Goal: Task Accomplishment & Management: Manage account settings

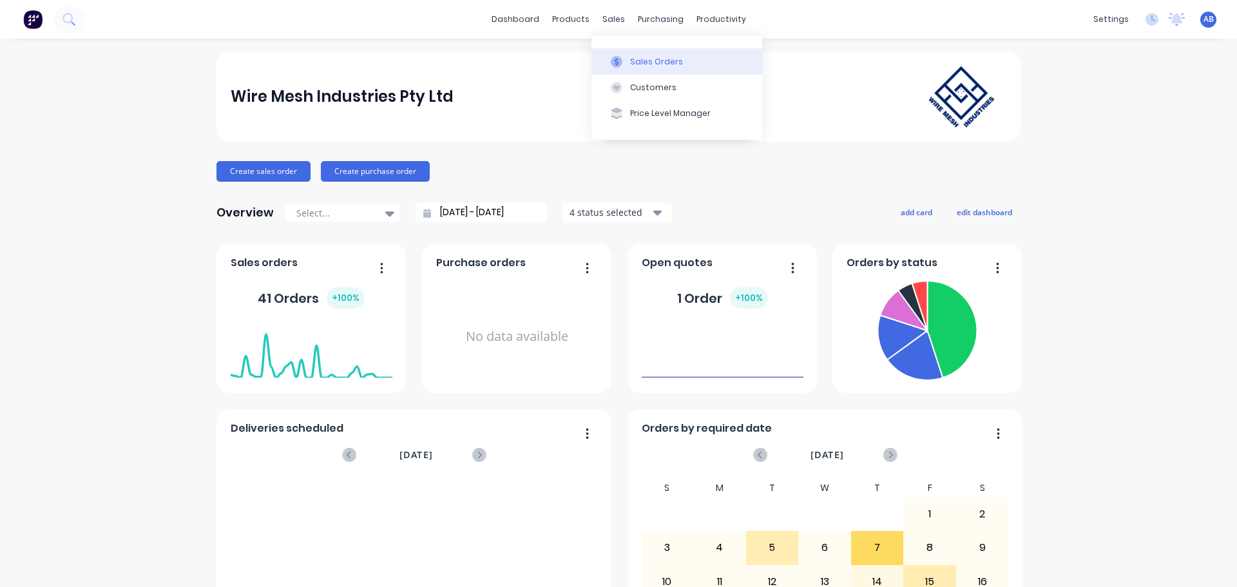
click at [642, 61] on div "Sales Orders" at bounding box center [656, 62] width 53 height 12
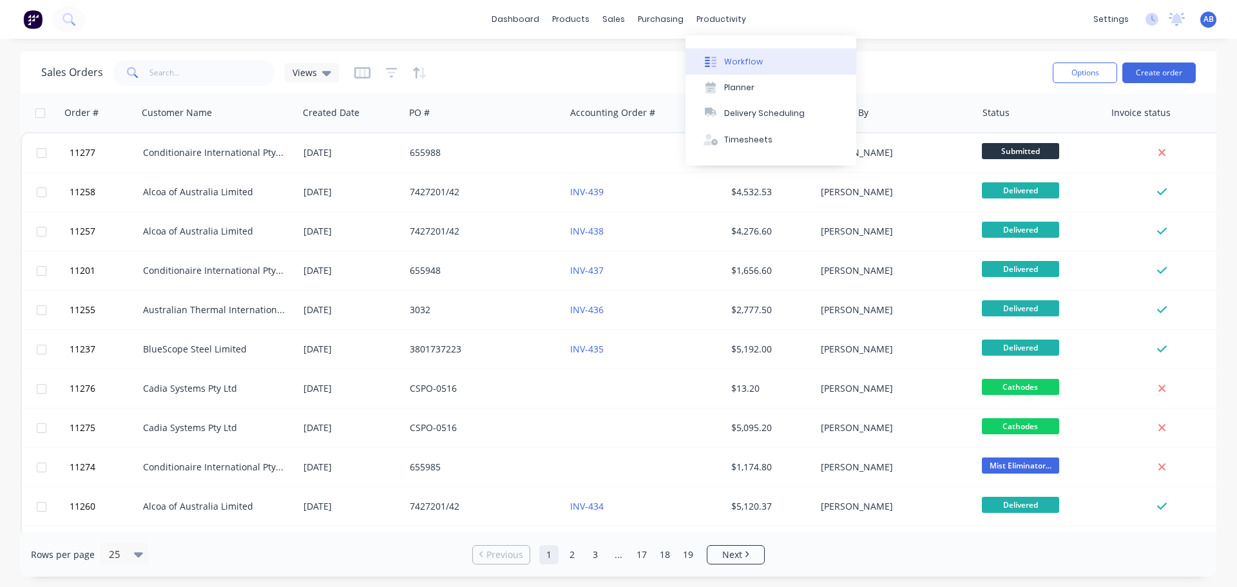
click at [732, 56] on div "Workflow" at bounding box center [743, 62] width 39 height 12
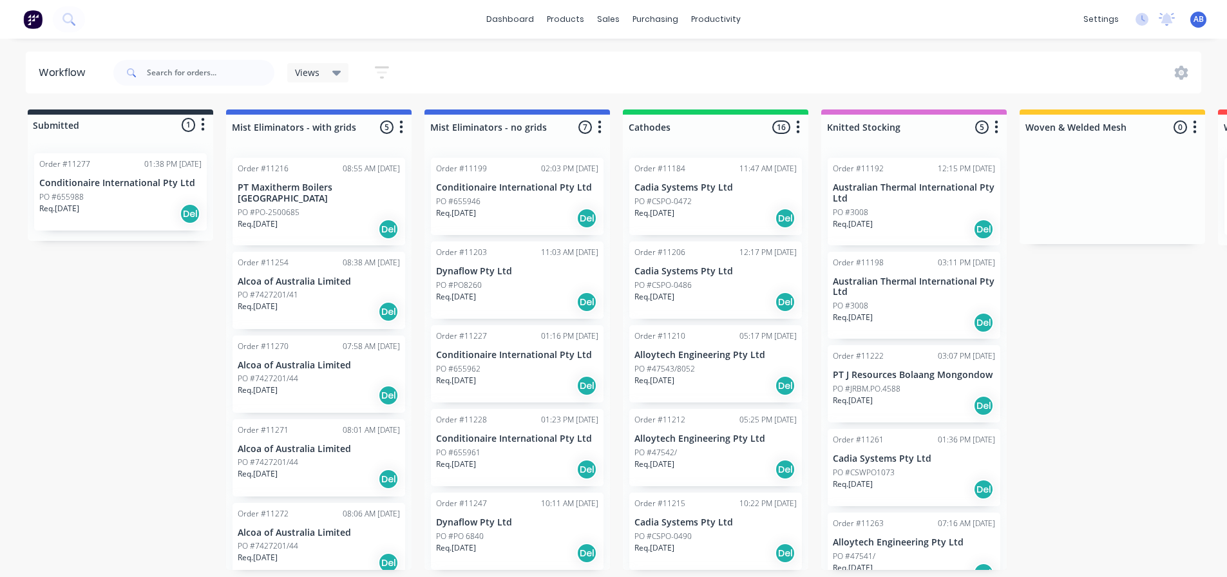
click at [106, 201] on div "PO #655988" at bounding box center [120, 197] width 162 height 12
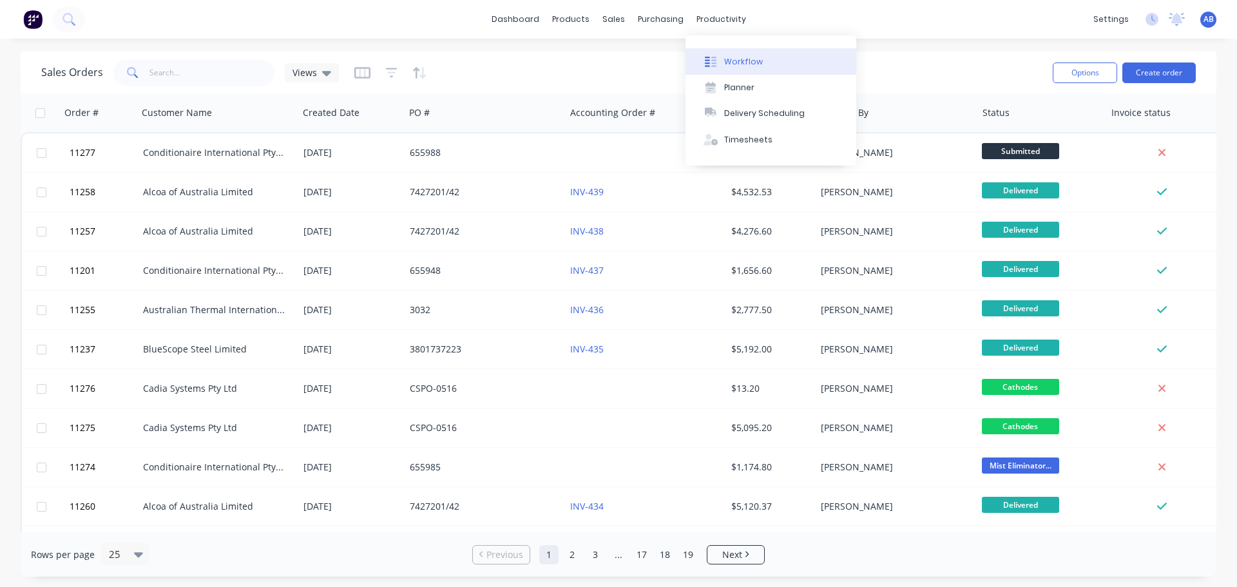
click at [730, 60] on div "Workflow" at bounding box center [743, 62] width 39 height 12
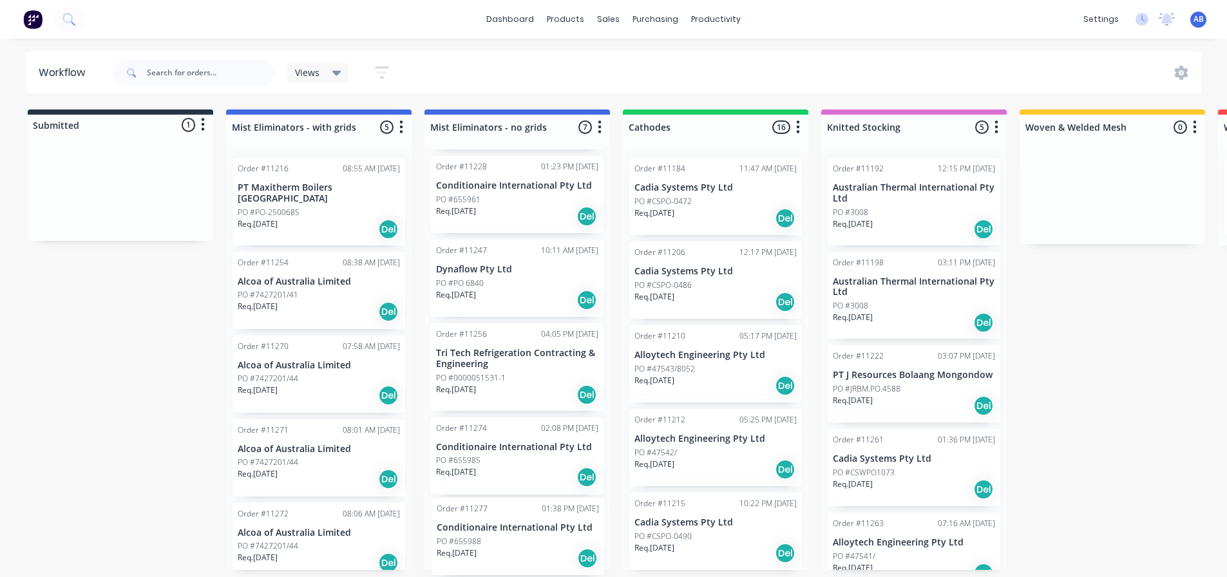
scroll to position [262, 0]
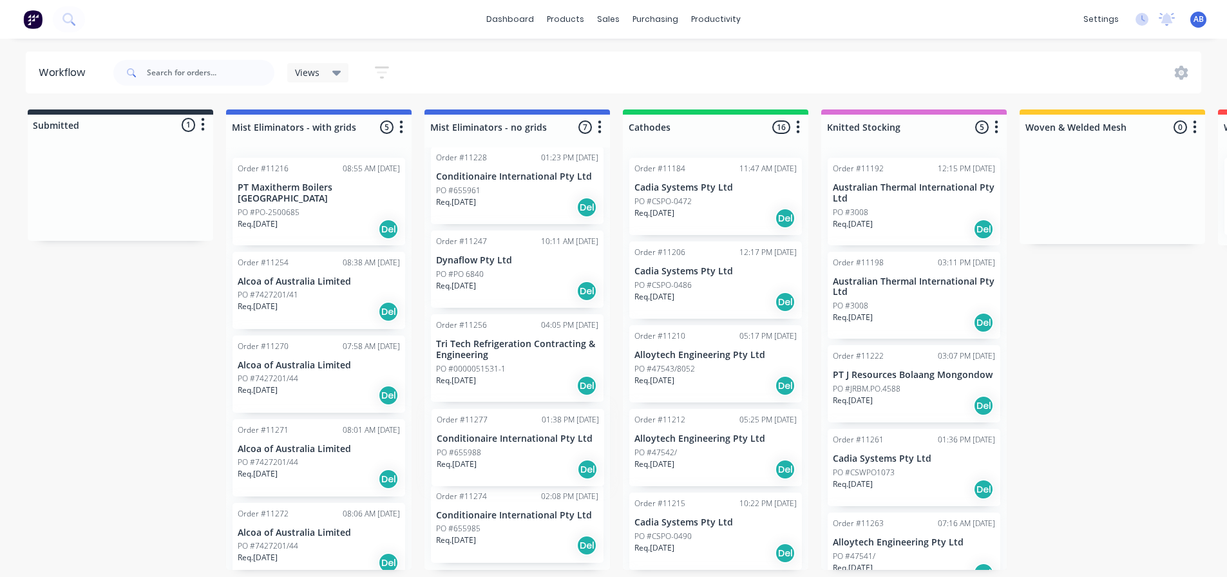
drag, startPoint x: 79, startPoint y: 195, endPoint x: 487, endPoint y: 450, distance: 481.6
click at [487, 450] on div "Submitted 1 Status colour #273444 hex #273444 Save Cancel Summaries Total order…" at bounding box center [877, 340] width 1775 height 461
click at [34, 19] on img at bounding box center [32, 19] width 19 height 19
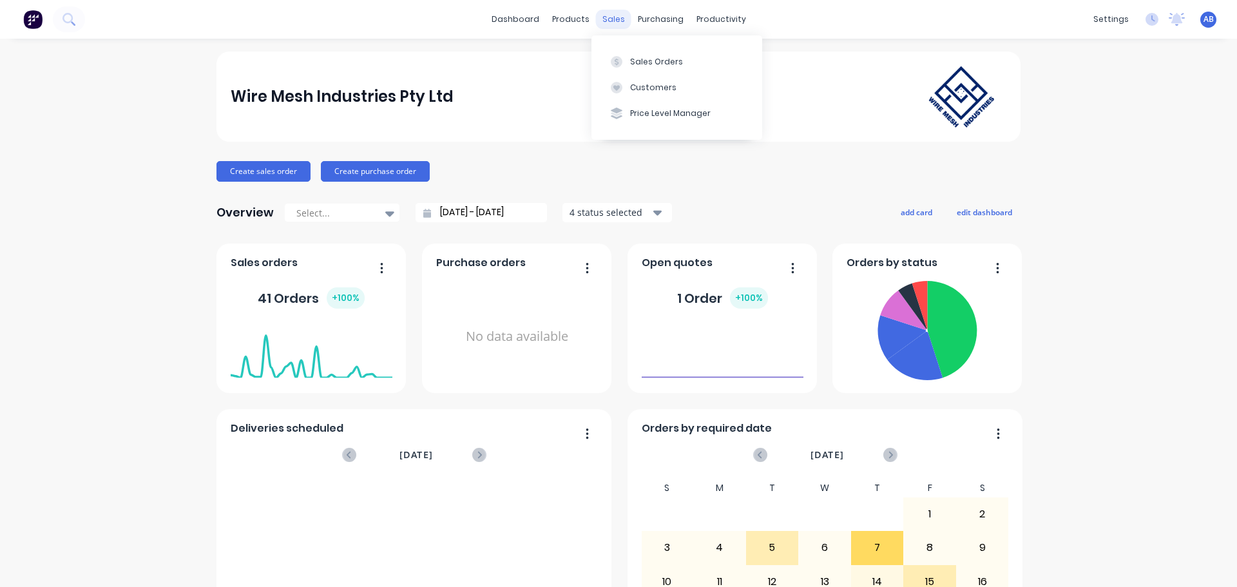
click at [606, 22] on div "sales" at bounding box center [613, 19] width 35 height 19
click at [640, 58] on div "Sales Orders" at bounding box center [656, 62] width 53 height 12
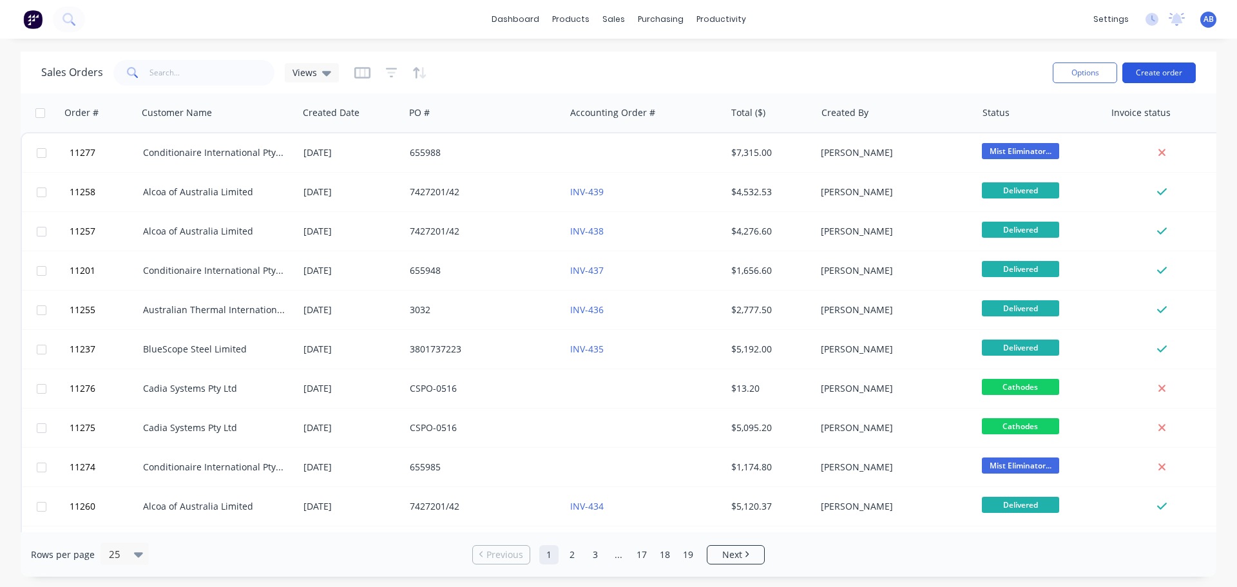
click at [1146, 76] on button "Create order" at bounding box center [1158, 72] width 73 height 21
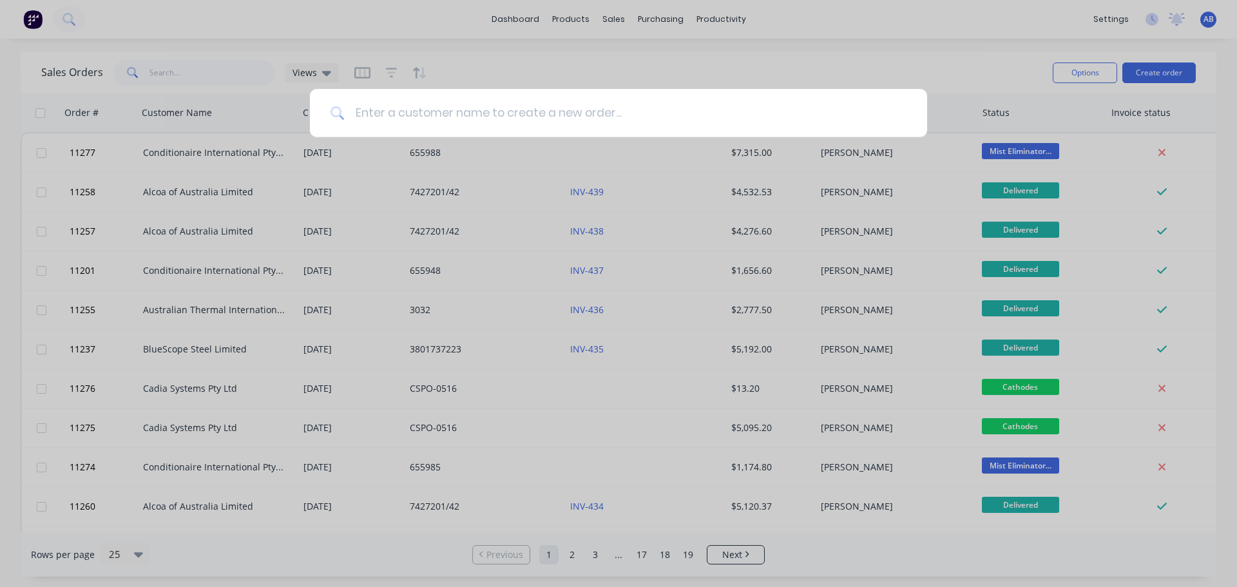
click at [448, 116] on input at bounding box center [626, 113] width 562 height 48
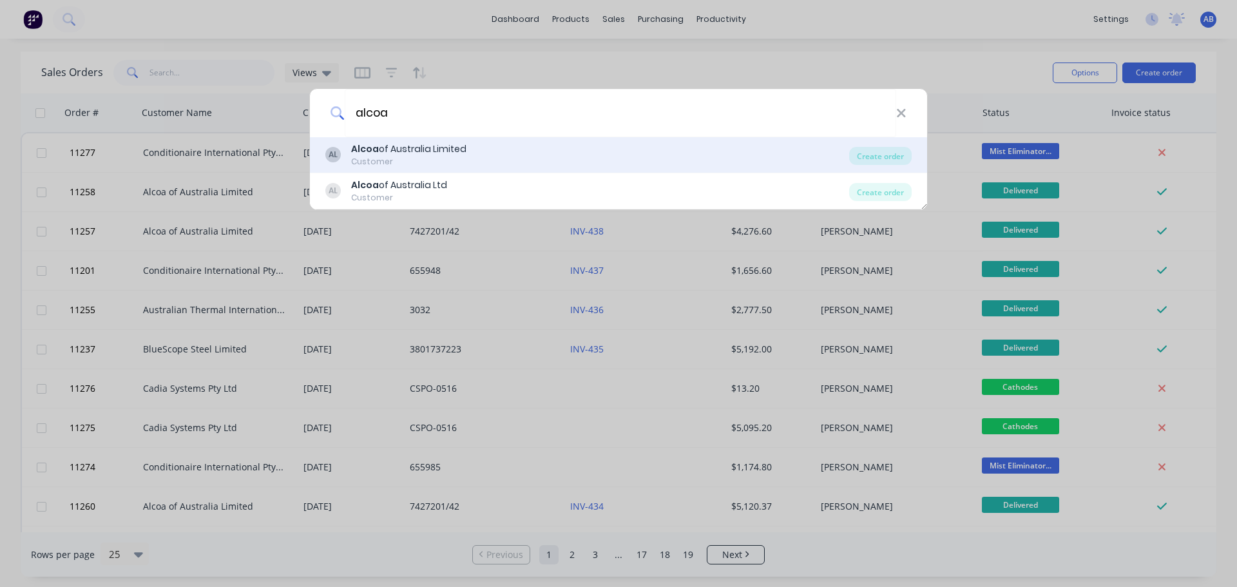
type input "alcoa"
click at [433, 149] on div "Alcoa of Australia Limited" at bounding box center [408, 149] width 115 height 14
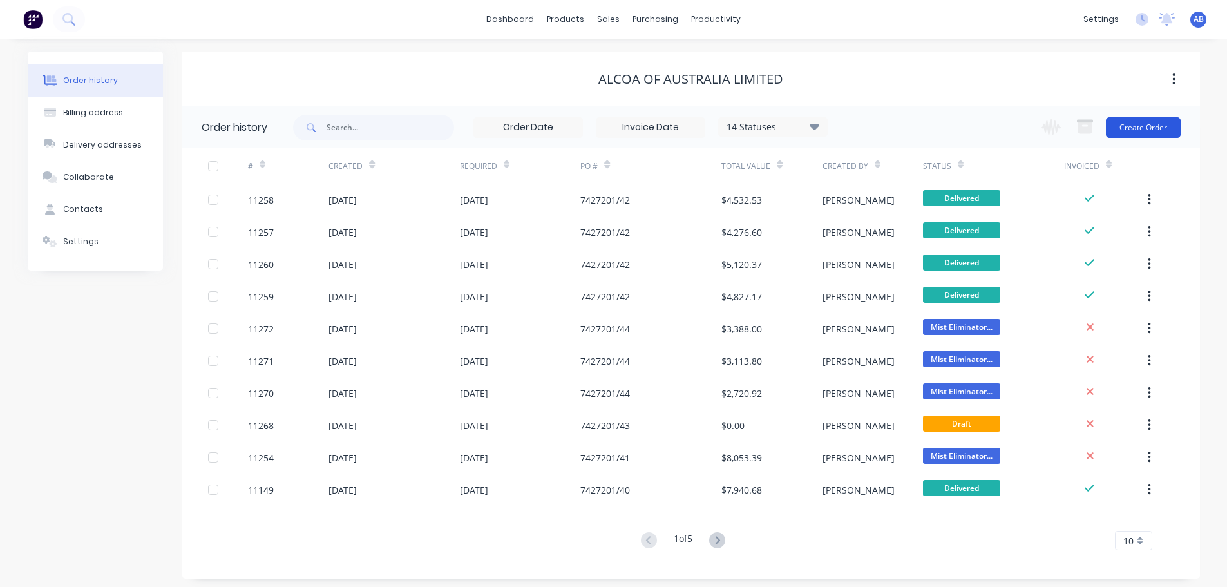
click at [1140, 136] on button "Create Order" at bounding box center [1143, 127] width 75 height 21
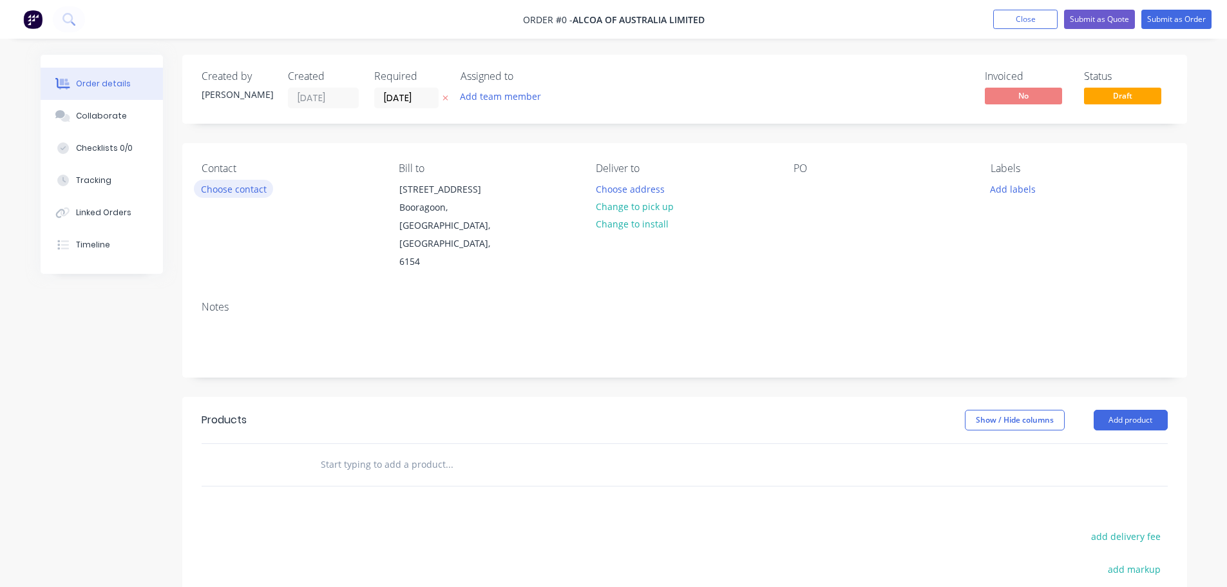
click at [230, 192] on button "Choose contact" at bounding box center [233, 188] width 79 height 17
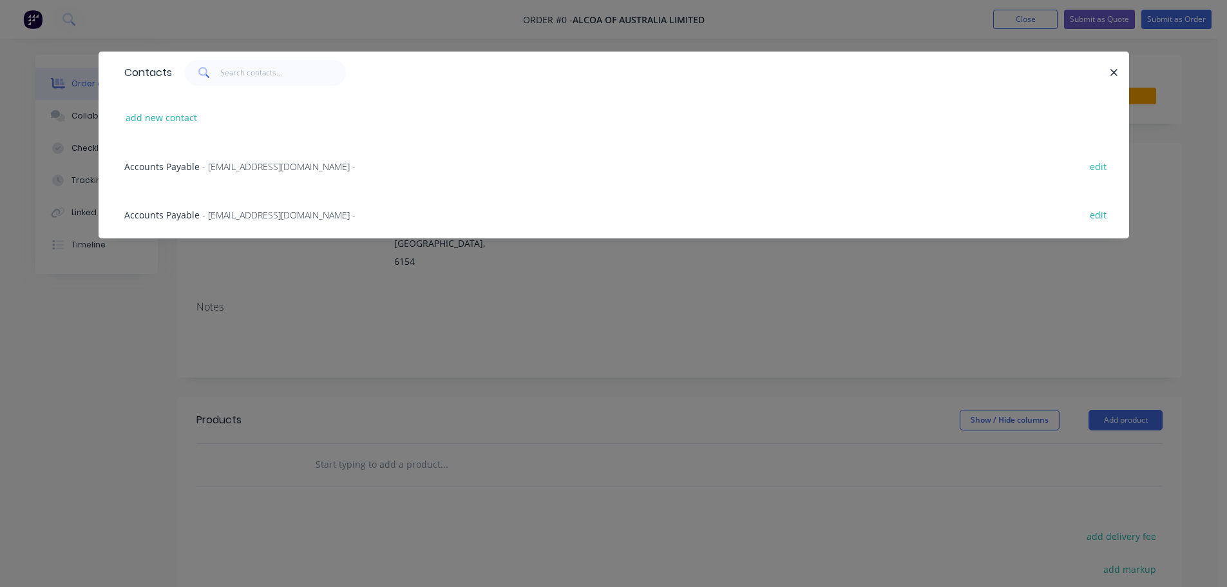
click at [180, 215] on span "Accounts Payable" at bounding box center [161, 215] width 75 height 12
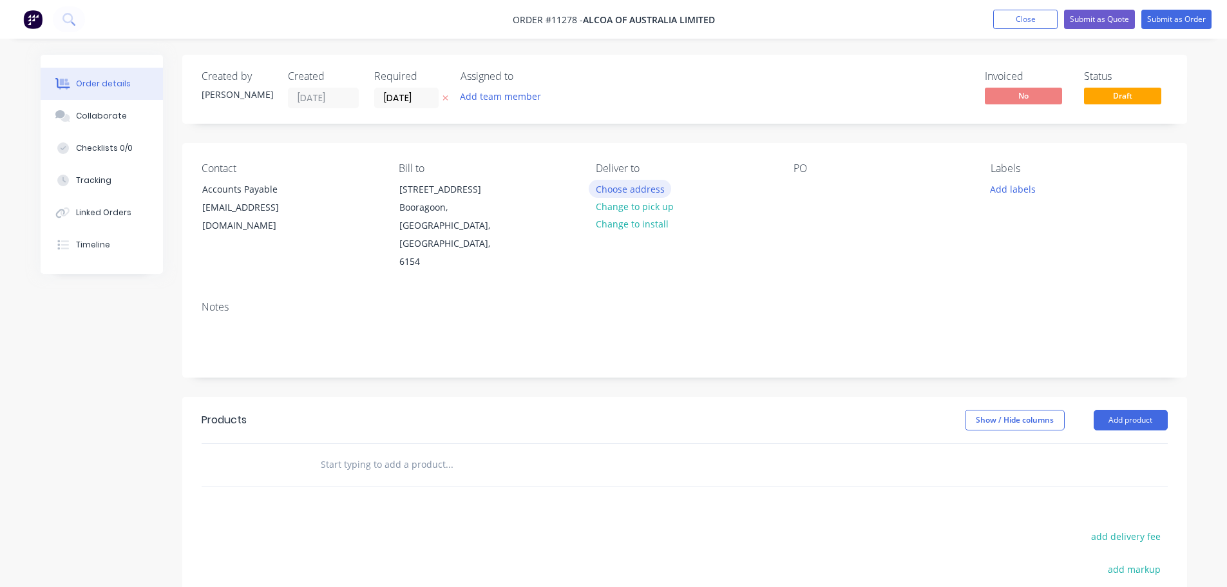
click at [626, 186] on button "Choose address" at bounding box center [630, 188] width 82 height 17
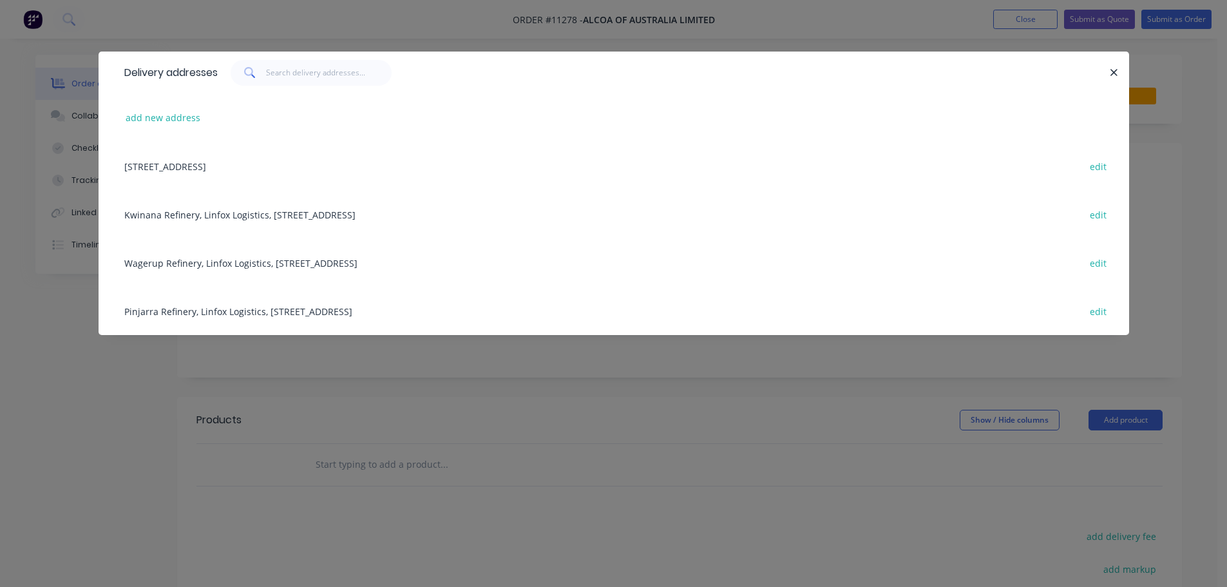
click at [192, 309] on div "Pinjarra Refinery, Linfox Logistics, [STREET_ADDRESS] edit" at bounding box center [614, 311] width 992 height 48
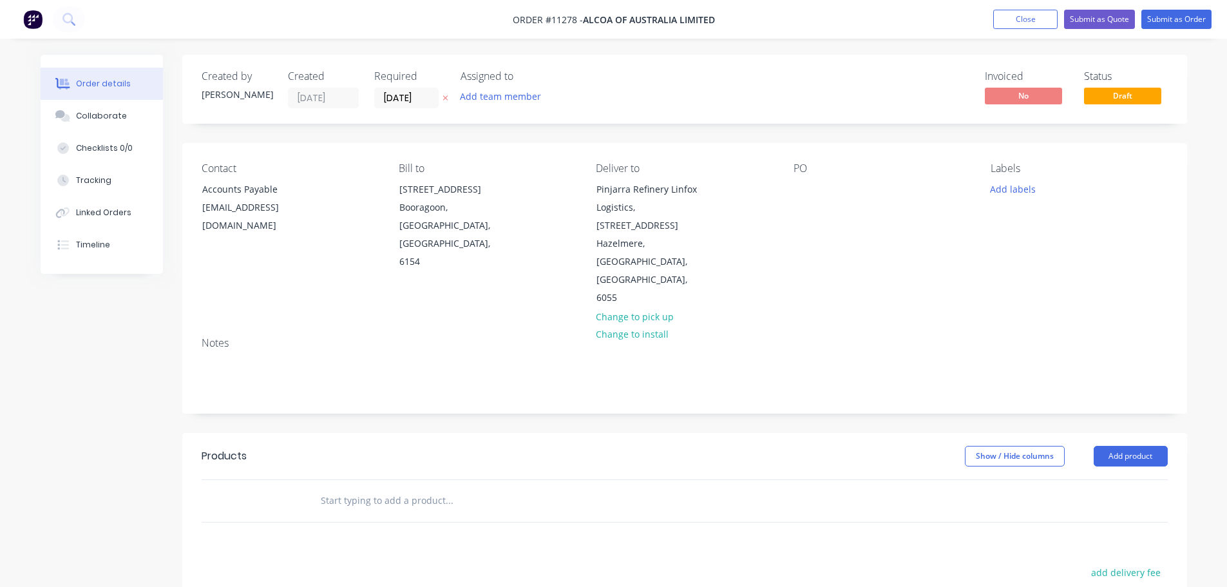
click at [791, 186] on div "Contact Accounts Payable [EMAIL_ADDRESS][DOMAIN_NAME] Bill to [STREET_ADDRESS] …" at bounding box center [684, 235] width 1005 height 184
click at [809, 191] on div at bounding box center [804, 189] width 21 height 19
click at [402, 488] on input "text" at bounding box center [449, 501] width 258 height 26
click at [1132, 446] on button "Add product" at bounding box center [1131, 456] width 74 height 21
click at [1104, 479] on div "Product catalogue" at bounding box center [1106, 488] width 99 height 19
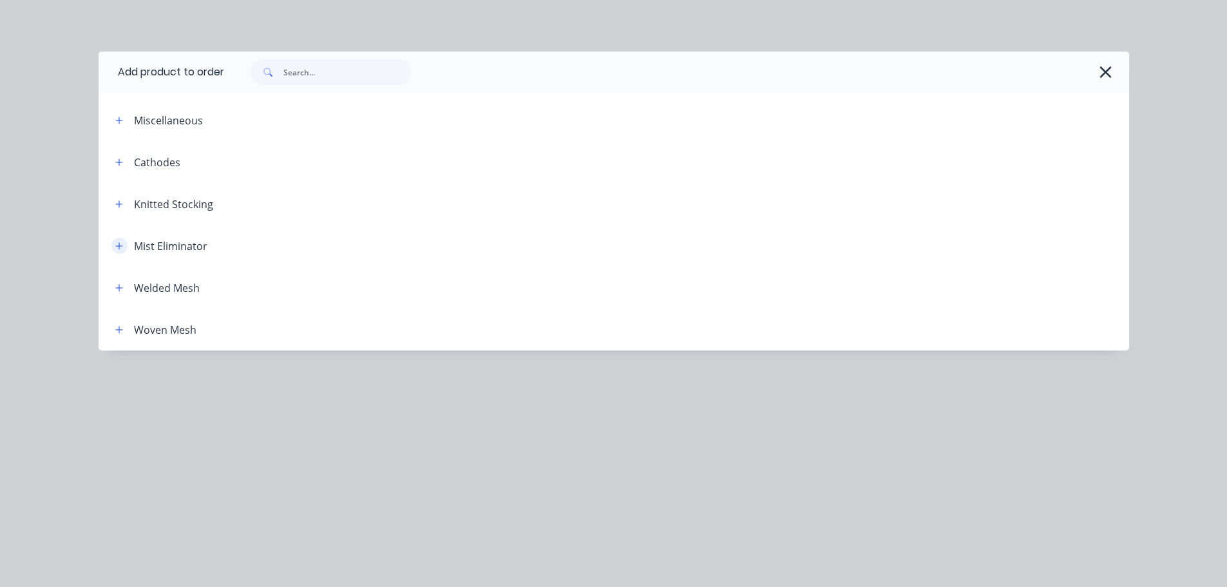
click at [117, 246] on icon "button" at bounding box center [118, 245] width 7 height 7
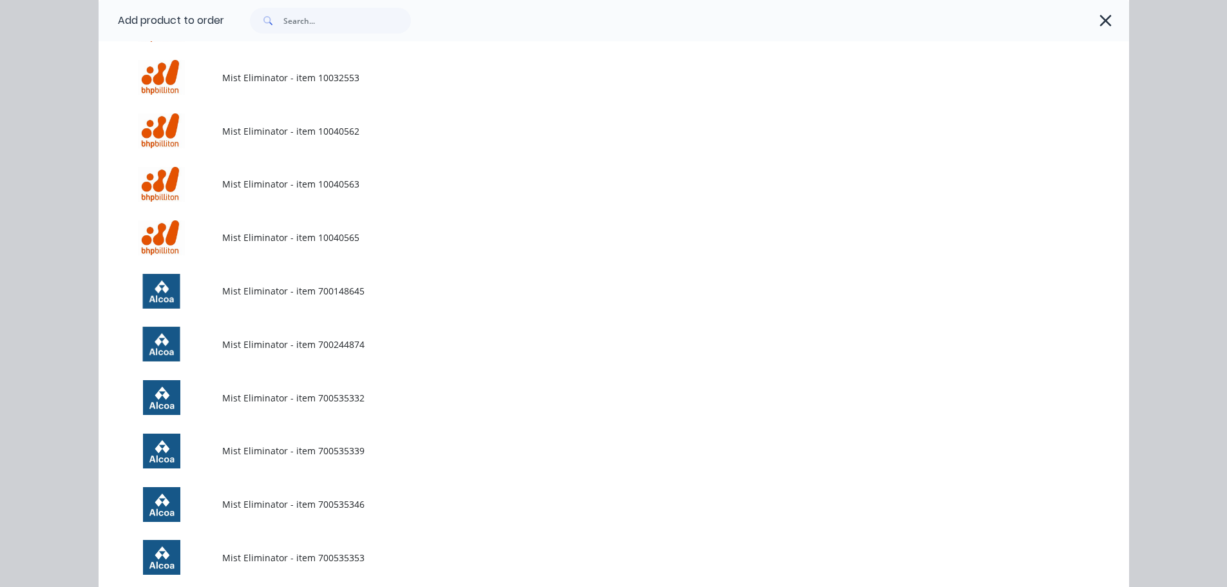
scroll to position [2448, 0]
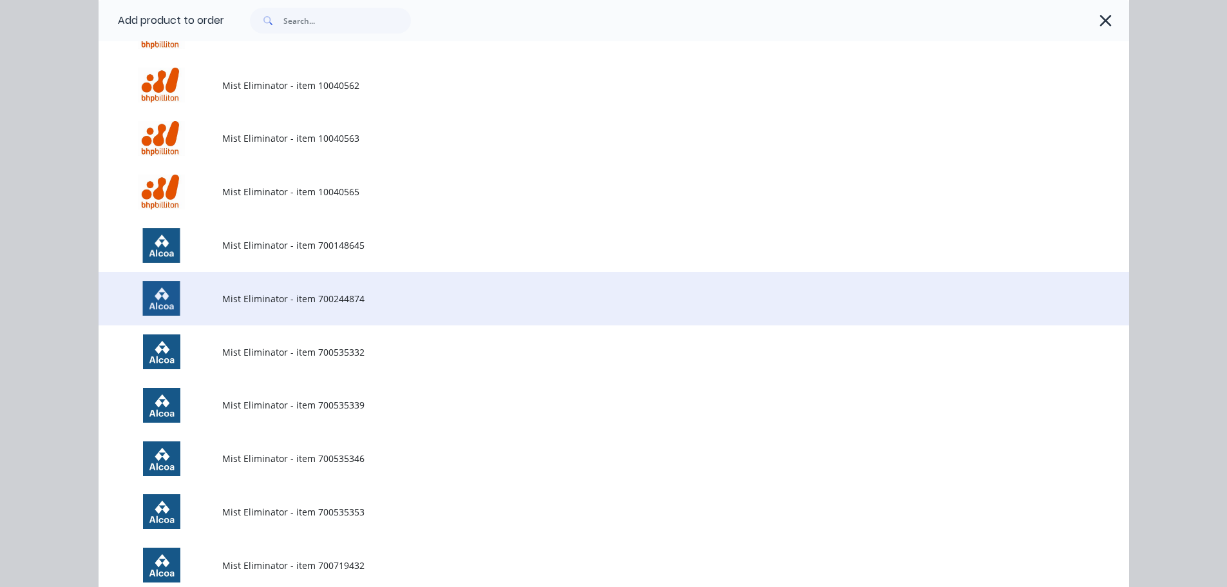
click at [330, 307] on td "Mist Eliminator - item 700244874" at bounding box center [675, 298] width 907 height 53
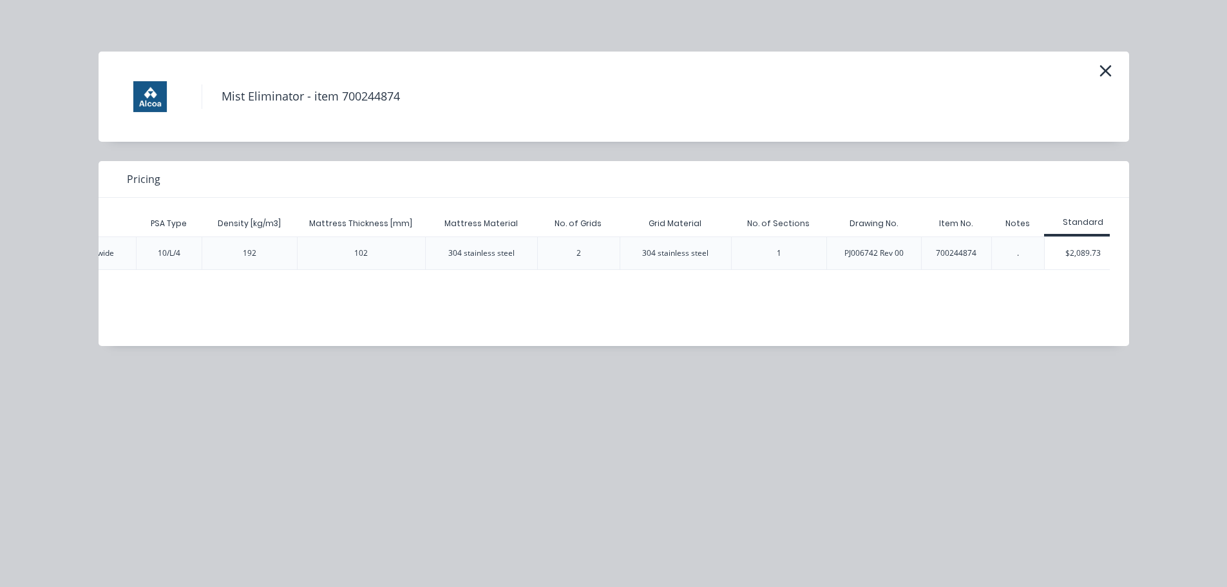
scroll to position [0, 210]
click at [891, 255] on div "PJ006742 Rev 00" at bounding box center [862, 253] width 80 height 32
click at [896, 253] on div "PJ006742 Rev 00" at bounding box center [862, 253] width 80 height 32
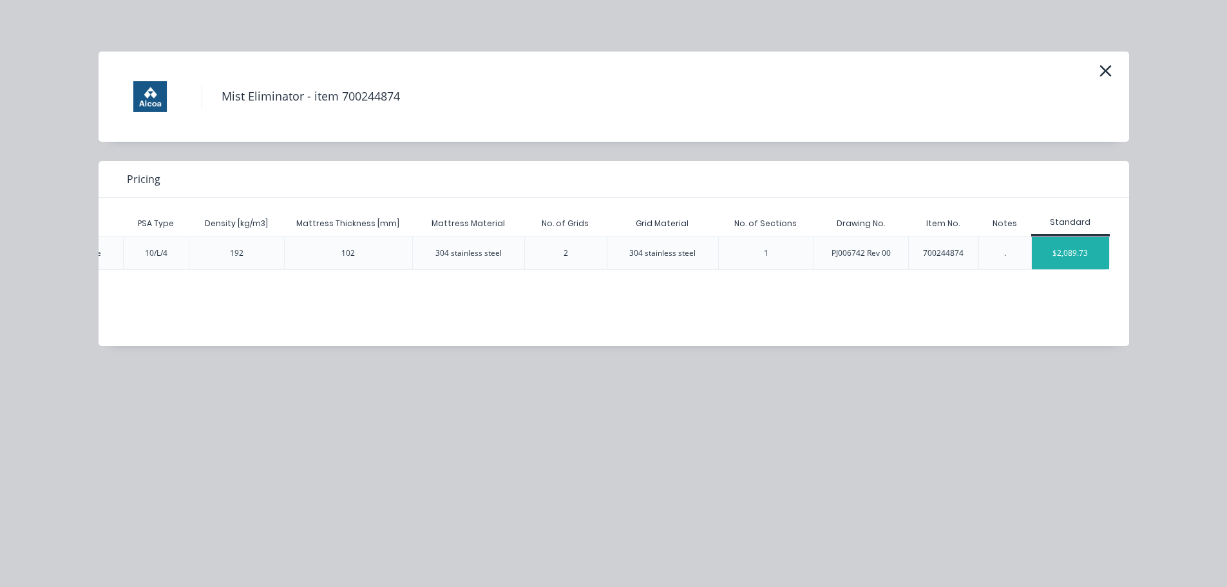
click at [1075, 256] on div "$2,089.73" at bounding box center [1070, 253] width 77 height 32
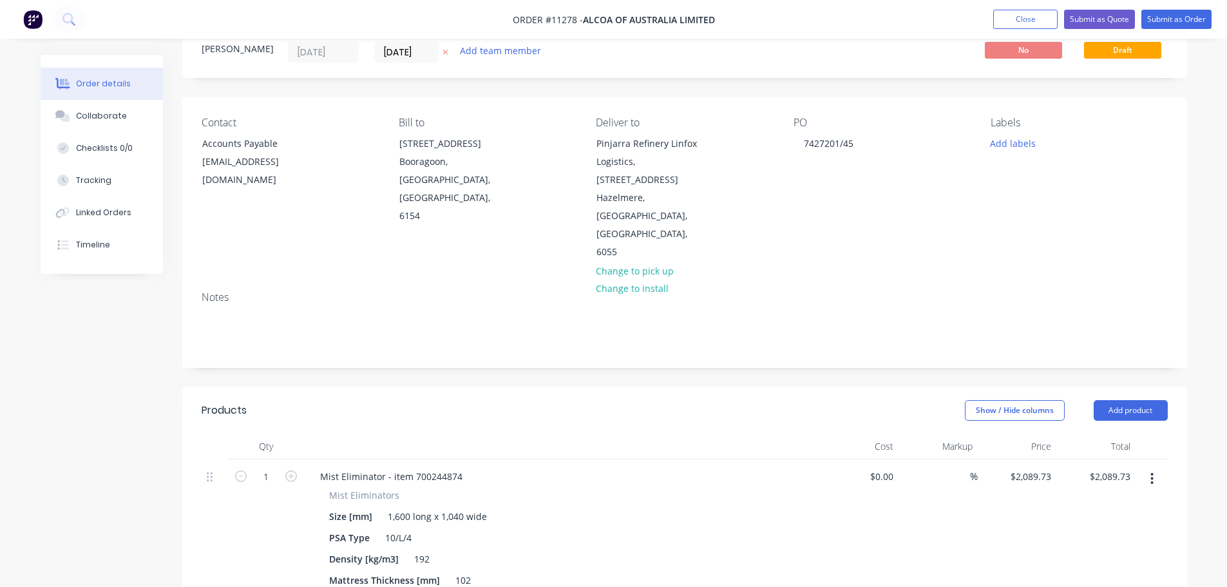
scroll to position [0, 0]
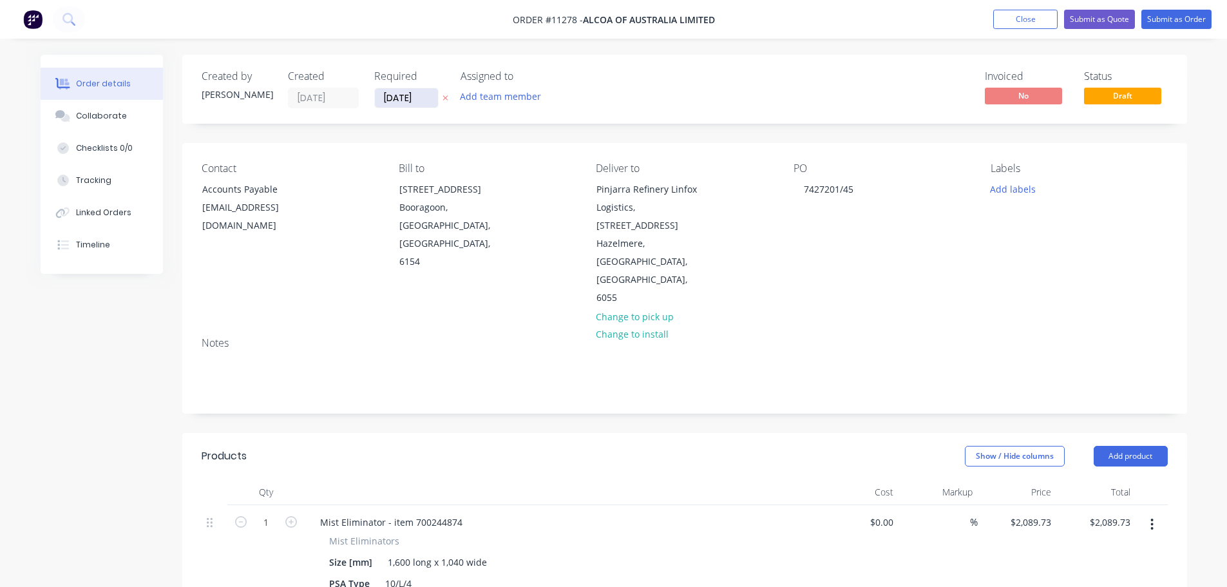
click at [421, 102] on input "[DATE]" at bounding box center [406, 97] width 63 height 19
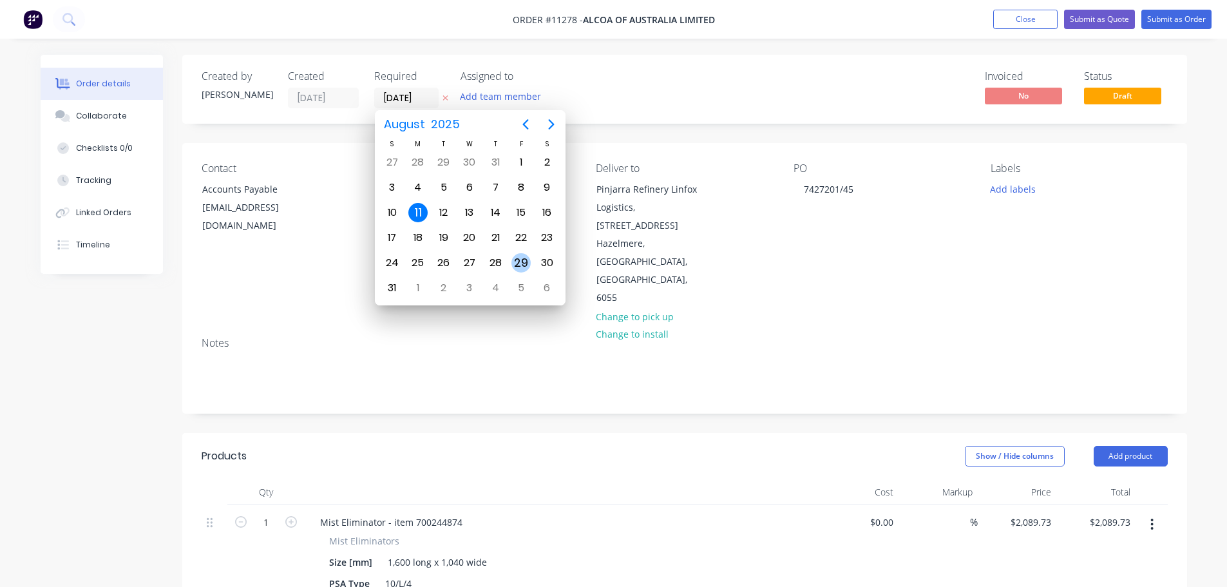
click at [522, 264] on div "29" at bounding box center [521, 262] width 19 height 19
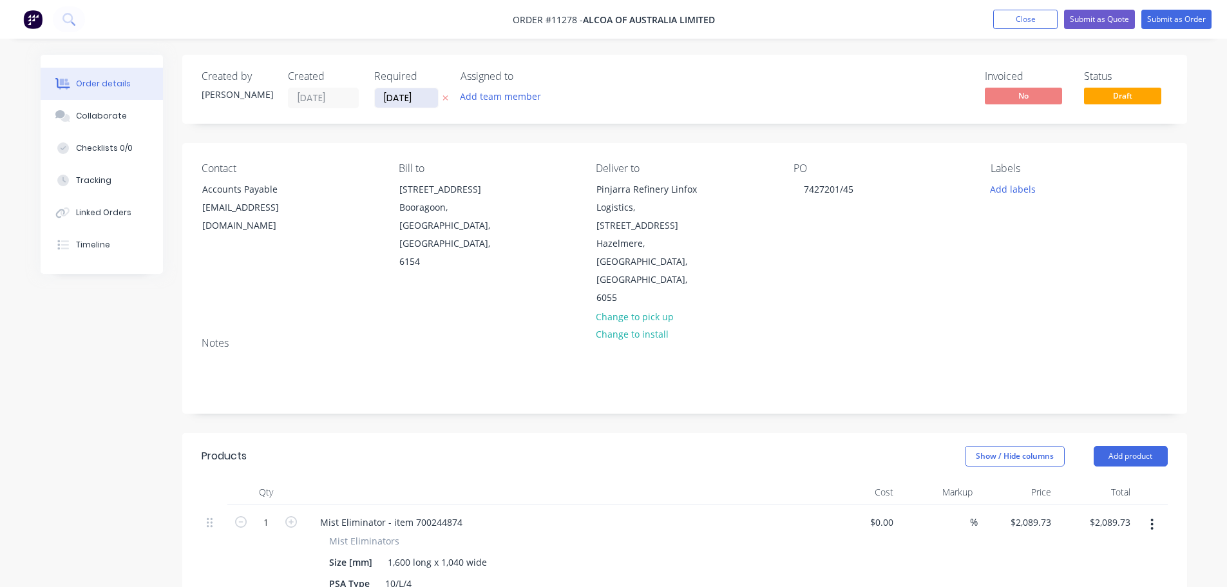
click at [426, 102] on input "[DATE]" at bounding box center [406, 97] width 63 height 19
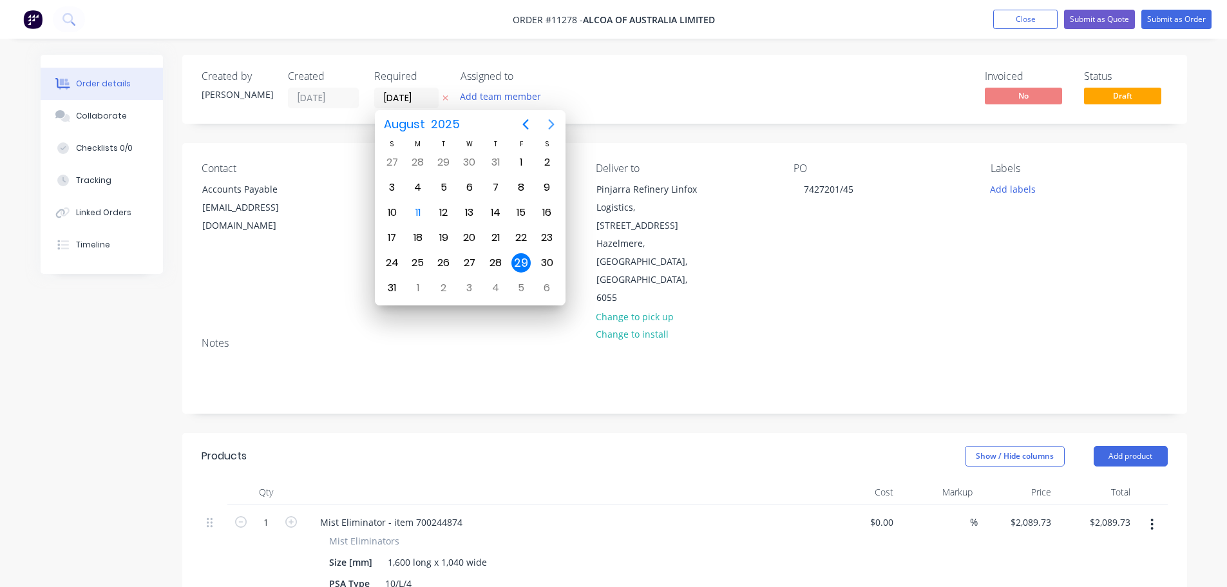
click at [553, 124] on icon "Next page" at bounding box center [551, 124] width 6 height 10
click at [526, 190] on div "12" at bounding box center [521, 187] width 19 height 19
type input "[DATE]"
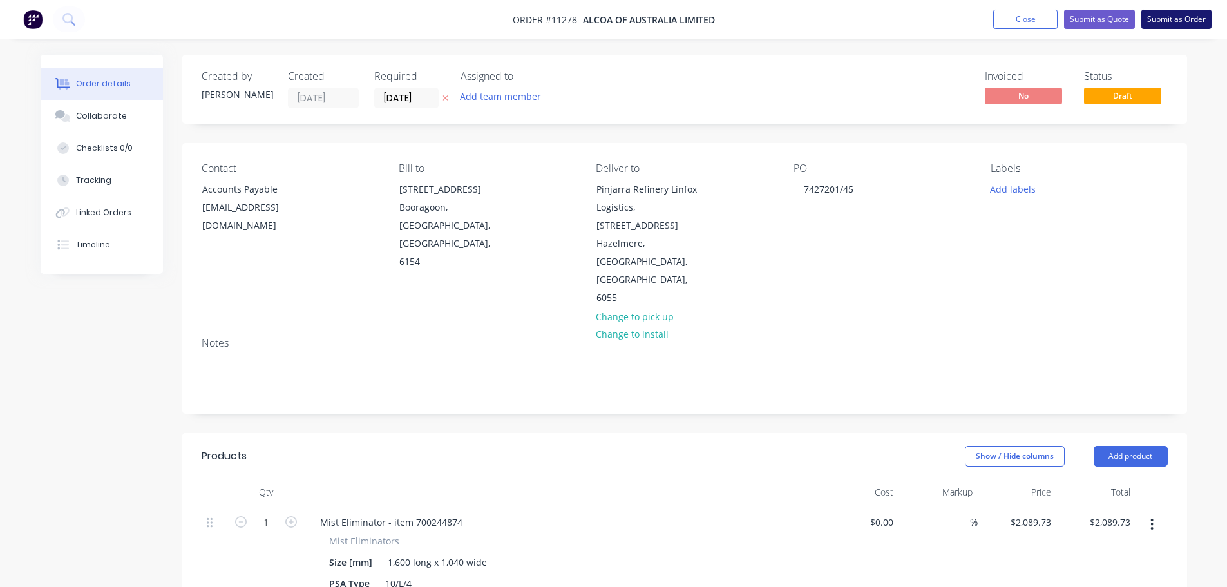
click at [1173, 16] on button "Submit as Order" at bounding box center [1177, 19] width 70 height 19
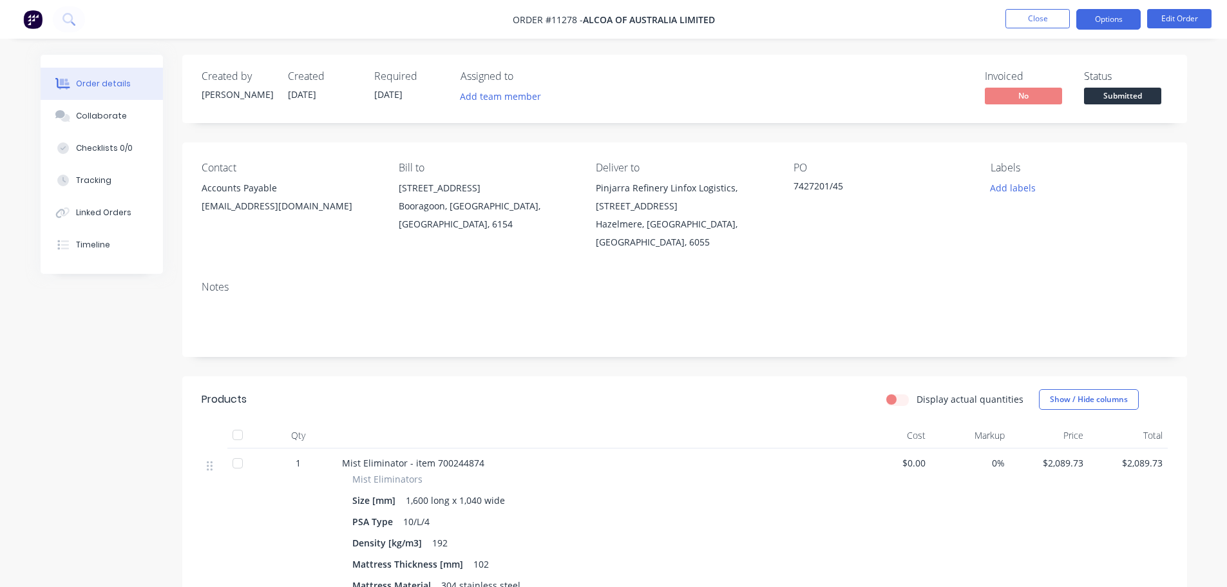
click at [1119, 23] on button "Options" at bounding box center [1109, 19] width 64 height 21
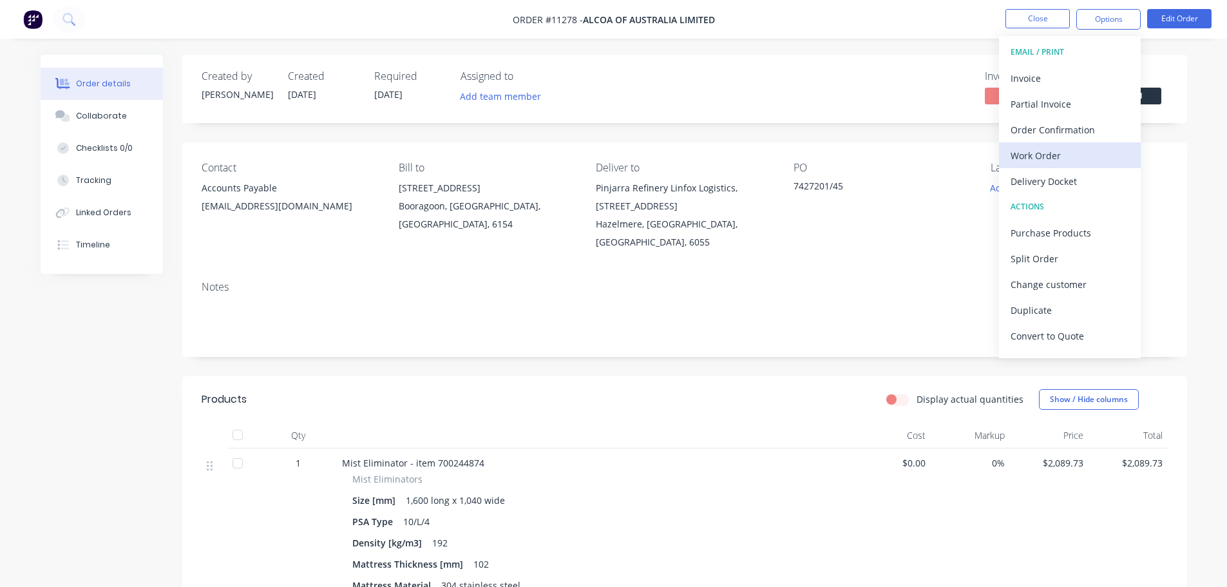
click at [1050, 160] on div "Work Order" at bounding box center [1070, 155] width 119 height 19
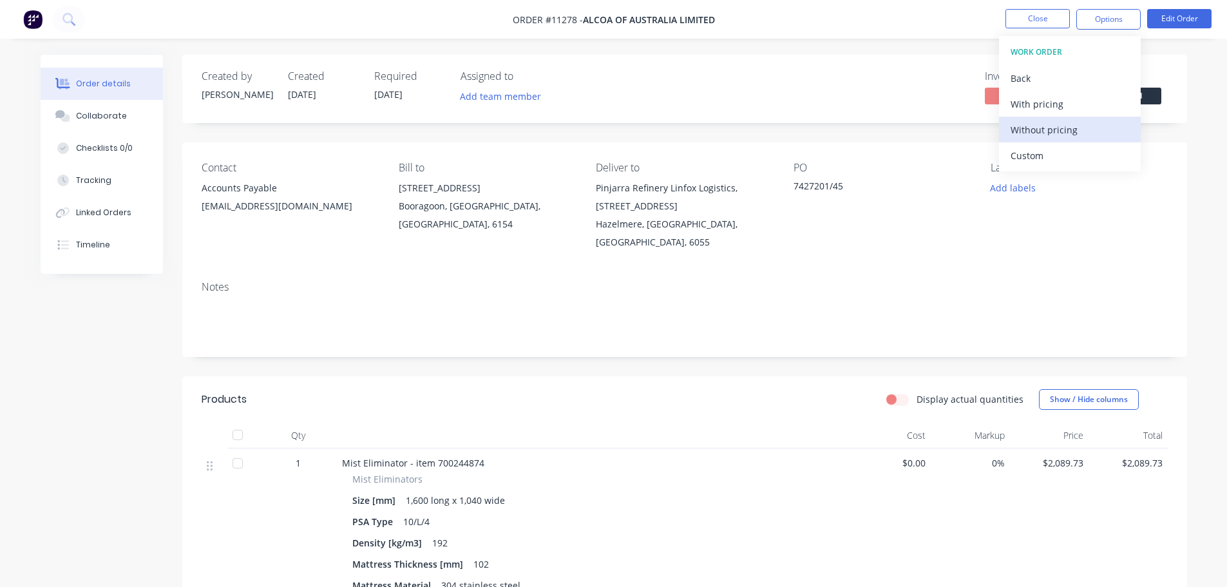
click at [1039, 133] on div "Without pricing" at bounding box center [1070, 129] width 119 height 19
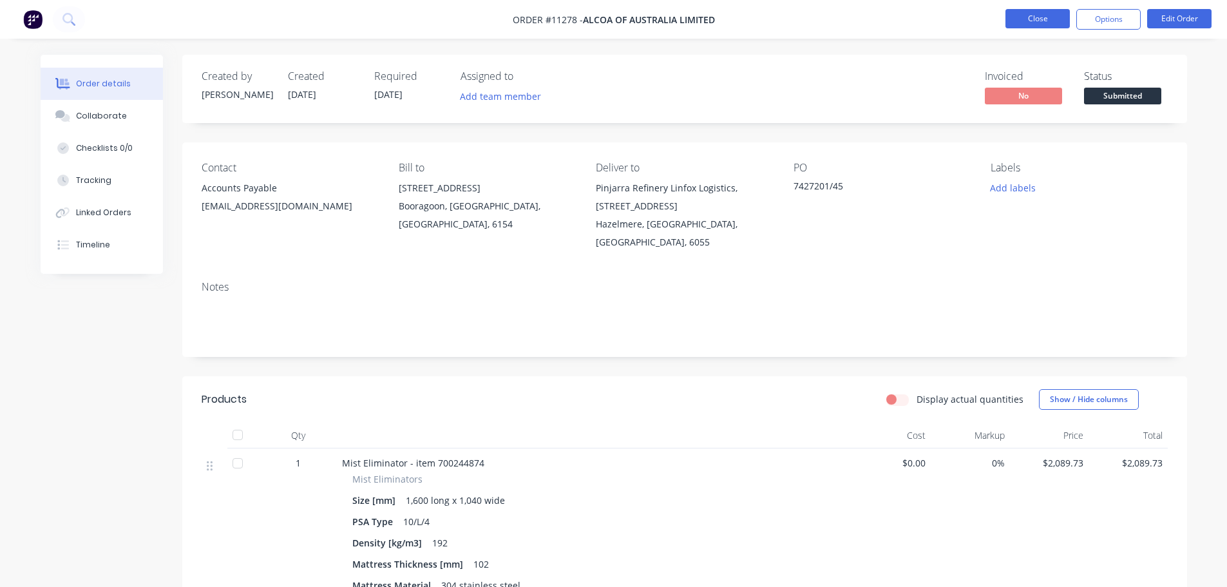
click at [1042, 19] on button "Close" at bounding box center [1038, 18] width 64 height 19
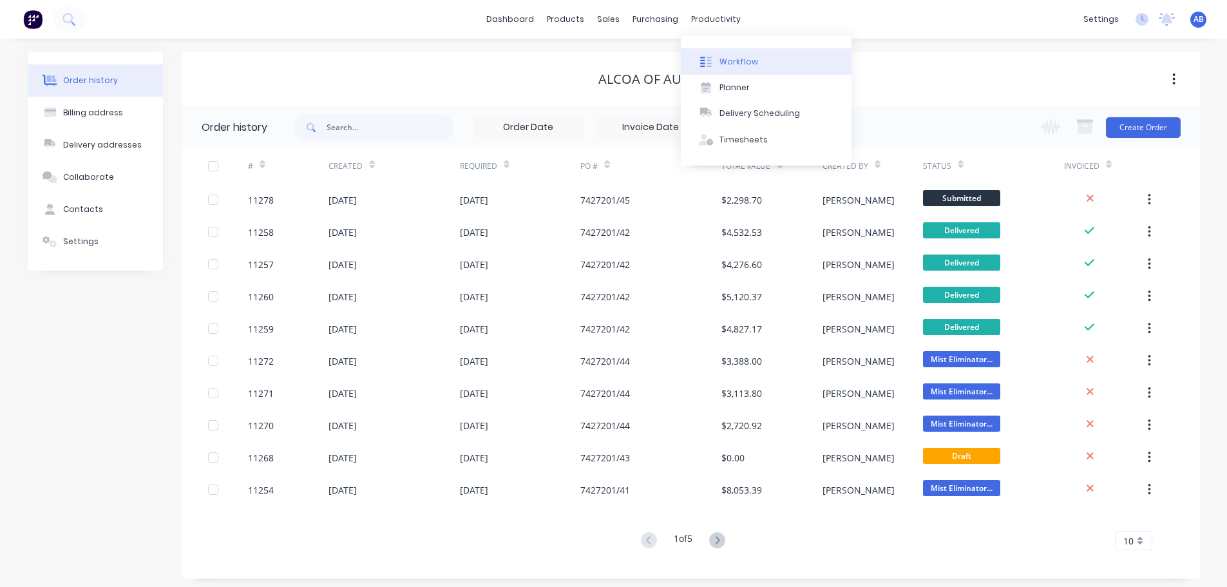
click at [734, 59] on div "Workflow" at bounding box center [739, 62] width 39 height 12
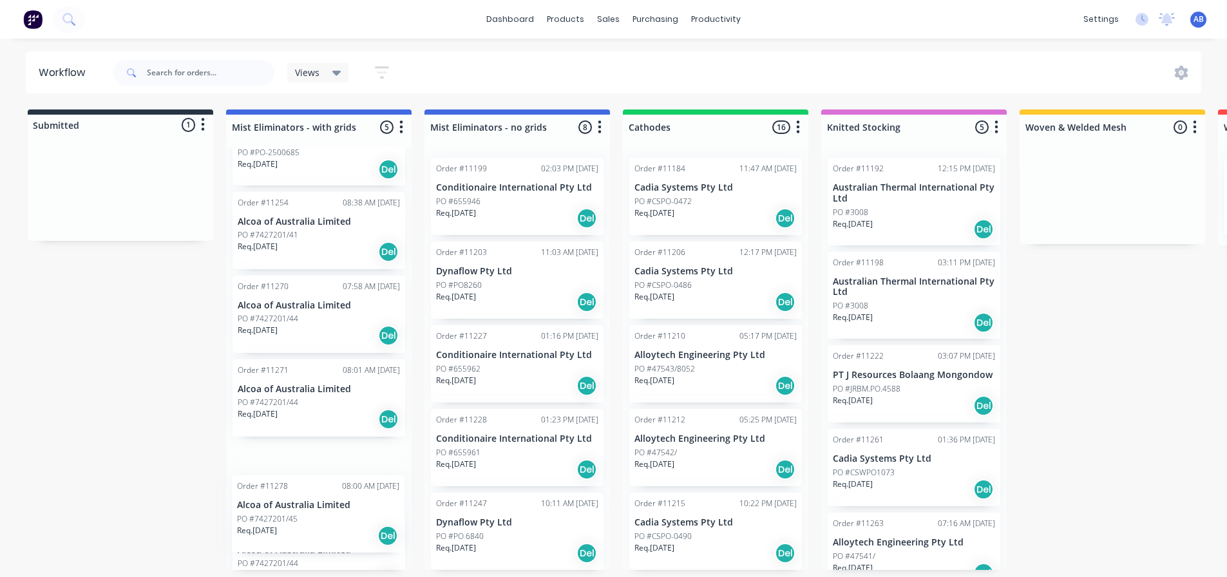
scroll to position [83, 0]
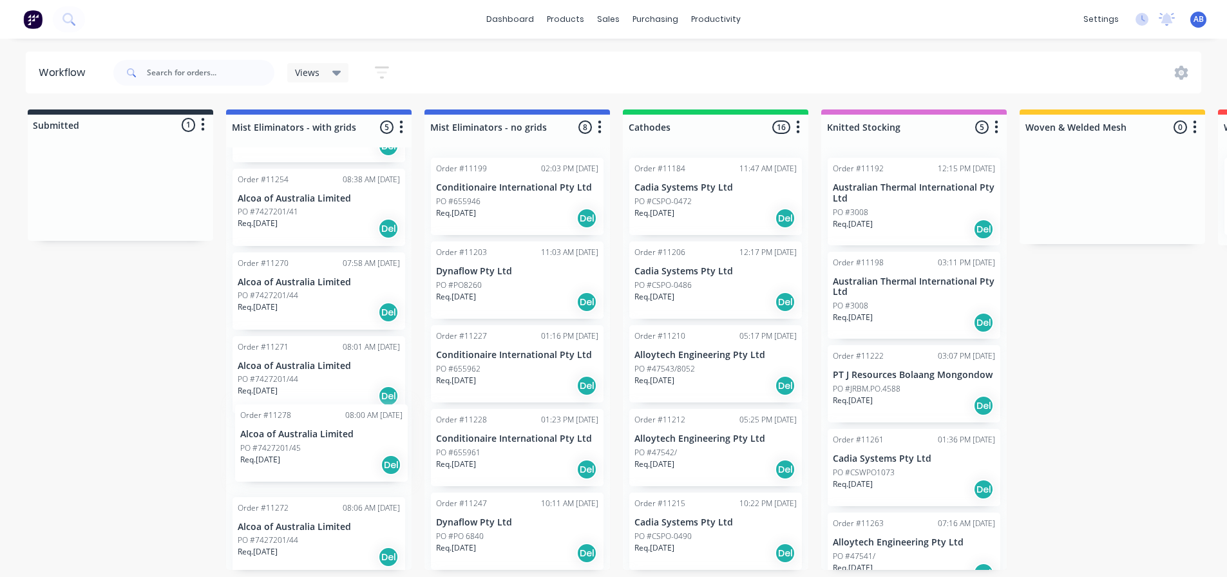
drag, startPoint x: 81, startPoint y: 193, endPoint x: 288, endPoint y: 444, distance: 325.0
click at [288, 444] on div "Submitted 1 Status colour #273444 hex #273444 Save Cancel Summaries Total order…" at bounding box center [877, 340] width 1775 height 461
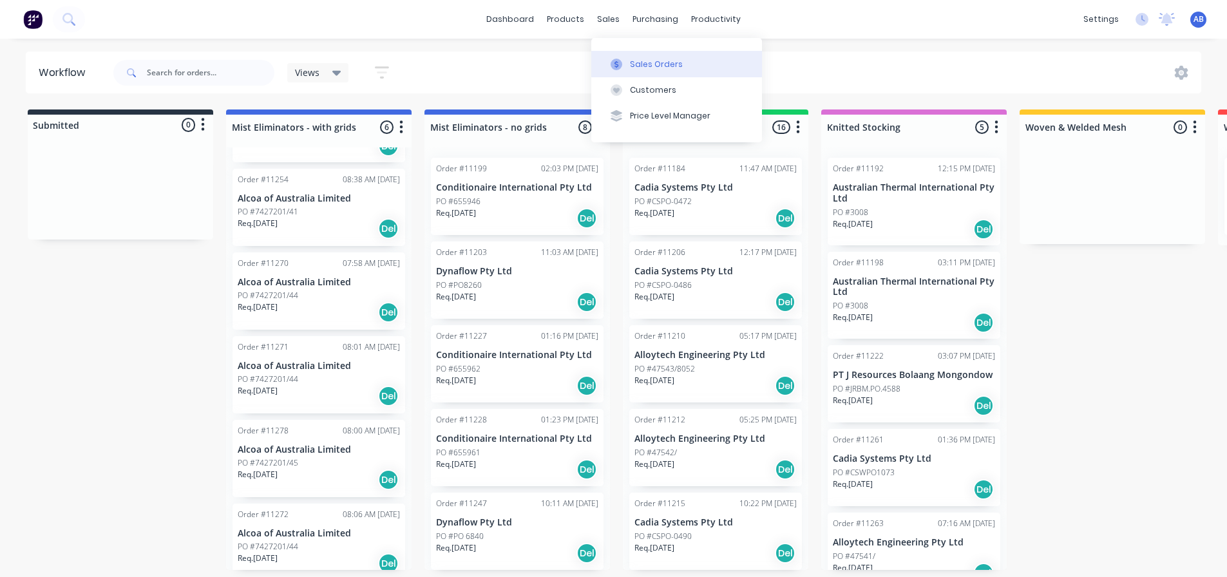
click at [646, 59] on div "Sales Orders" at bounding box center [656, 65] width 53 height 12
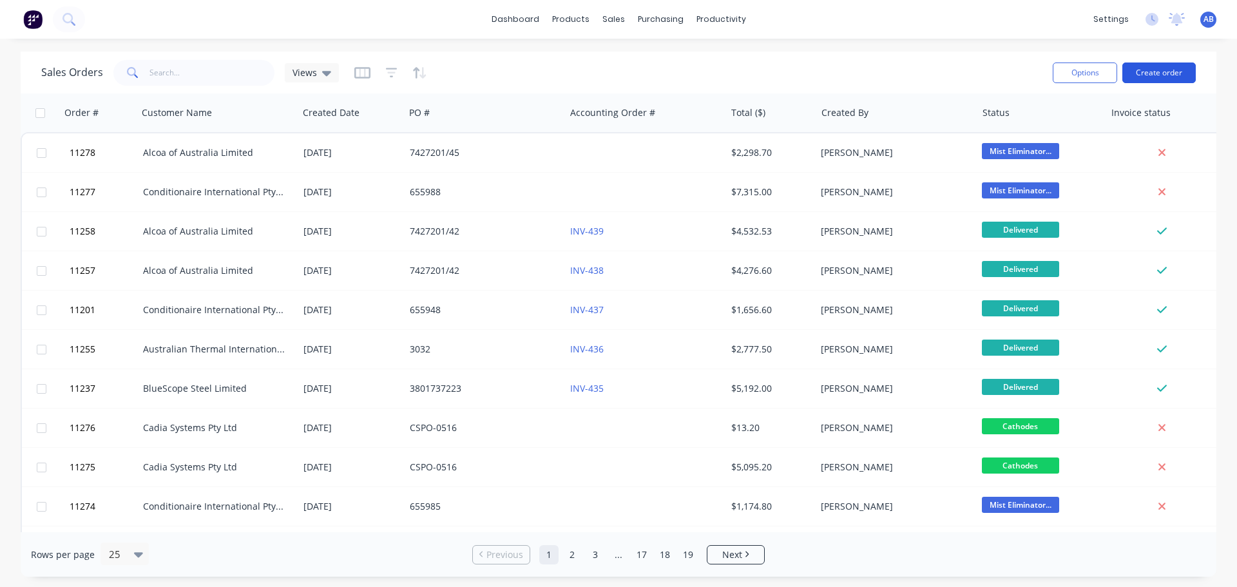
click at [1168, 74] on button "Create order" at bounding box center [1158, 72] width 73 height 21
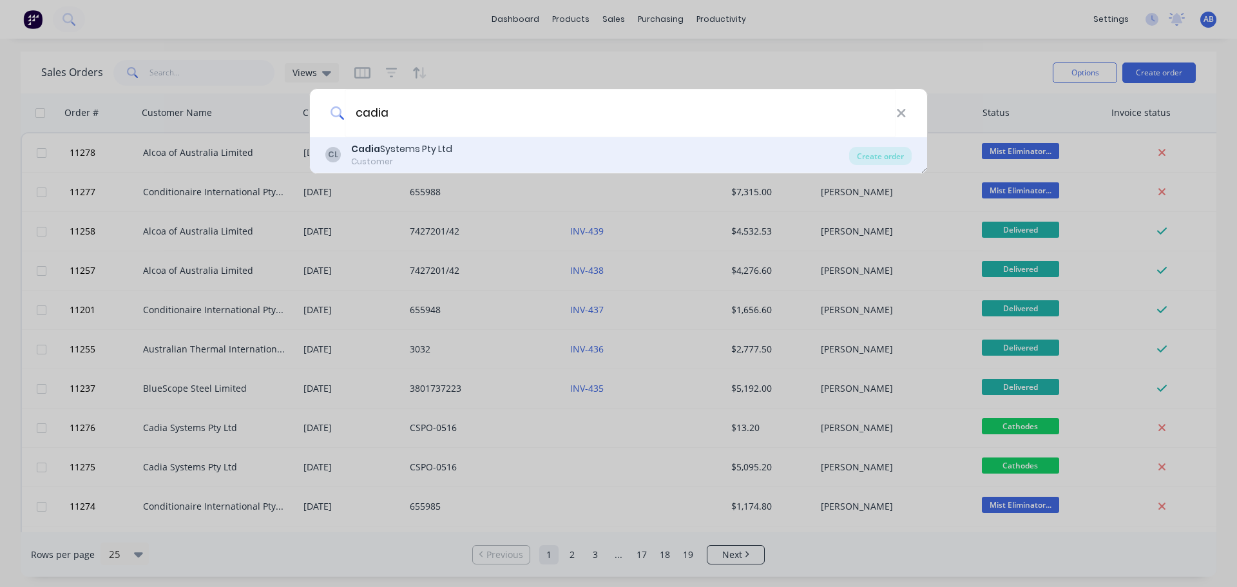
type input "cadia"
click at [374, 161] on div "Customer" at bounding box center [401, 162] width 101 height 12
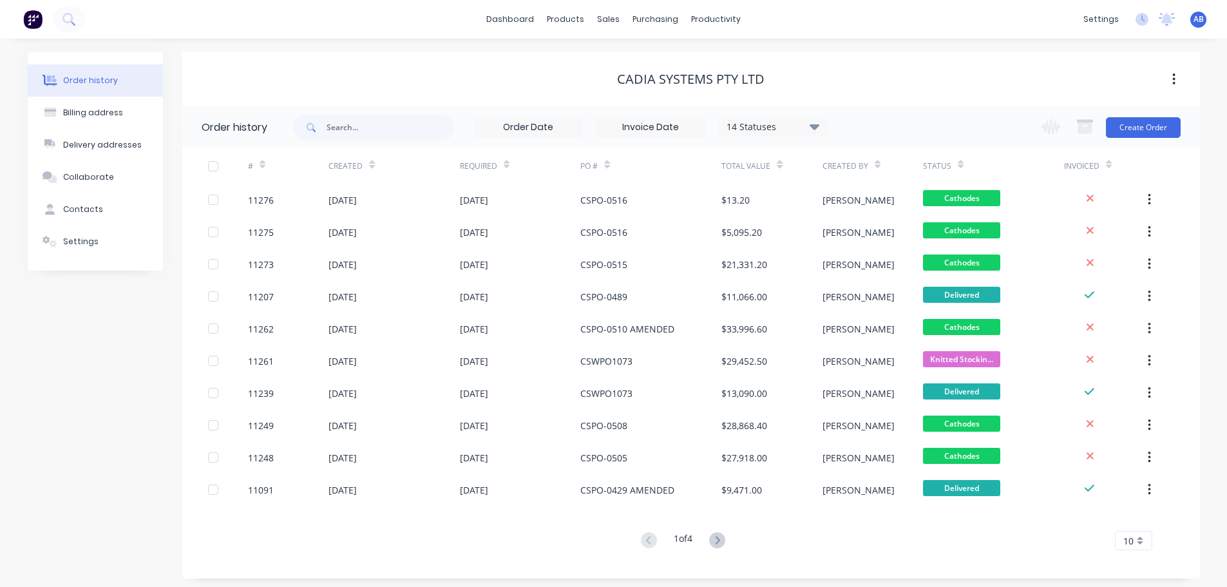
click at [1125, 140] on div "Change order status Submitted Mist Eliminators - with grids Mist Eliminators - …" at bounding box center [1106, 127] width 147 height 42
click at [1135, 121] on button "Create Order" at bounding box center [1143, 127] width 75 height 21
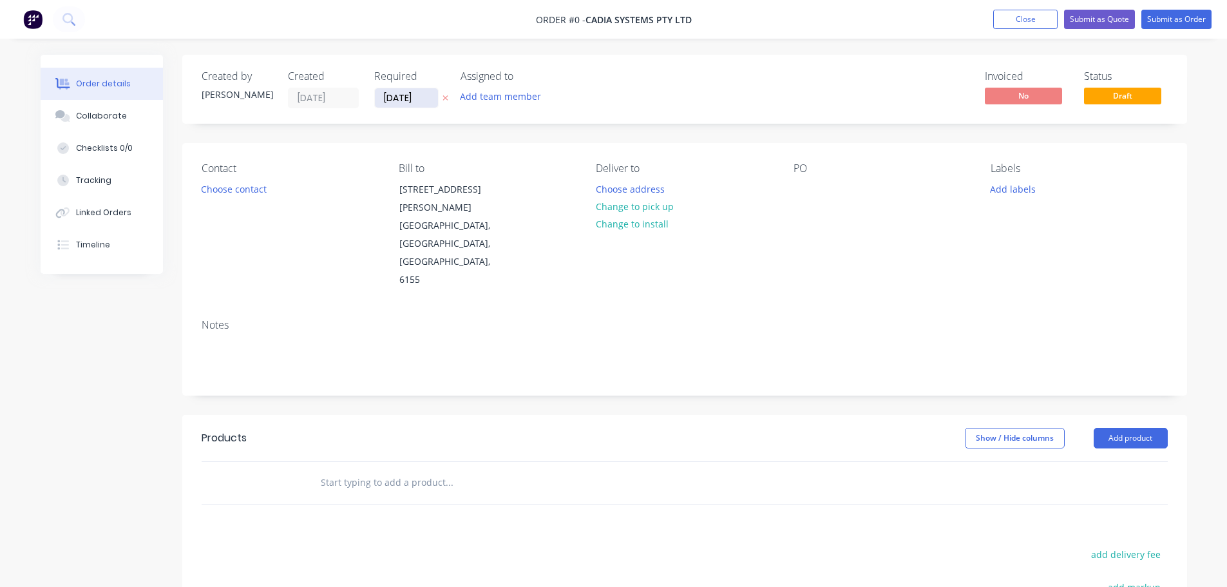
click at [423, 101] on input "[DATE]" at bounding box center [406, 97] width 63 height 19
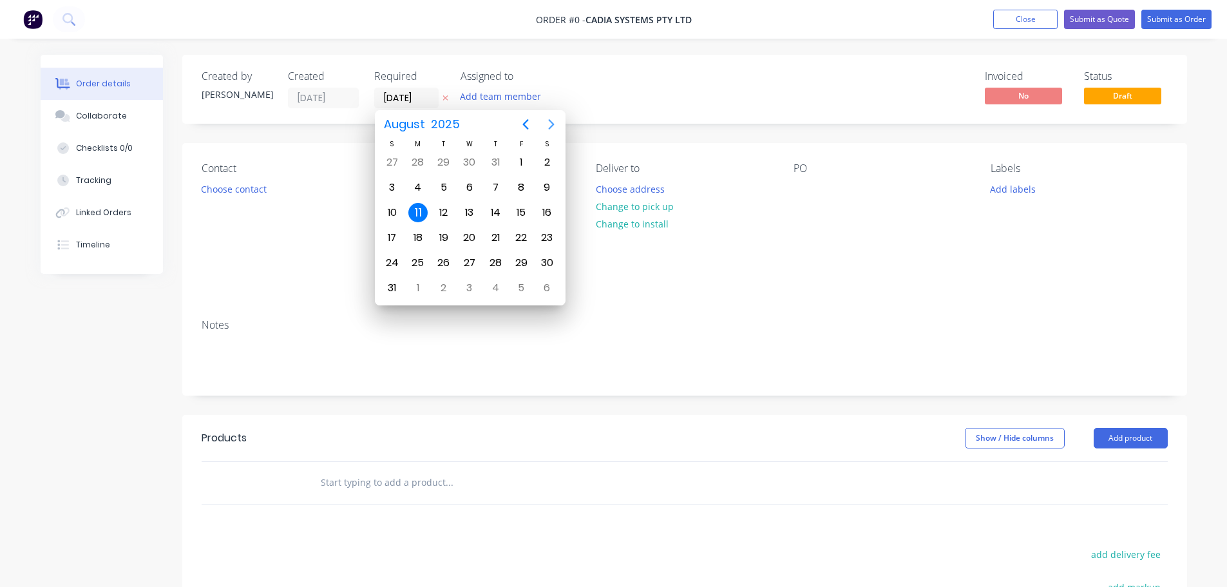
click at [549, 128] on icon "Next page" at bounding box center [551, 124] width 6 height 10
click at [522, 188] on div "12" at bounding box center [521, 187] width 19 height 19
type input "[DATE]"
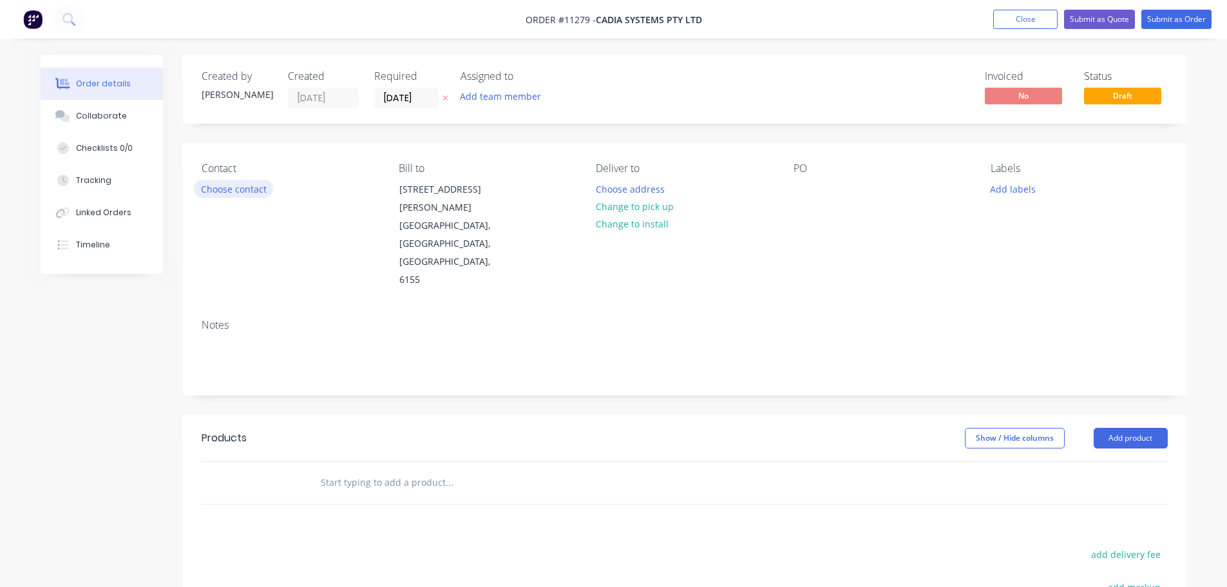
click at [250, 186] on button "Choose contact" at bounding box center [233, 188] width 79 height 17
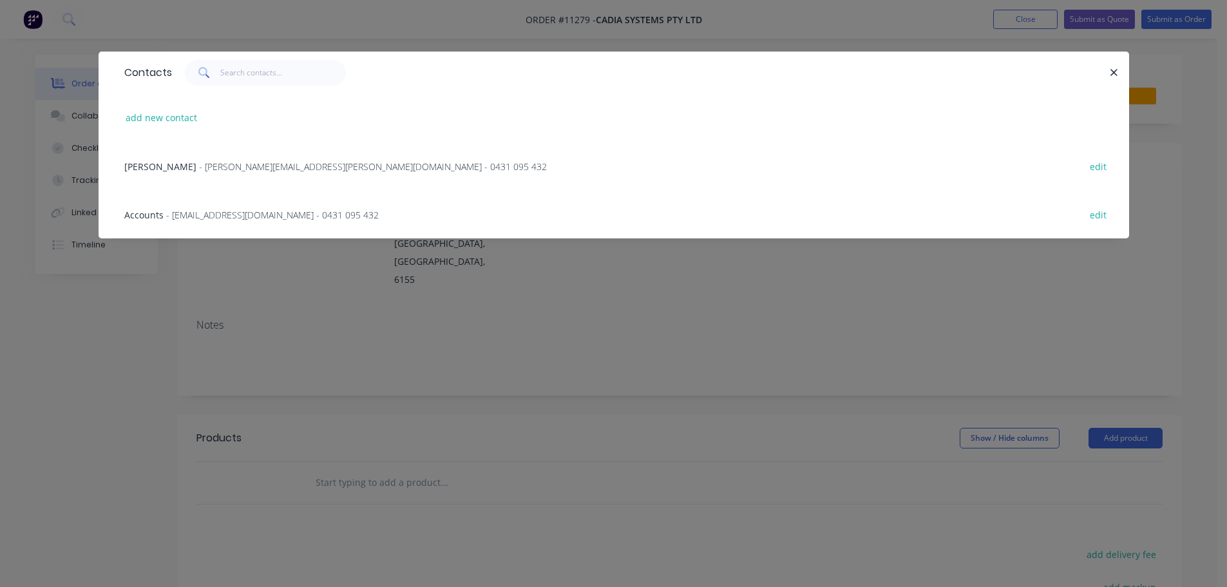
click at [240, 213] on span "- [EMAIL_ADDRESS][DOMAIN_NAME] - 0431 095 432" at bounding box center [272, 215] width 213 height 12
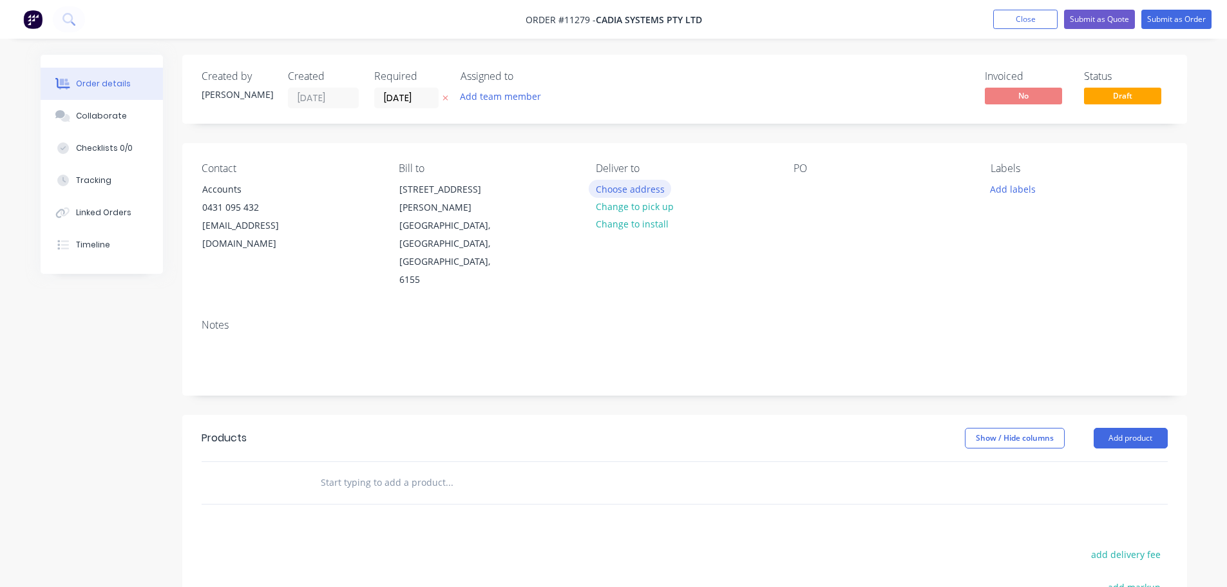
click at [648, 190] on button "Choose address" at bounding box center [630, 188] width 82 height 17
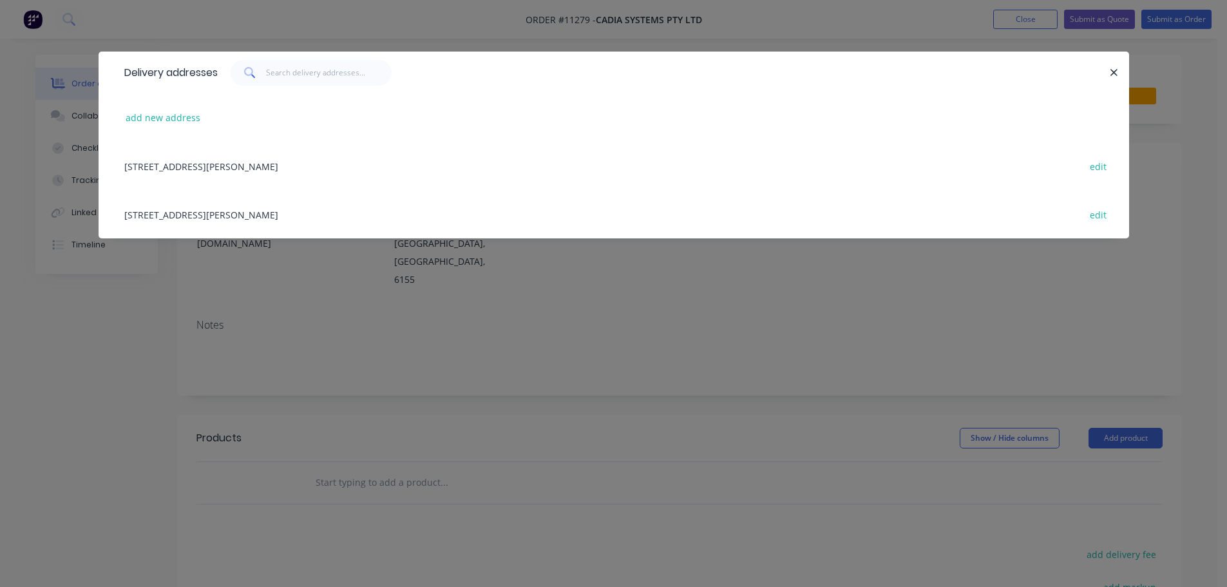
click at [303, 165] on div "[STREET_ADDRESS][PERSON_NAME] edit" at bounding box center [614, 166] width 992 height 48
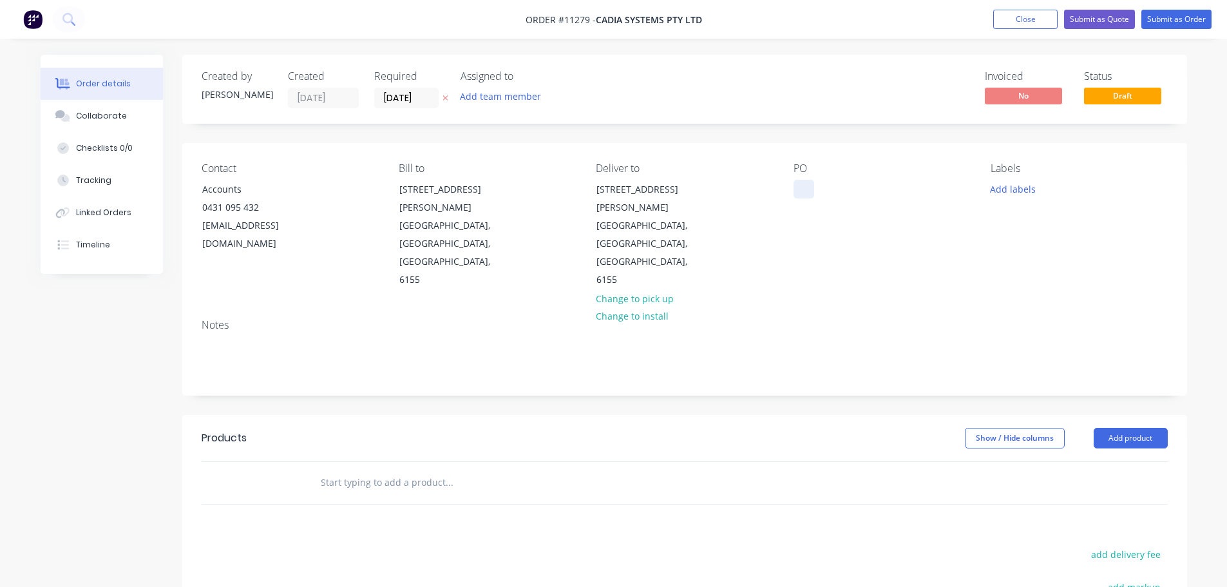
click at [800, 184] on div at bounding box center [804, 189] width 21 height 19
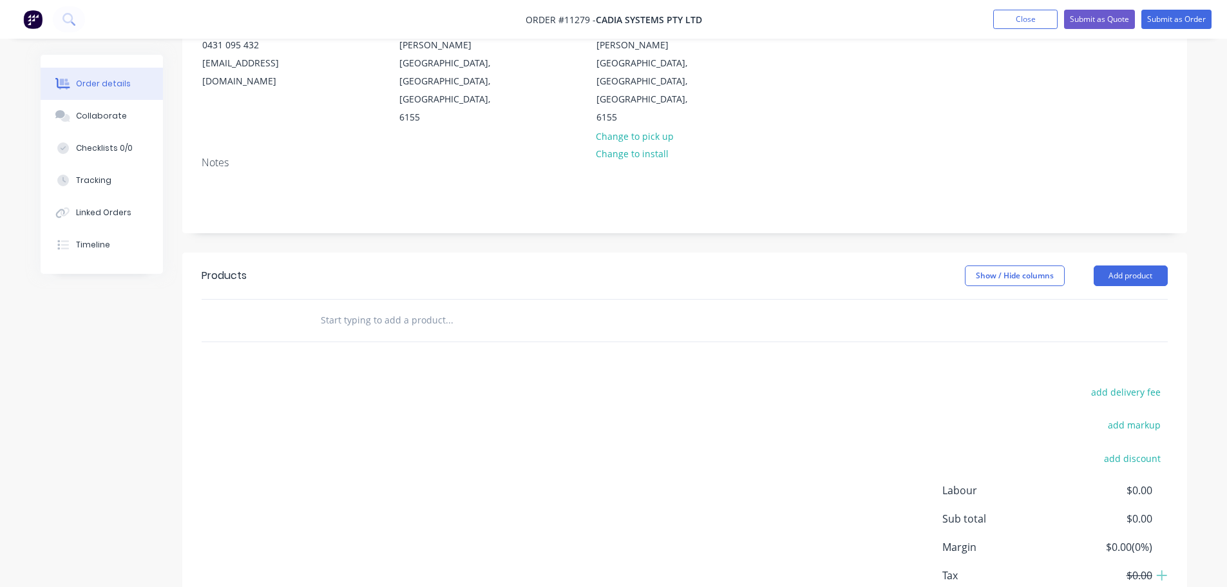
scroll to position [192, 0]
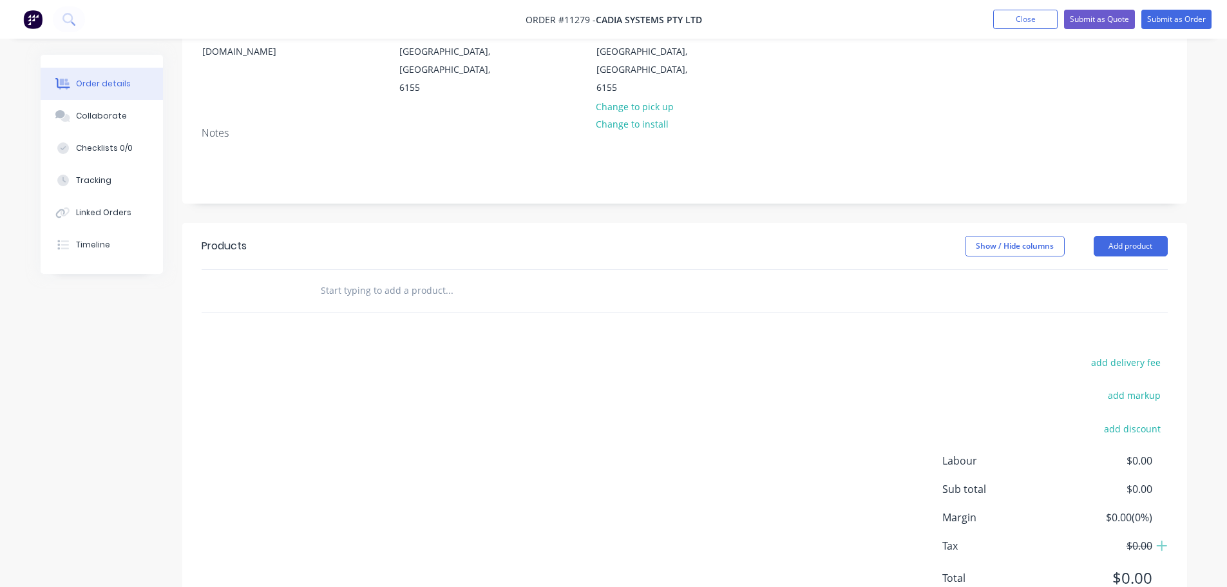
click at [355, 278] on input "text" at bounding box center [449, 291] width 258 height 26
click at [1121, 236] on button "Add product" at bounding box center [1131, 246] width 74 height 21
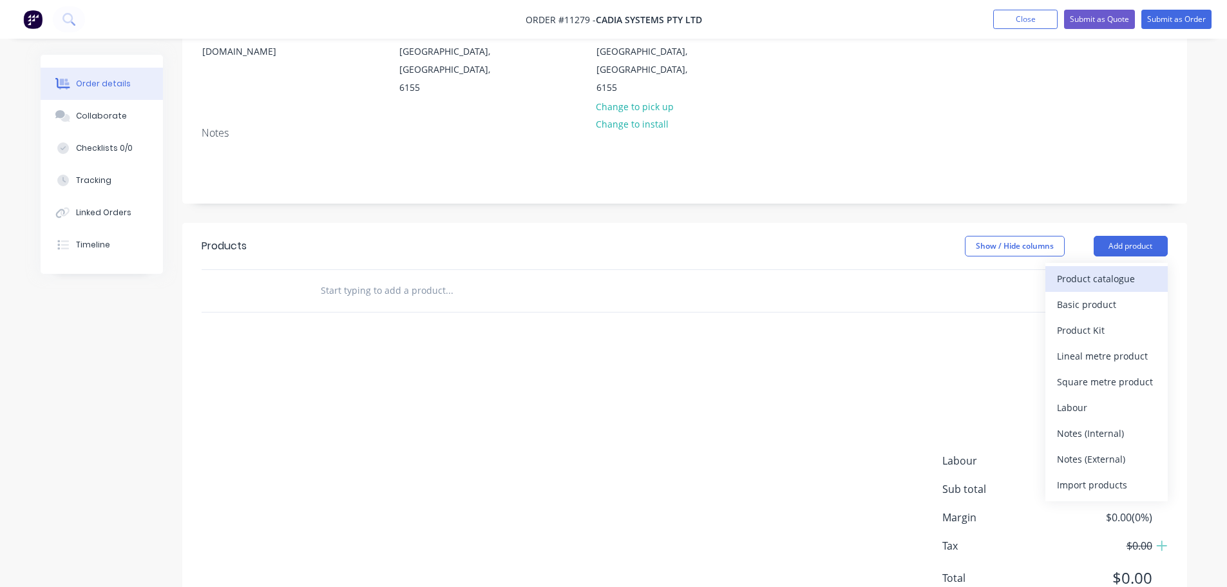
click at [1079, 269] on div "Product catalogue" at bounding box center [1106, 278] width 99 height 19
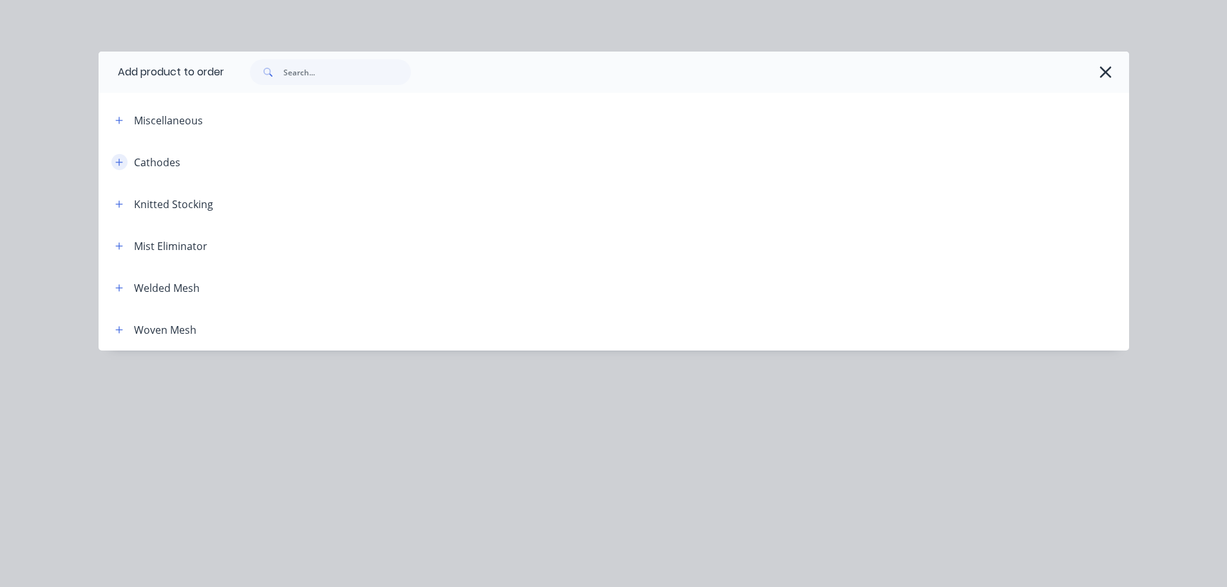
click at [119, 167] on button "button" at bounding box center [119, 162] width 16 height 16
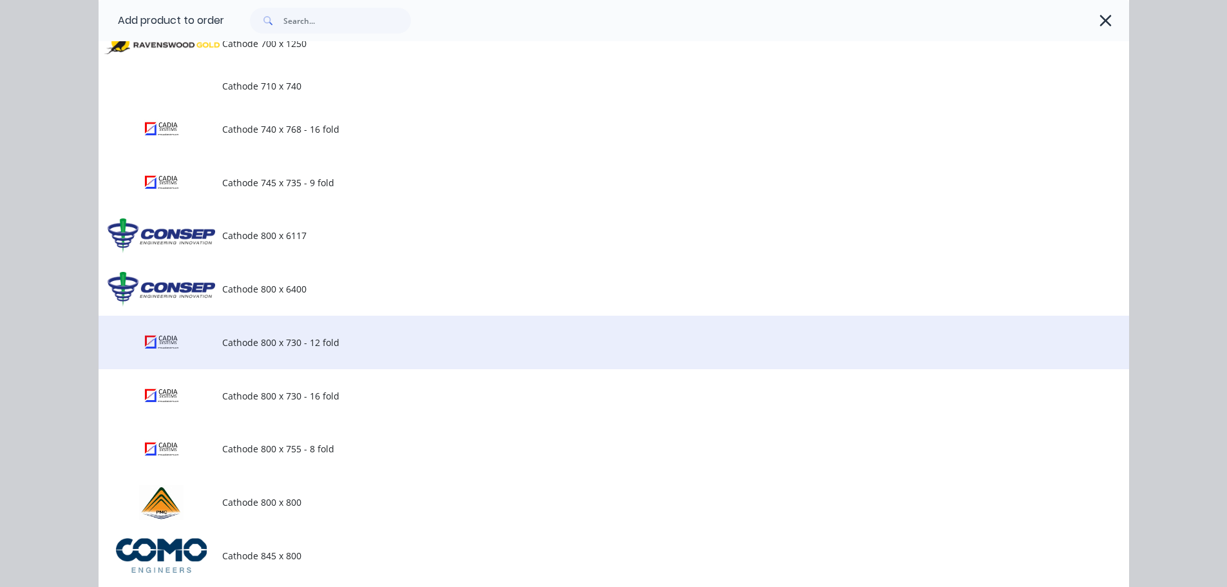
scroll to position [1031, 0]
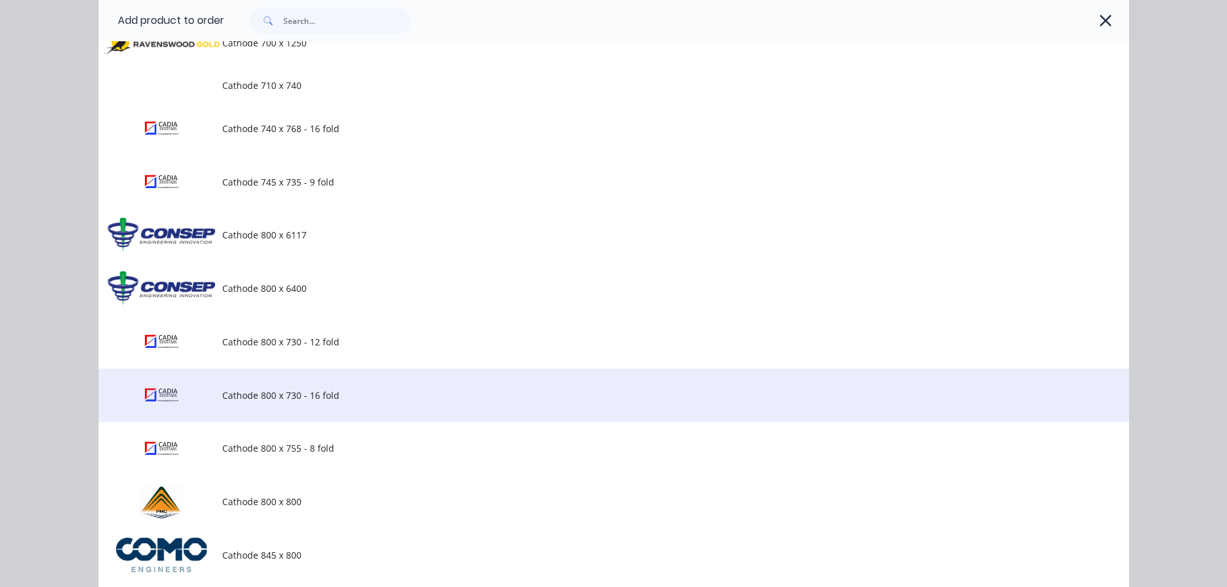
click at [258, 399] on span "Cathode 800 x 730 - 16 fold" at bounding box center [585, 396] width 726 height 14
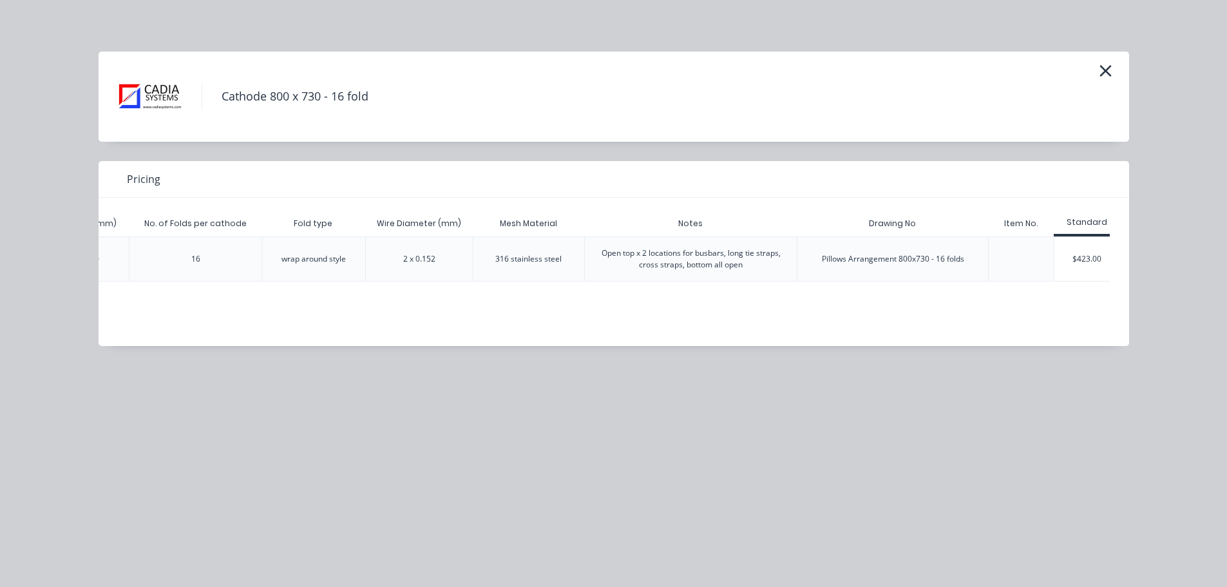
scroll to position [0, 238]
click at [1087, 262] on div "$423.00" at bounding box center [1077, 259] width 64 height 44
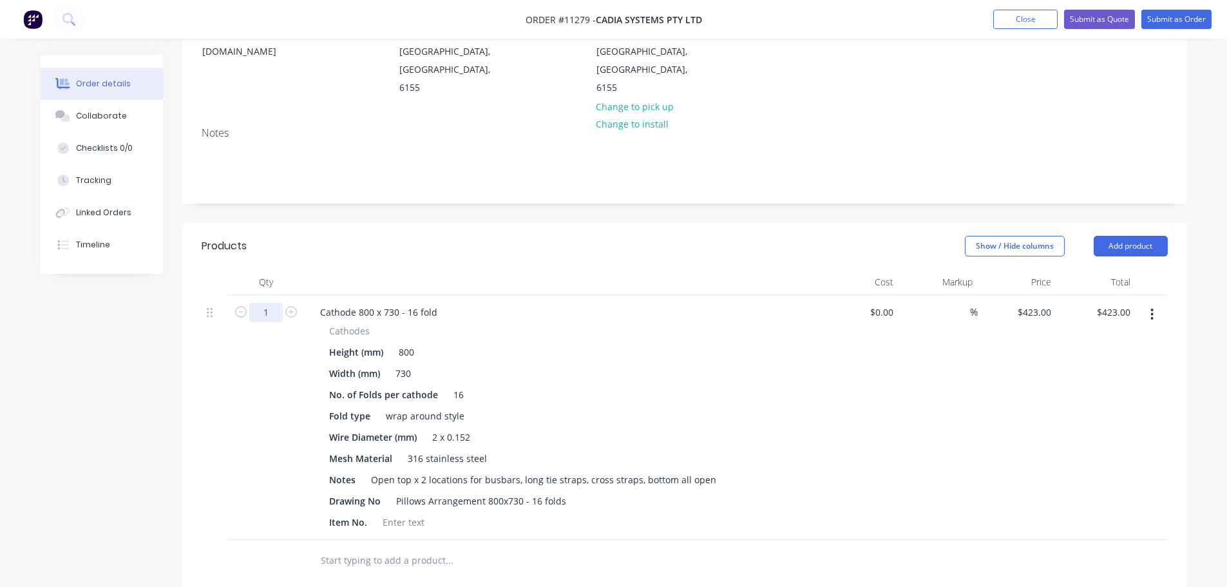
click at [273, 303] on input "1" at bounding box center [266, 312] width 34 height 19
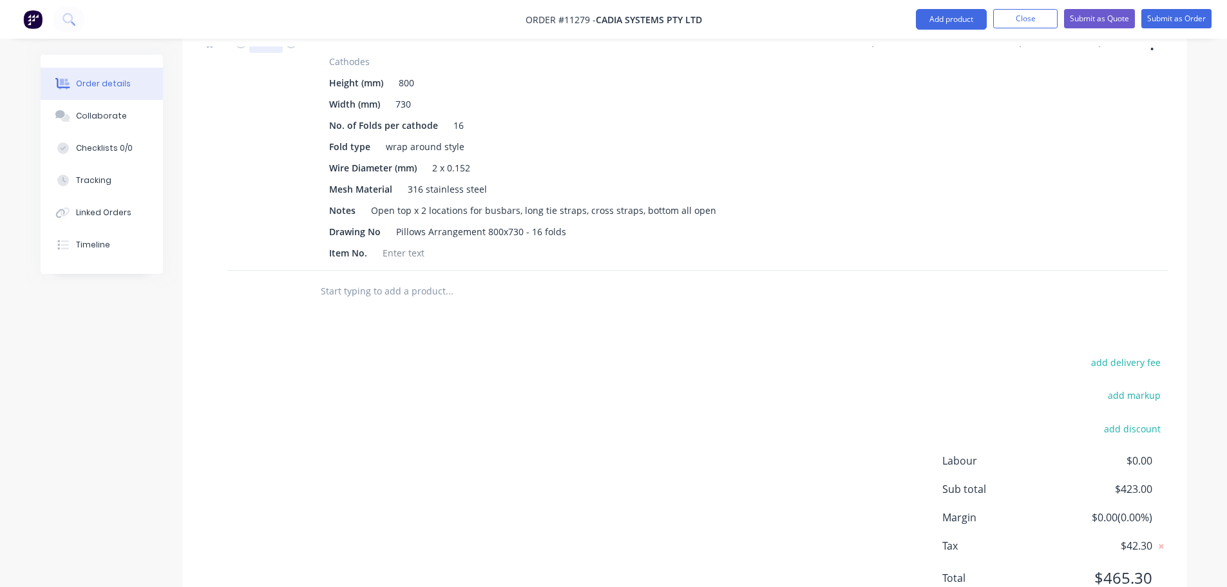
scroll to position [139, 0]
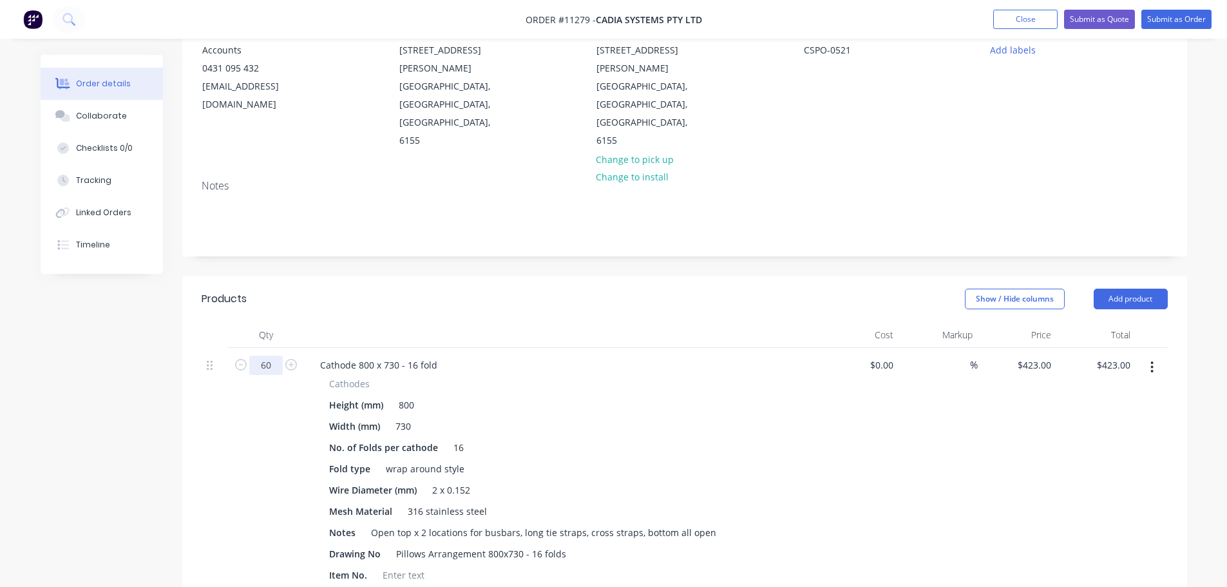
type input "60"
type input "$25,380.00"
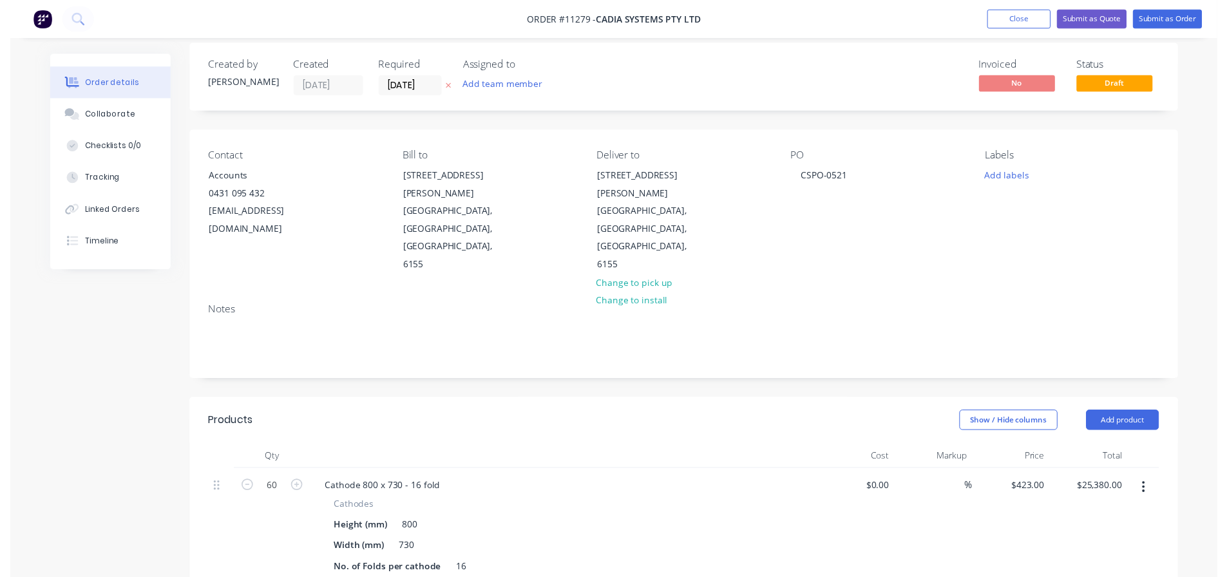
scroll to position [0, 0]
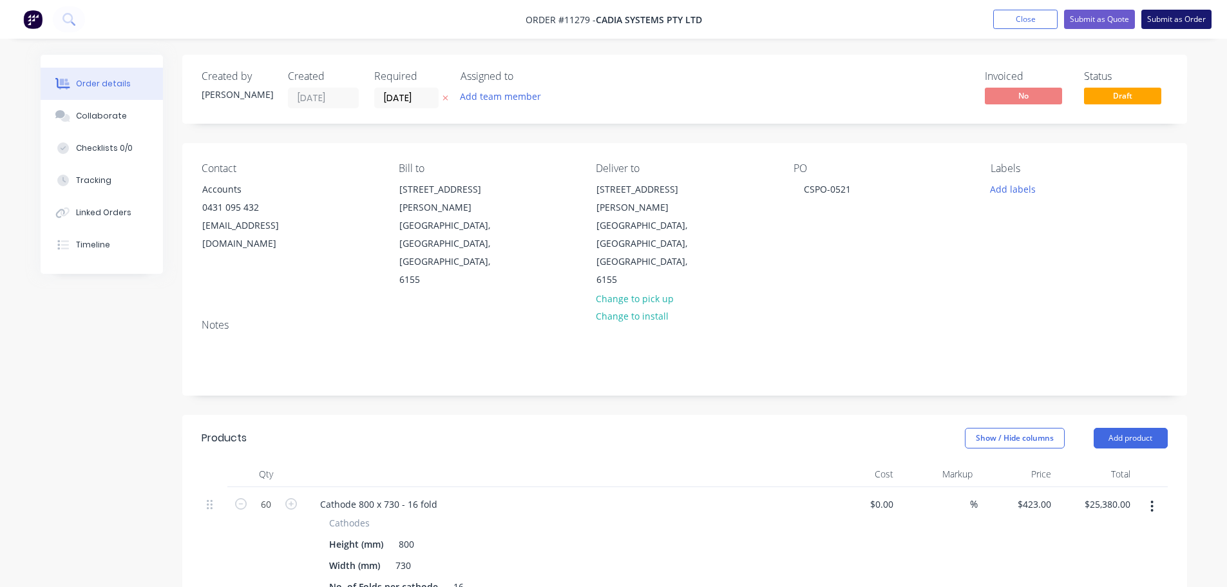
click at [1173, 18] on button "Submit as Order" at bounding box center [1177, 19] width 70 height 19
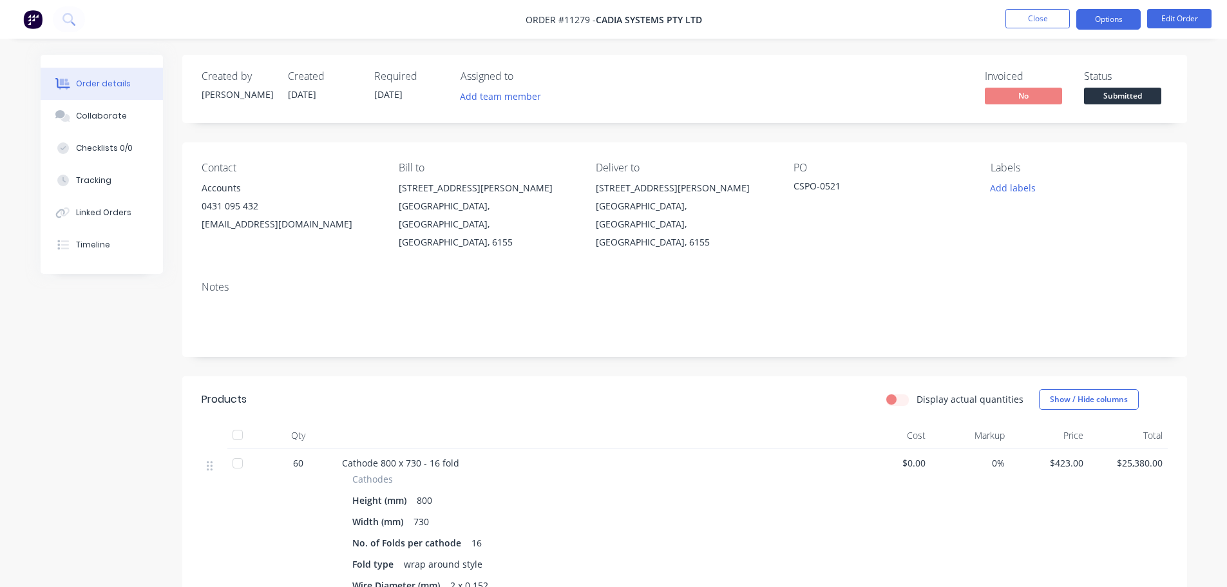
click at [1108, 23] on button "Options" at bounding box center [1109, 19] width 64 height 21
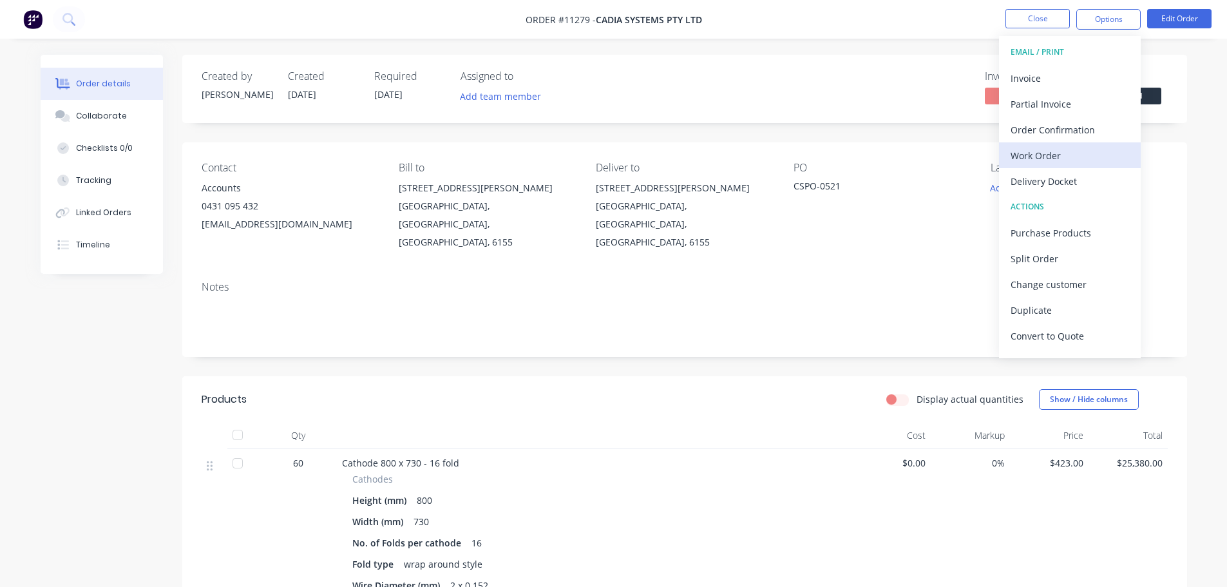
click at [1050, 155] on div "Work Order" at bounding box center [1070, 155] width 119 height 19
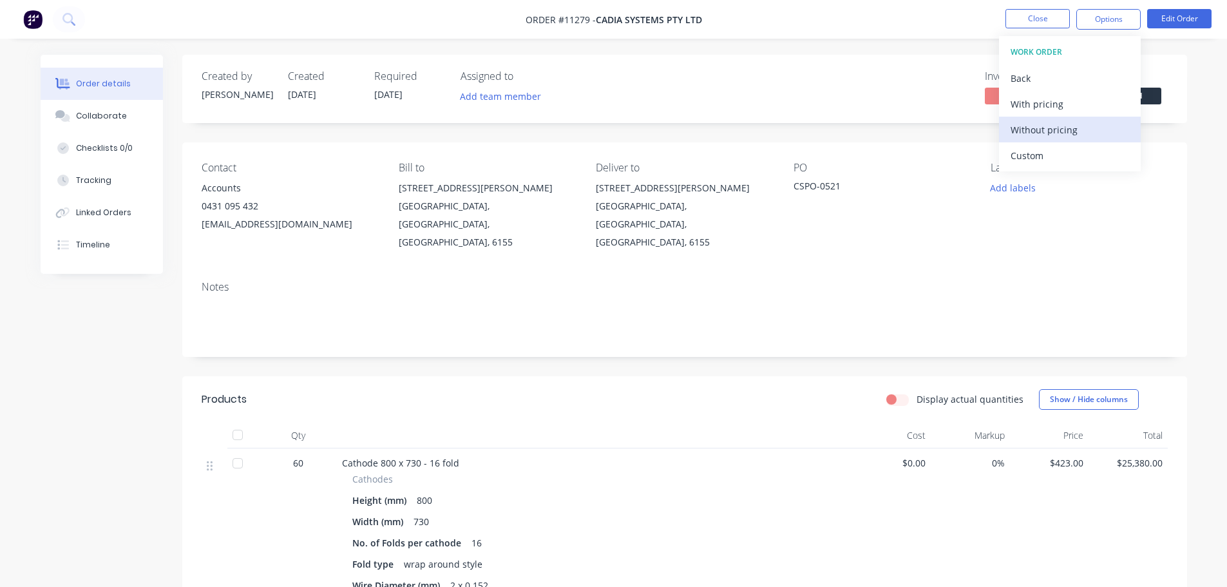
click at [1050, 130] on div "Without pricing" at bounding box center [1070, 129] width 119 height 19
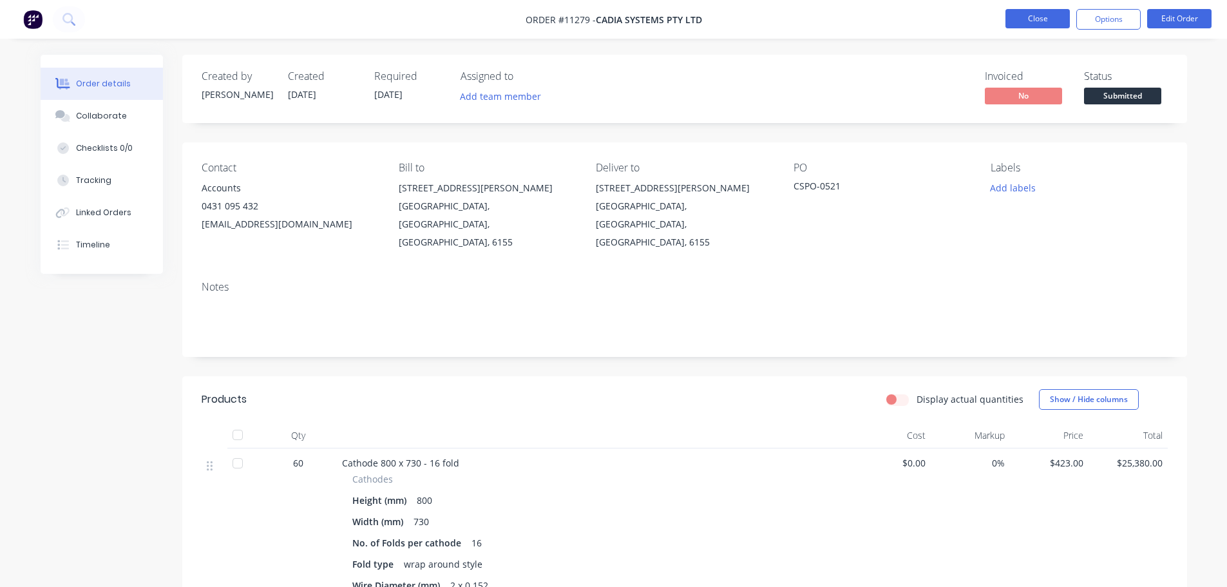
click at [1031, 15] on button "Close" at bounding box center [1038, 18] width 64 height 19
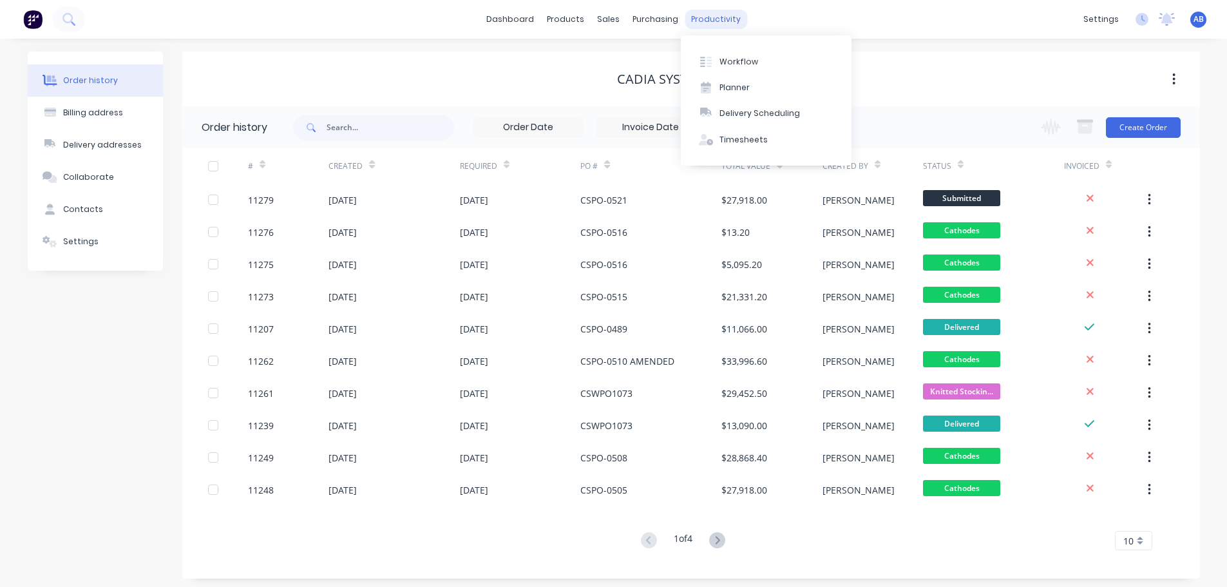
click at [716, 19] on div "productivity" at bounding box center [716, 19] width 62 height 19
click at [733, 61] on div "Workflow" at bounding box center [739, 62] width 39 height 12
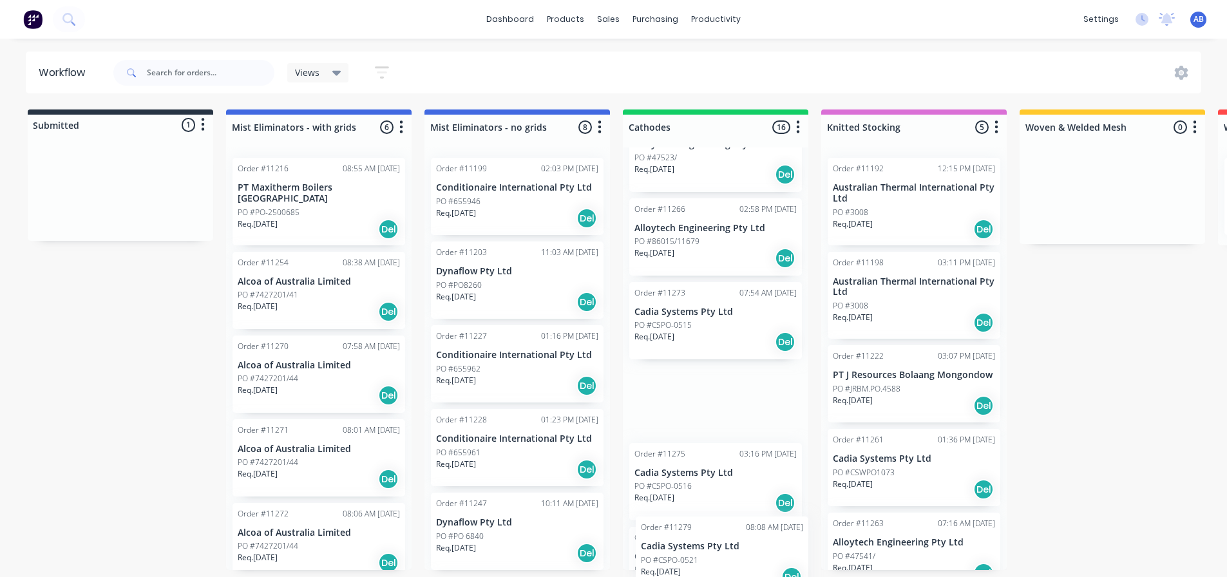
scroll to position [1011, 0]
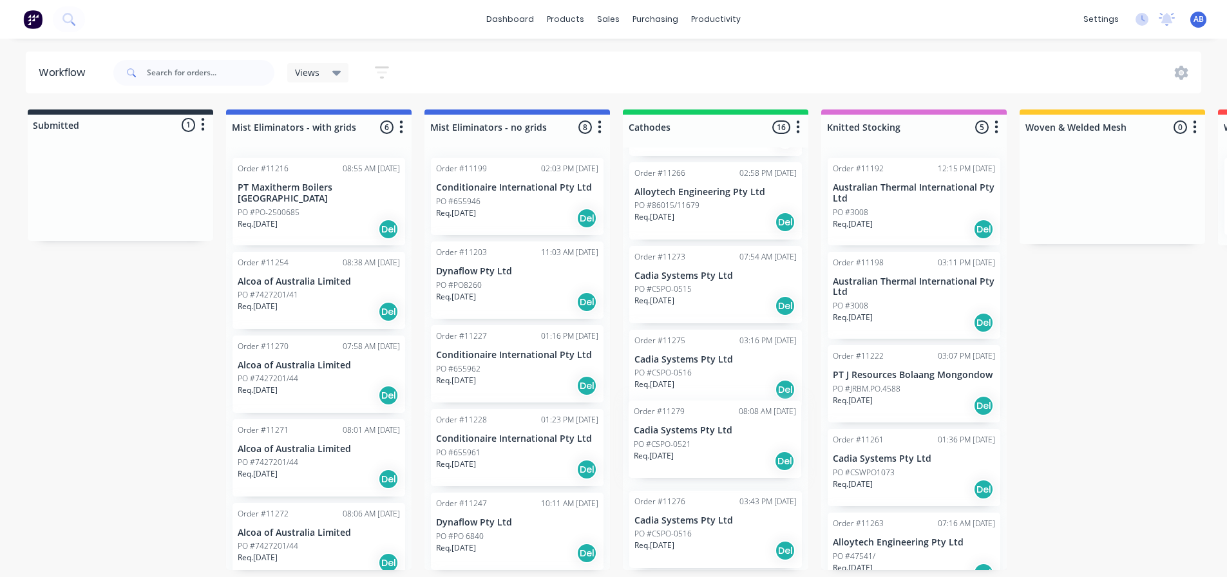
drag, startPoint x: 75, startPoint y: 193, endPoint x: 675, endPoint y: 439, distance: 648.6
click at [675, 439] on div "Submitted 1 Status colour #273444 hex #273444 Save Cancel Summaries Total order…" at bounding box center [877, 340] width 1775 height 461
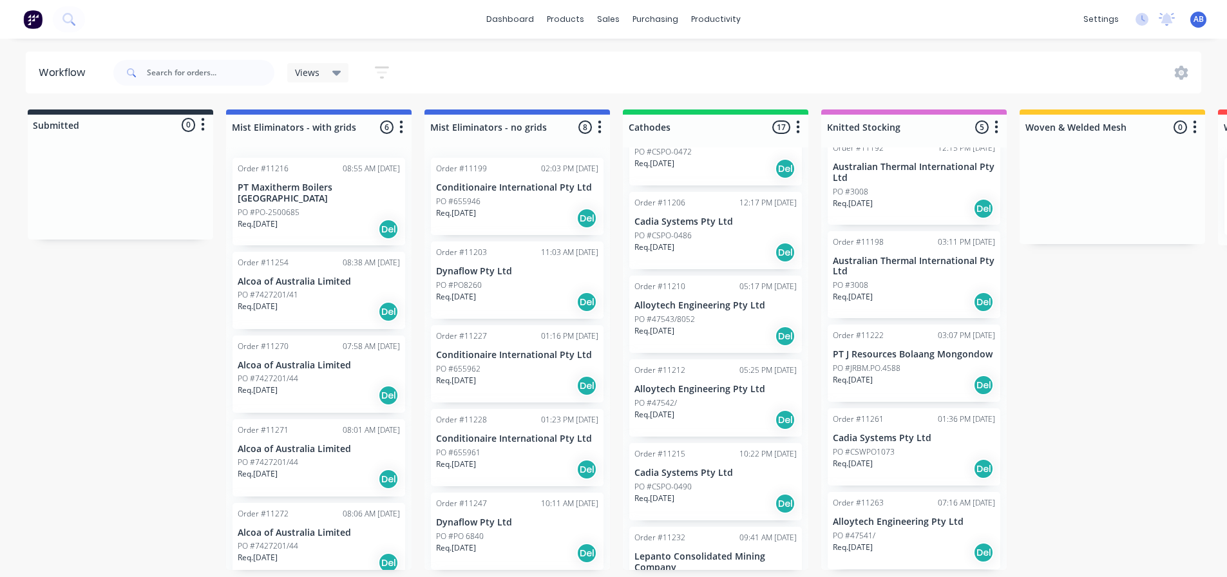
scroll to position [0, 0]
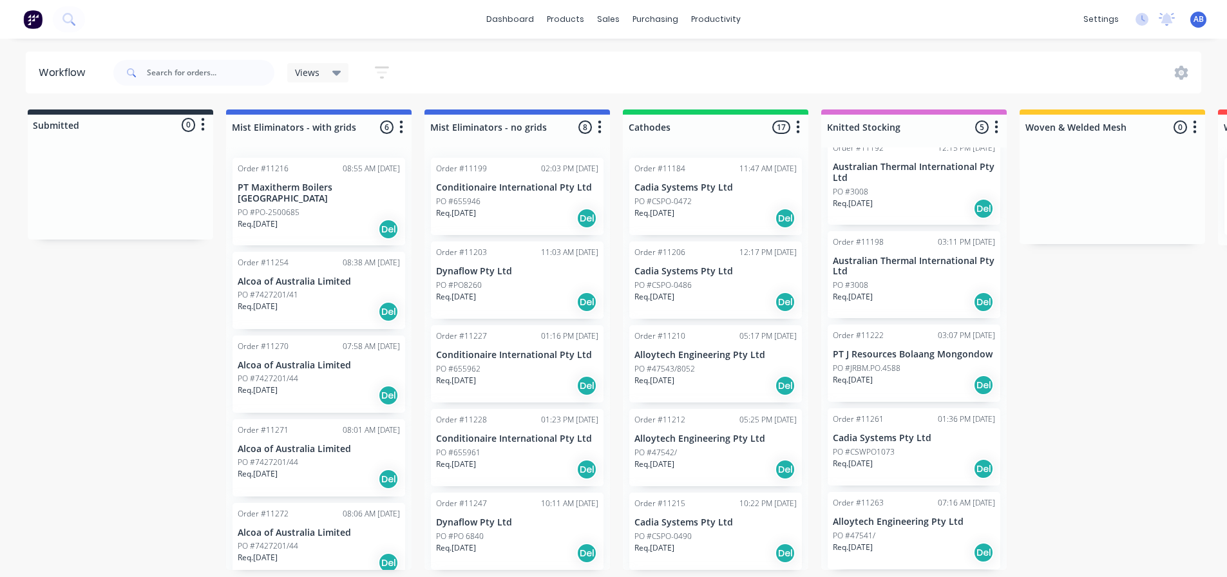
click at [663, 199] on p "PO #CSPO-0472" at bounding box center [663, 202] width 57 height 12
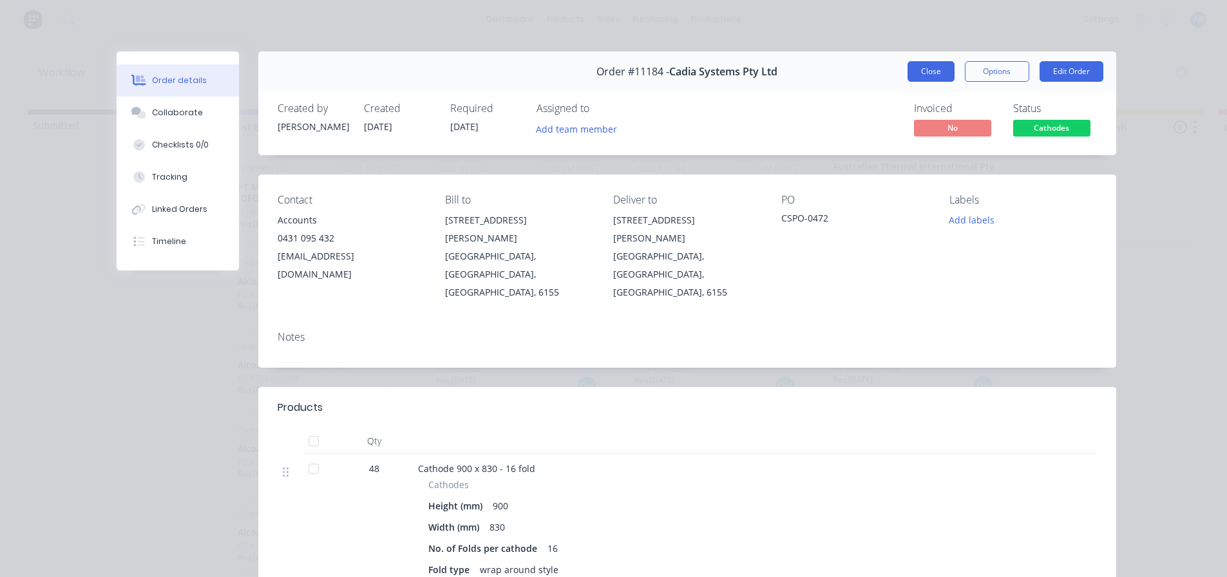
click at [928, 66] on button "Close" at bounding box center [931, 71] width 47 height 21
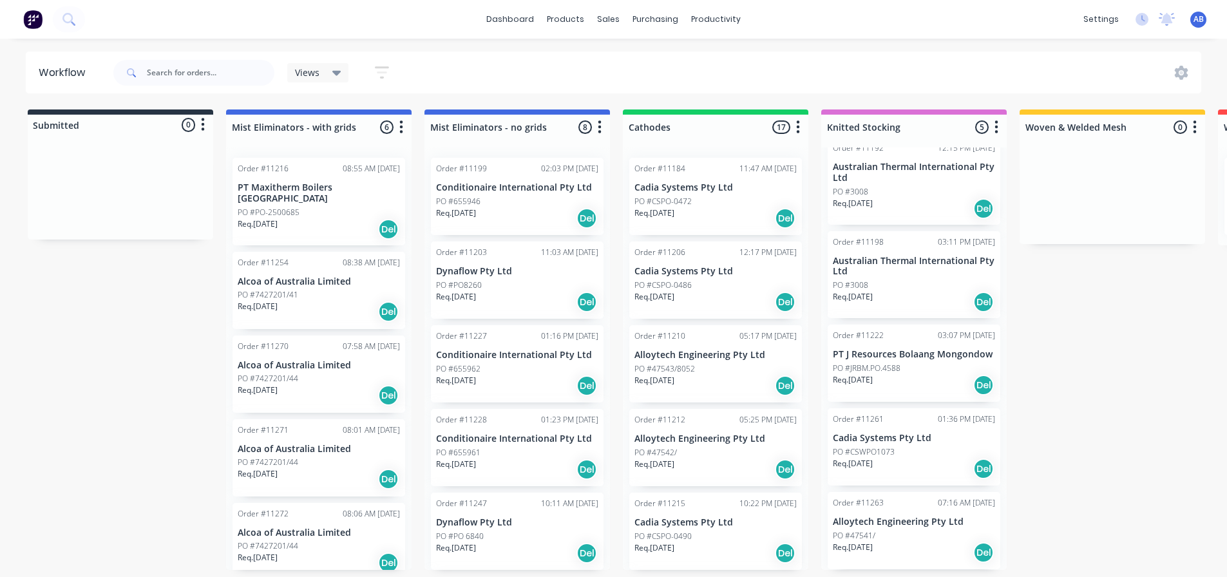
click at [702, 271] on p "Cadia Systems Pty Ltd" at bounding box center [716, 271] width 162 height 11
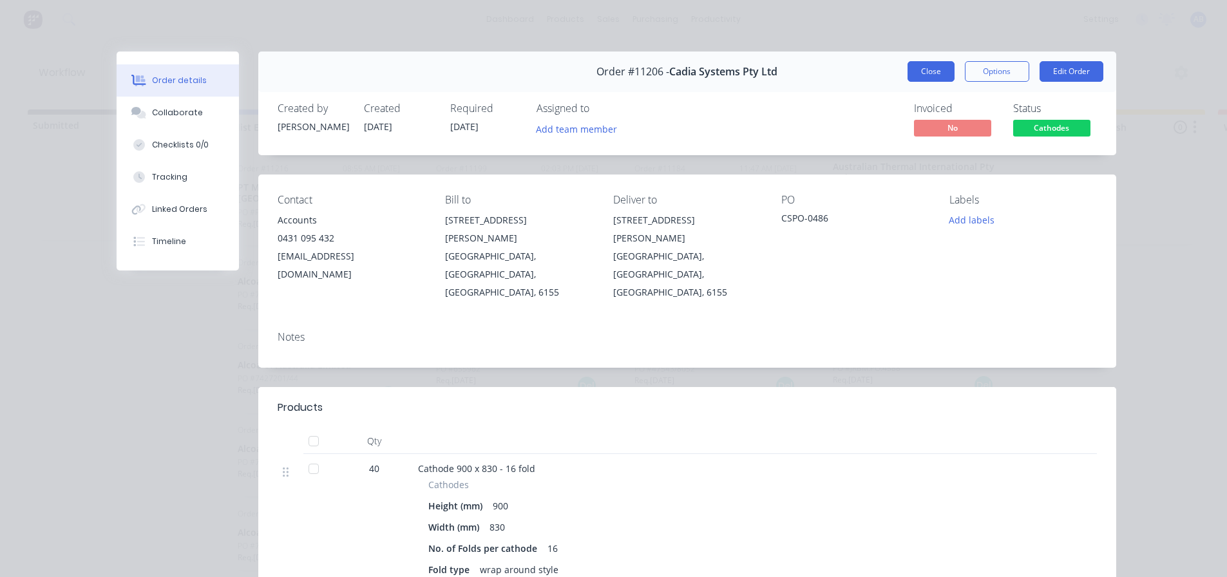
click at [921, 77] on button "Close" at bounding box center [931, 71] width 47 height 21
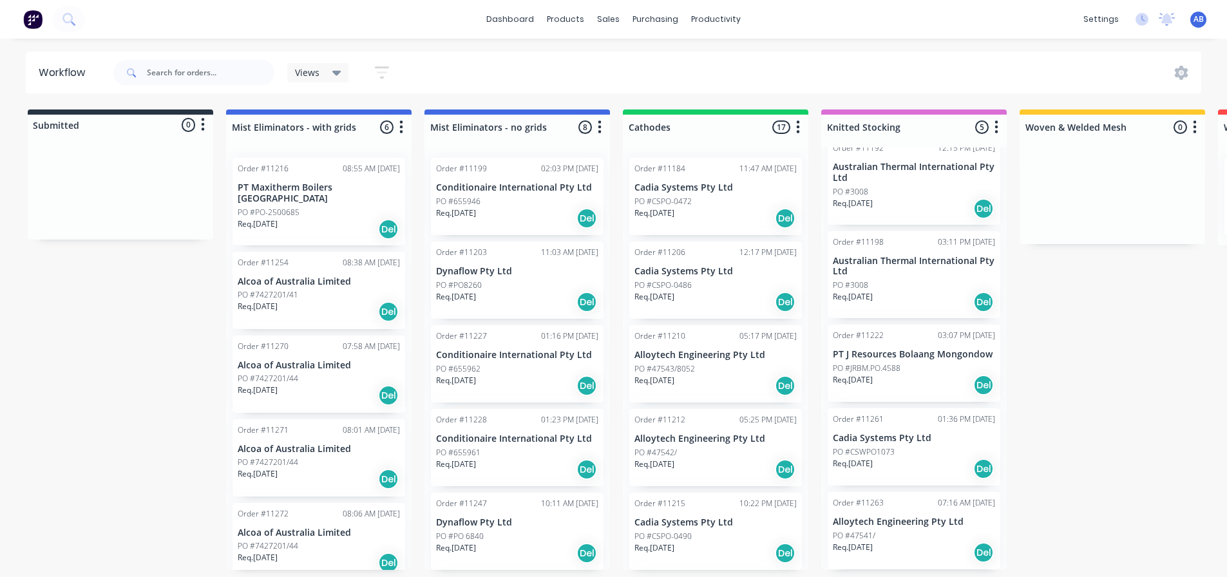
click at [680, 364] on p "PO #47543/8052" at bounding box center [665, 369] width 61 height 12
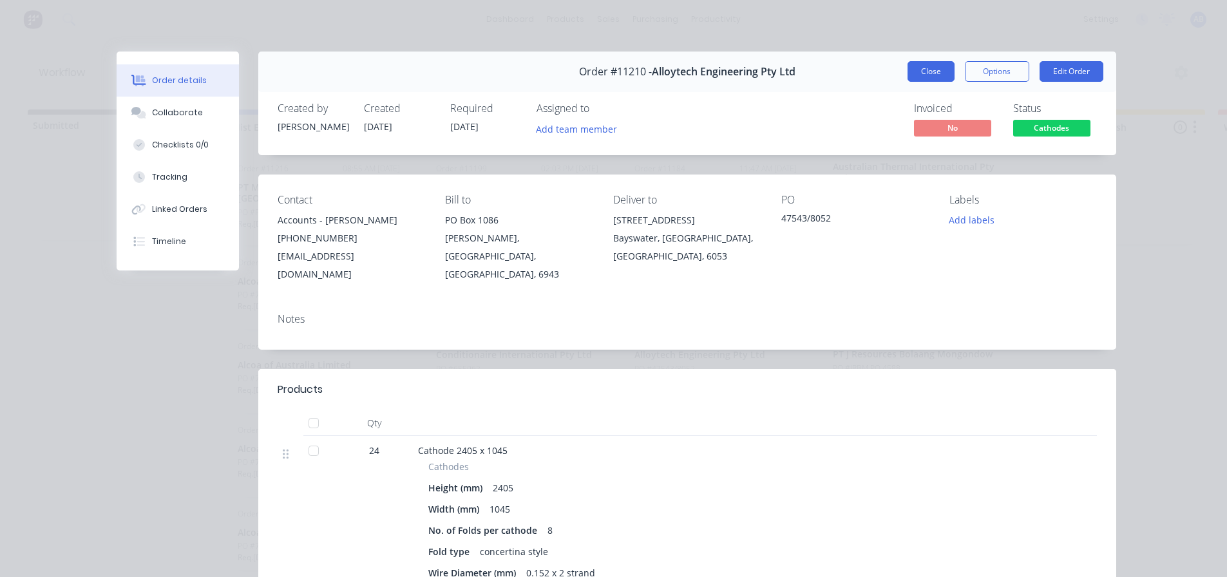
click at [923, 66] on button "Close" at bounding box center [931, 71] width 47 height 21
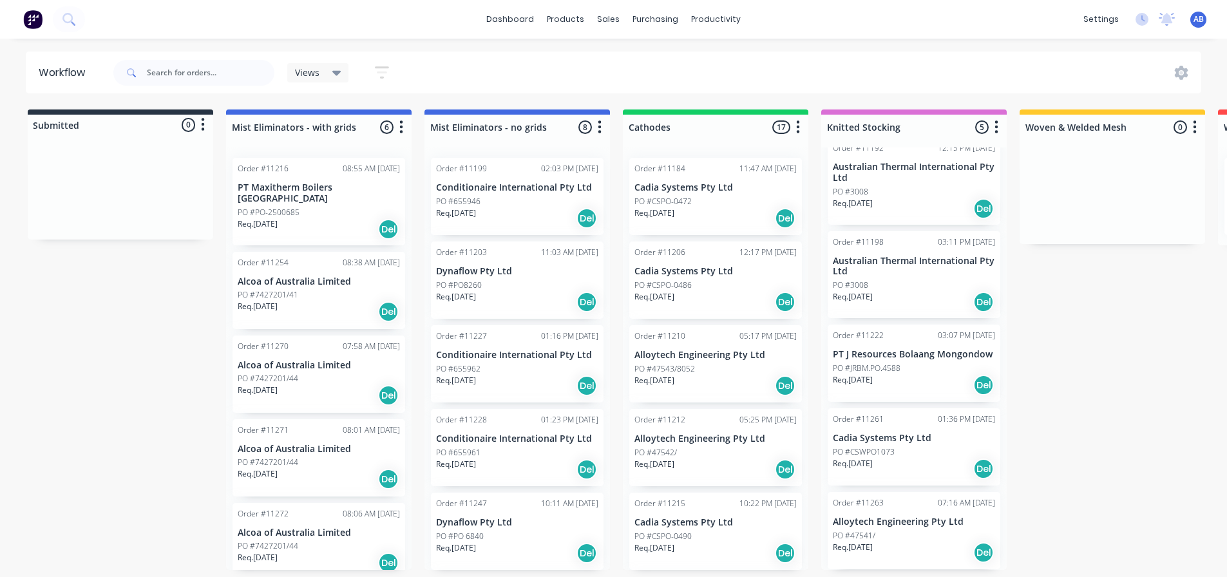
click at [728, 459] on div "Req. [DATE] Del" at bounding box center [716, 470] width 162 height 22
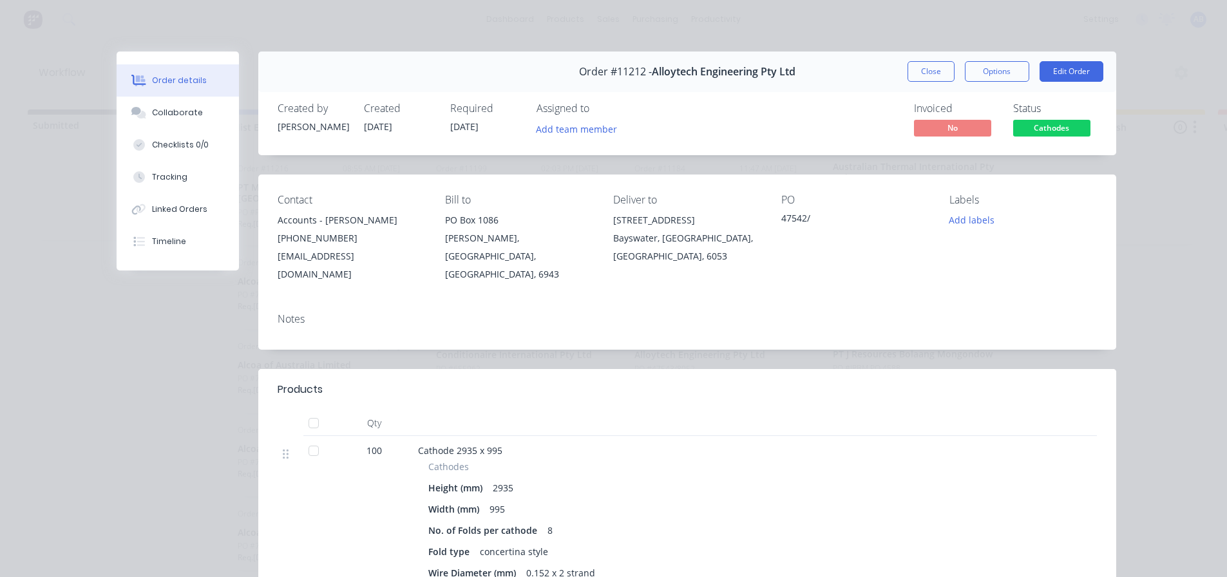
click at [934, 86] on div "Order #11212 - Alloytech Engineering Pty Ltd Close Options Edit Order" at bounding box center [687, 72] width 858 height 41
click at [925, 80] on button "Close" at bounding box center [931, 71] width 47 height 21
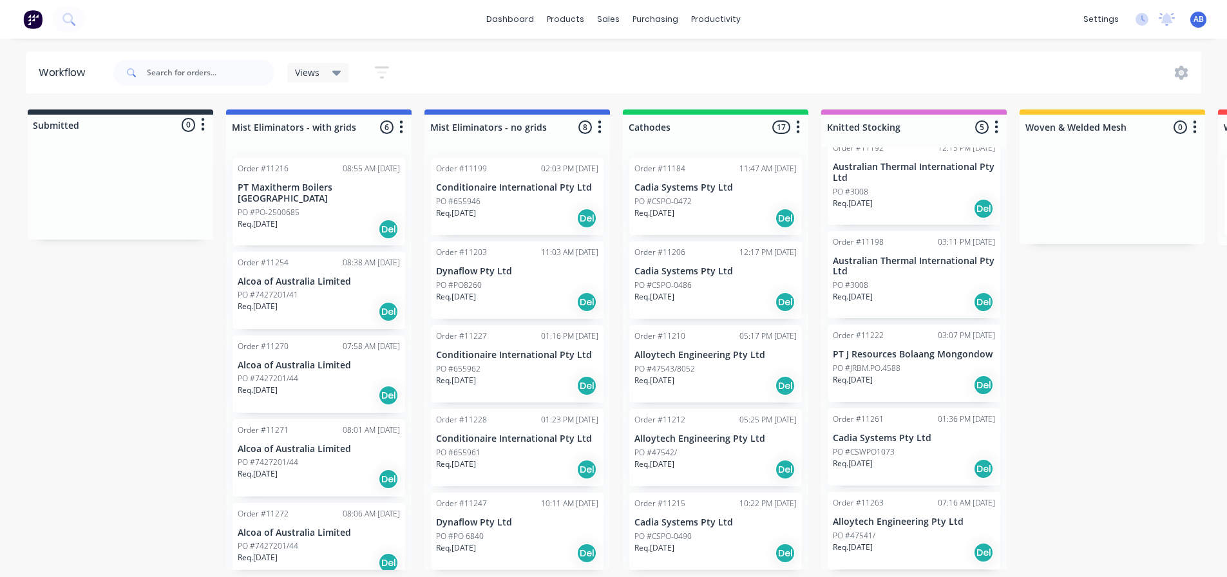
click at [721, 519] on p "Cadia Systems Pty Ltd" at bounding box center [716, 522] width 162 height 11
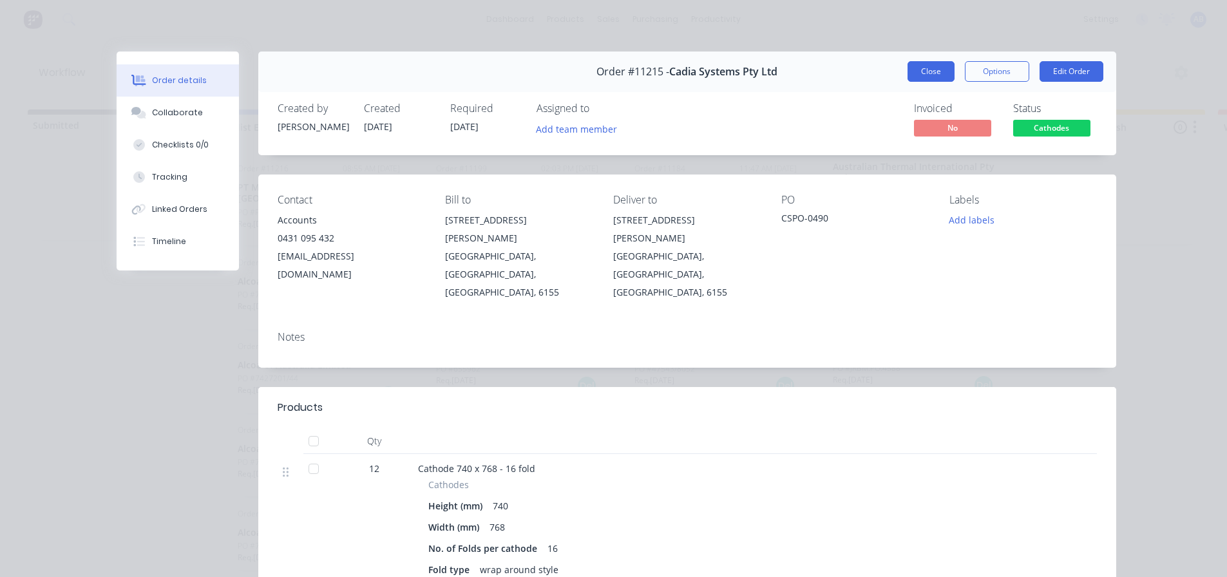
click at [925, 73] on button "Close" at bounding box center [931, 71] width 47 height 21
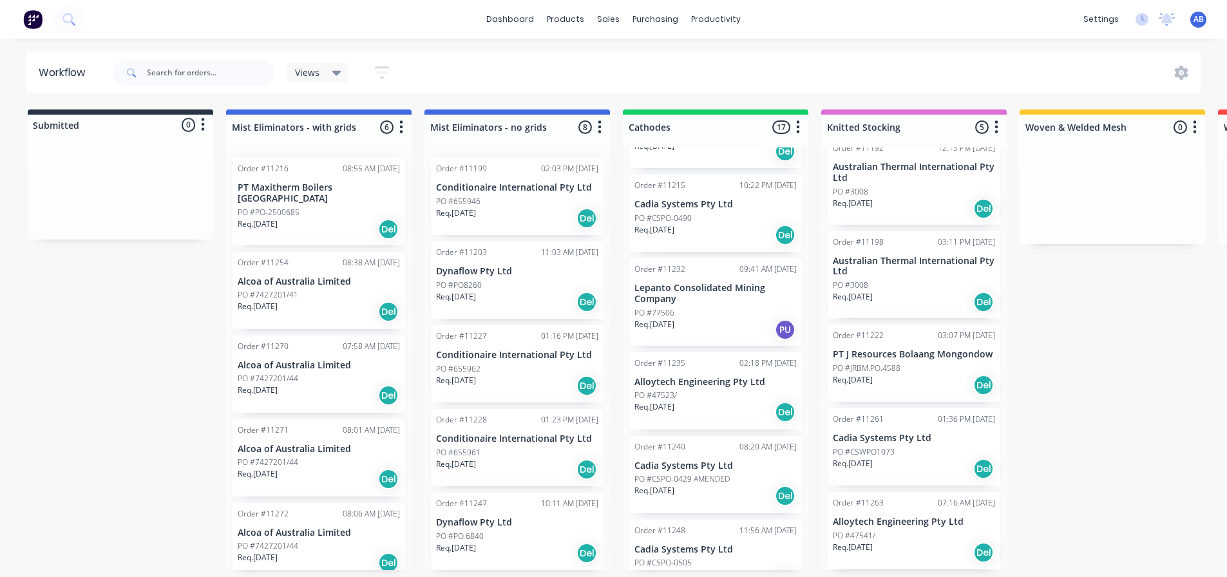
scroll to position [322, 0]
click at [695, 405] on div "Req. [DATE] Del" at bounding box center [716, 409] width 162 height 22
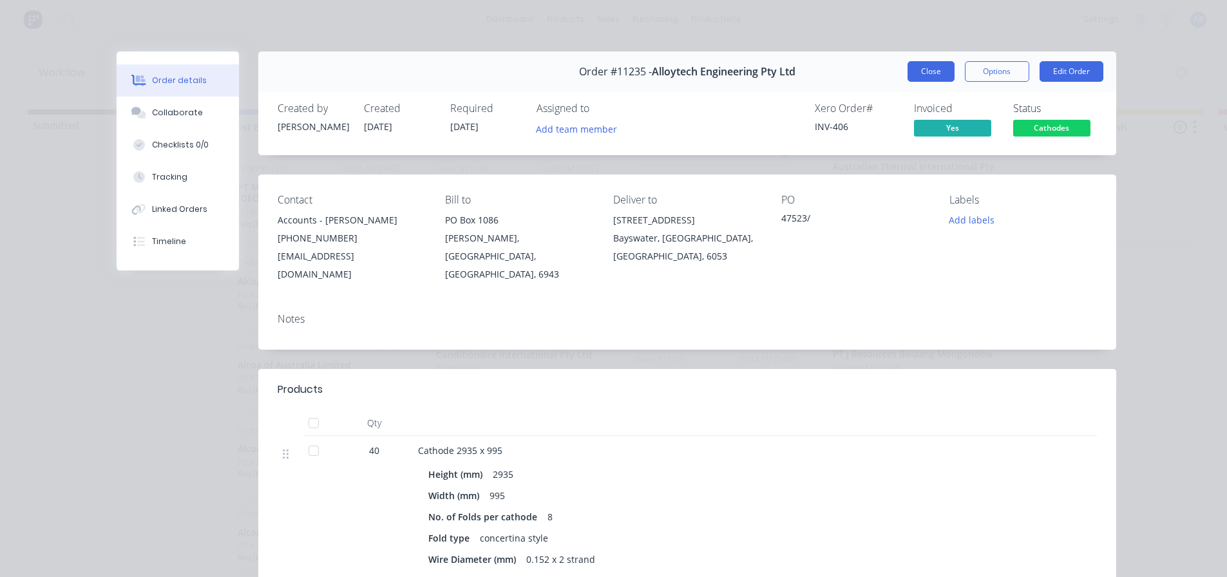
click at [921, 66] on button "Close" at bounding box center [931, 71] width 47 height 21
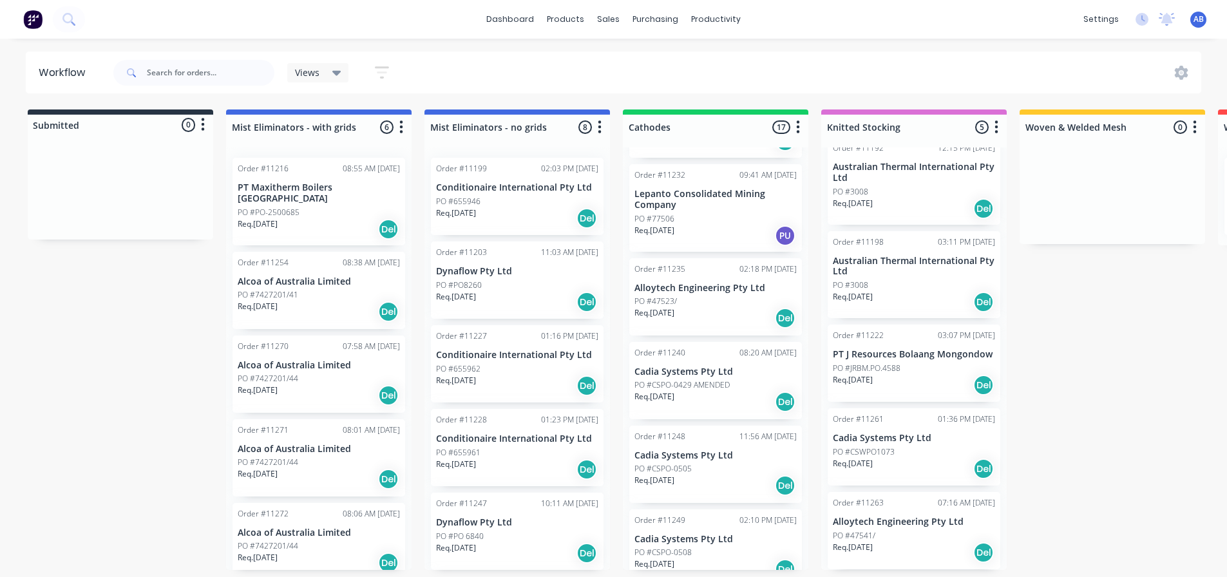
scroll to position [451, 0]
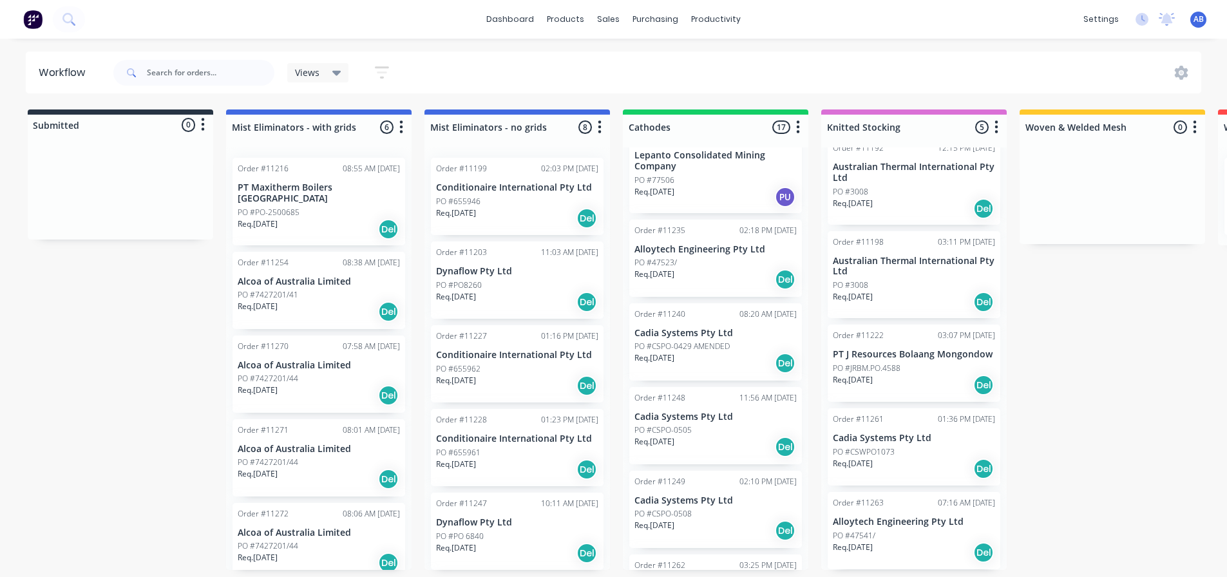
click at [702, 429] on div "PO #CSPO-0505" at bounding box center [716, 431] width 162 height 12
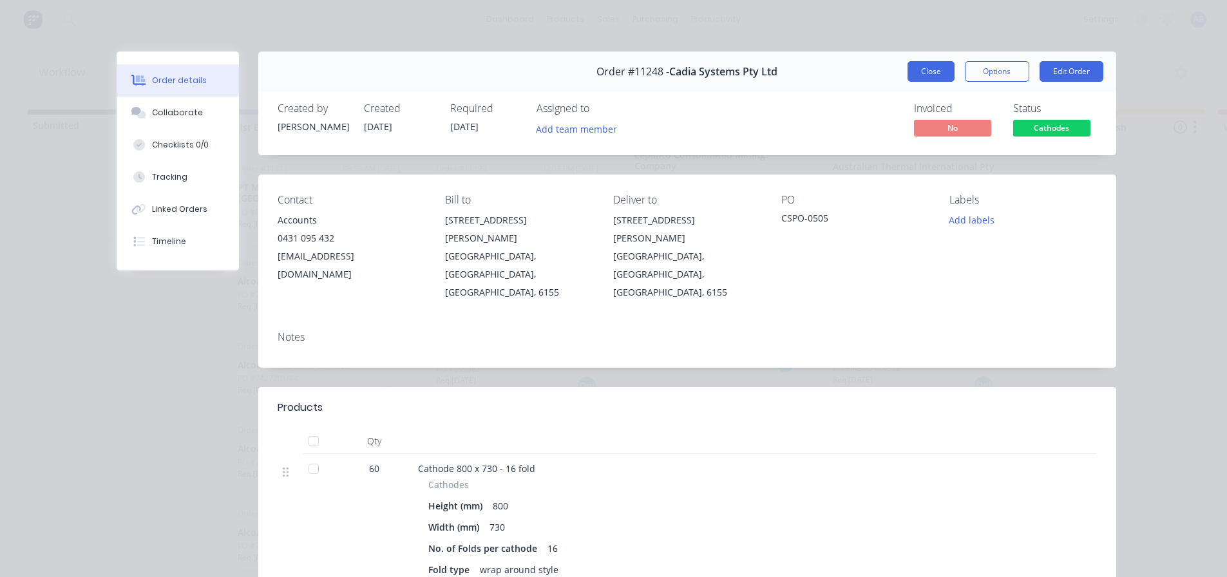
click at [931, 61] on button "Close" at bounding box center [931, 71] width 47 height 21
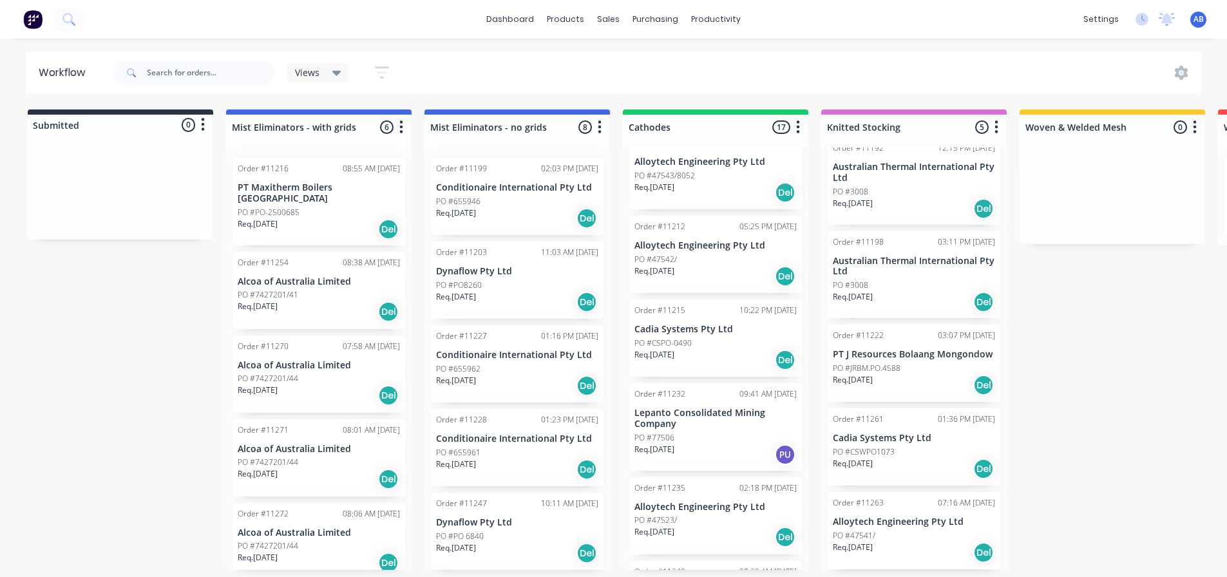
scroll to position [0, 0]
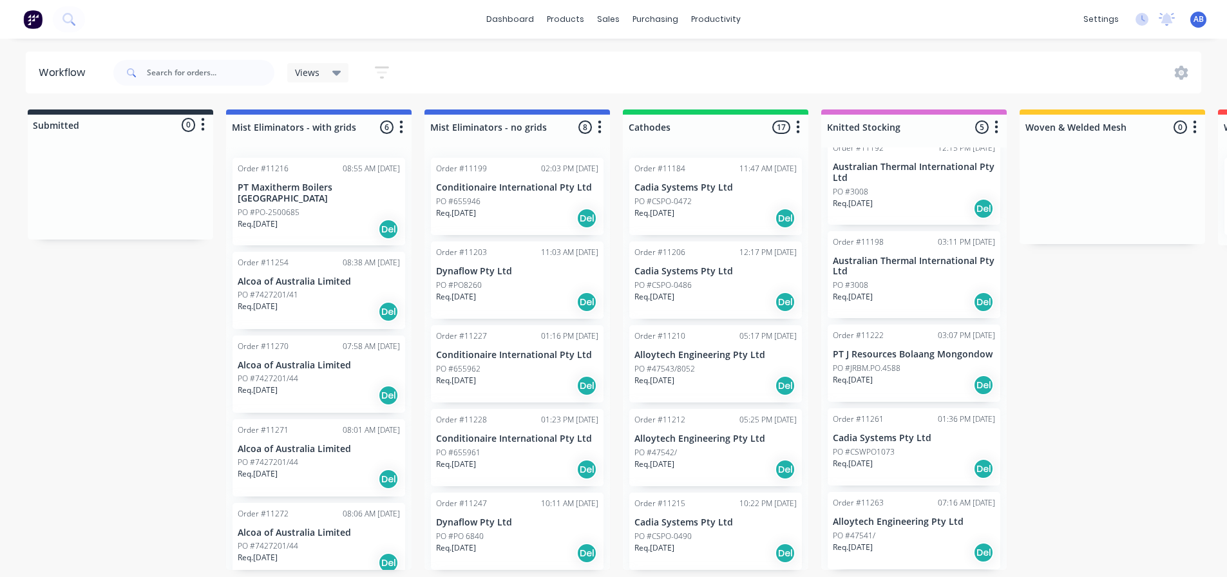
click at [34, 15] on img at bounding box center [32, 19] width 19 height 19
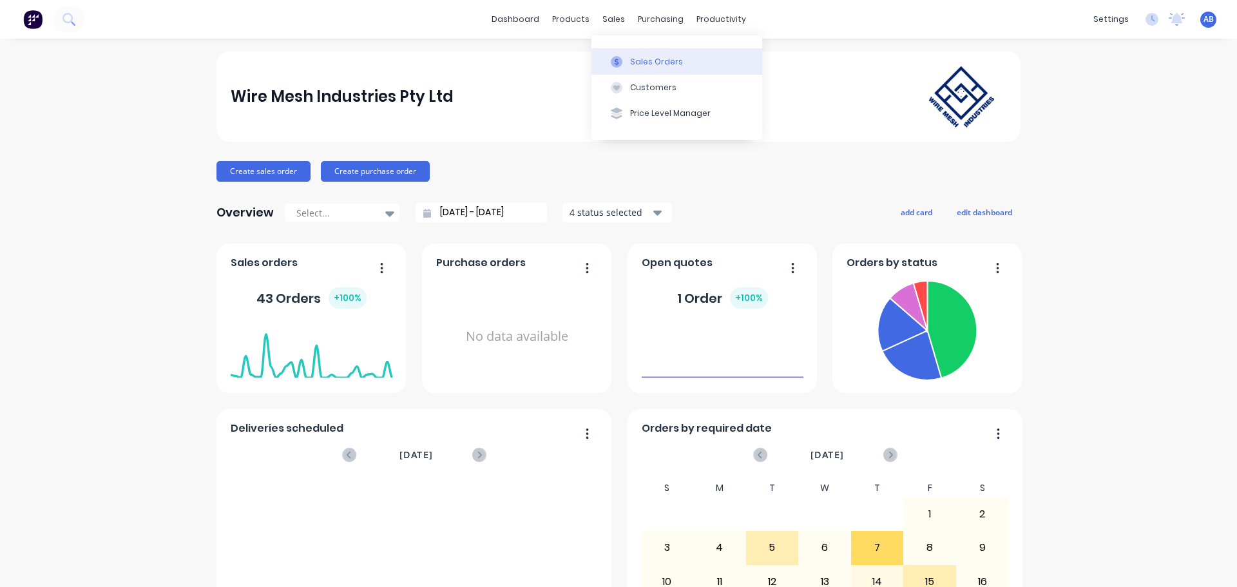
click at [643, 59] on div "Sales Orders" at bounding box center [656, 62] width 53 height 12
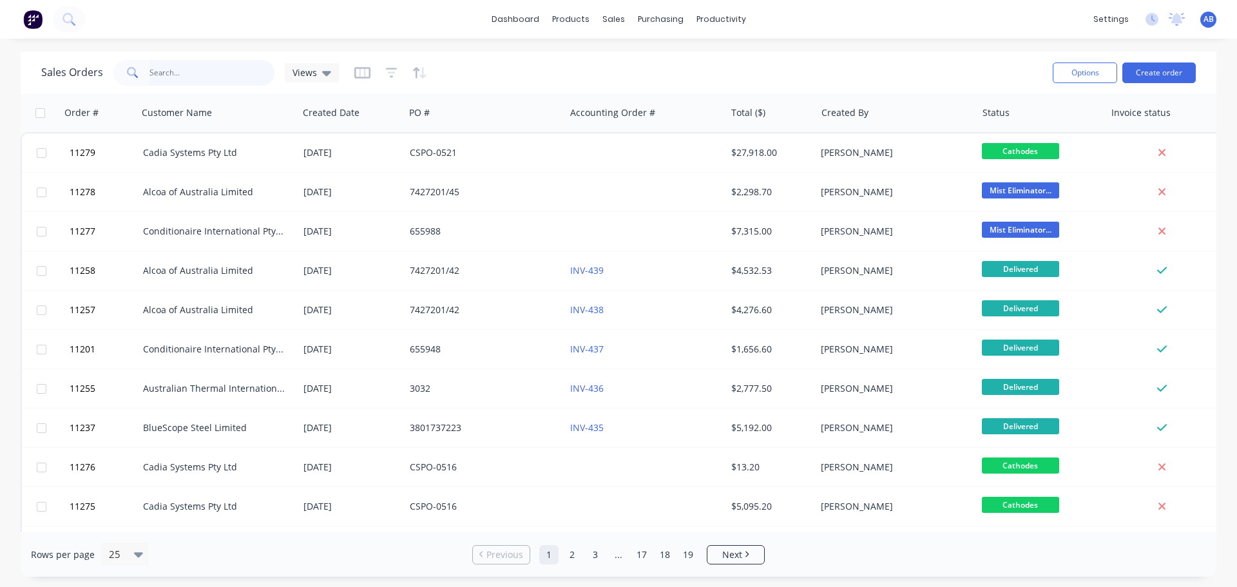
click at [220, 80] on input "text" at bounding box center [212, 73] width 126 height 26
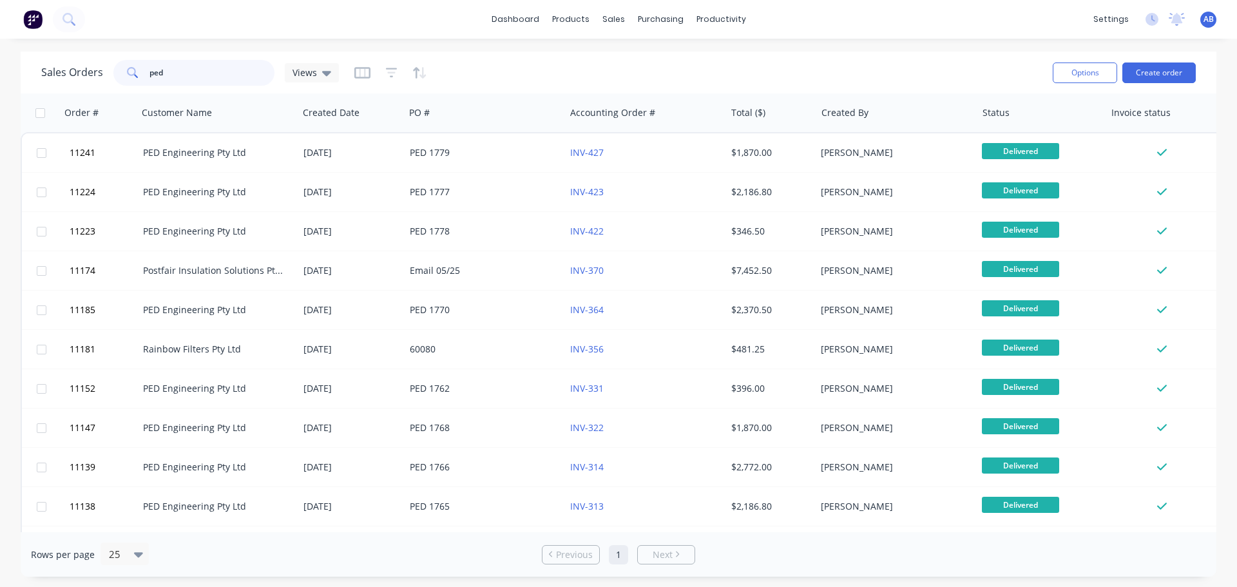
type input "ped"
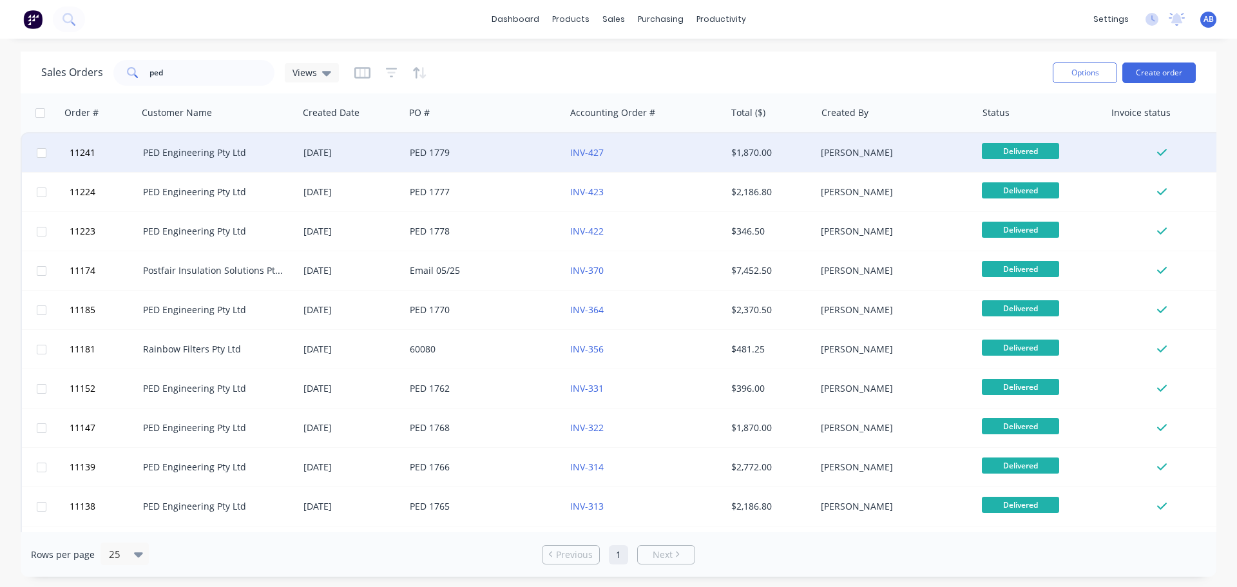
click at [504, 160] on div "PED 1779" at bounding box center [485, 152] width 160 height 39
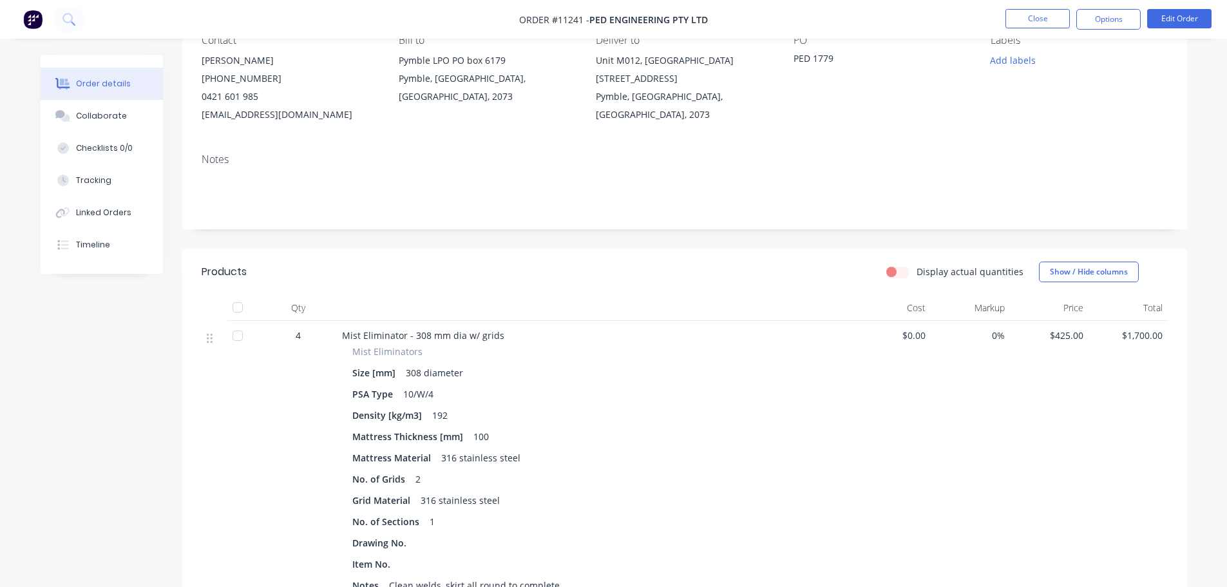
scroll to position [129, 0]
click at [1058, 12] on button "Close" at bounding box center [1038, 18] width 64 height 19
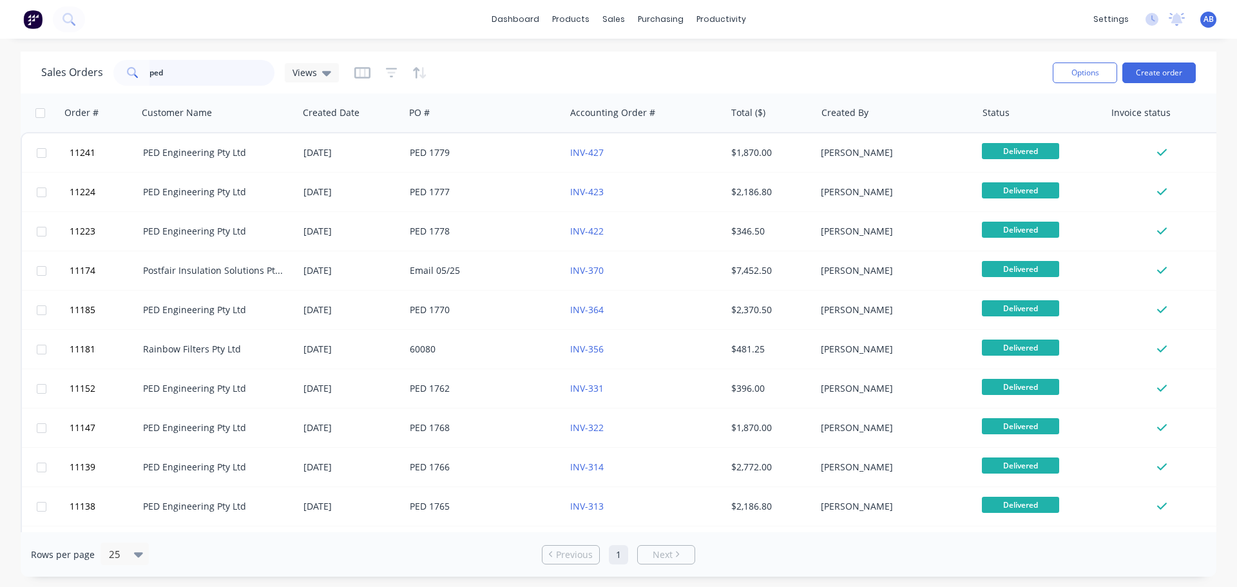
click at [185, 77] on input "ped" at bounding box center [212, 73] width 126 height 26
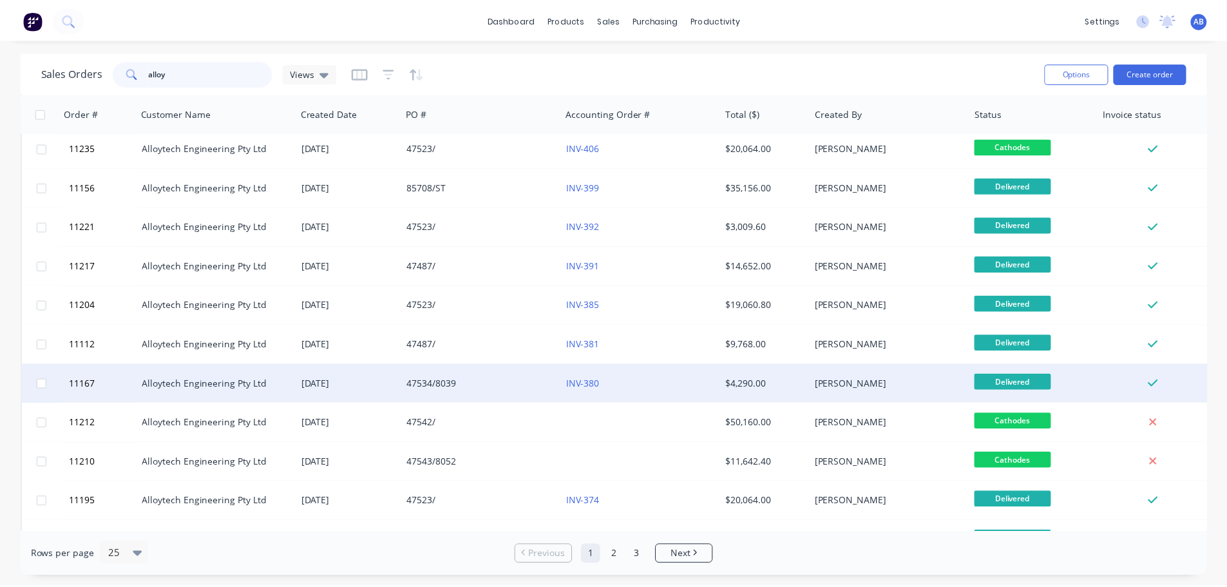
scroll to position [322, 0]
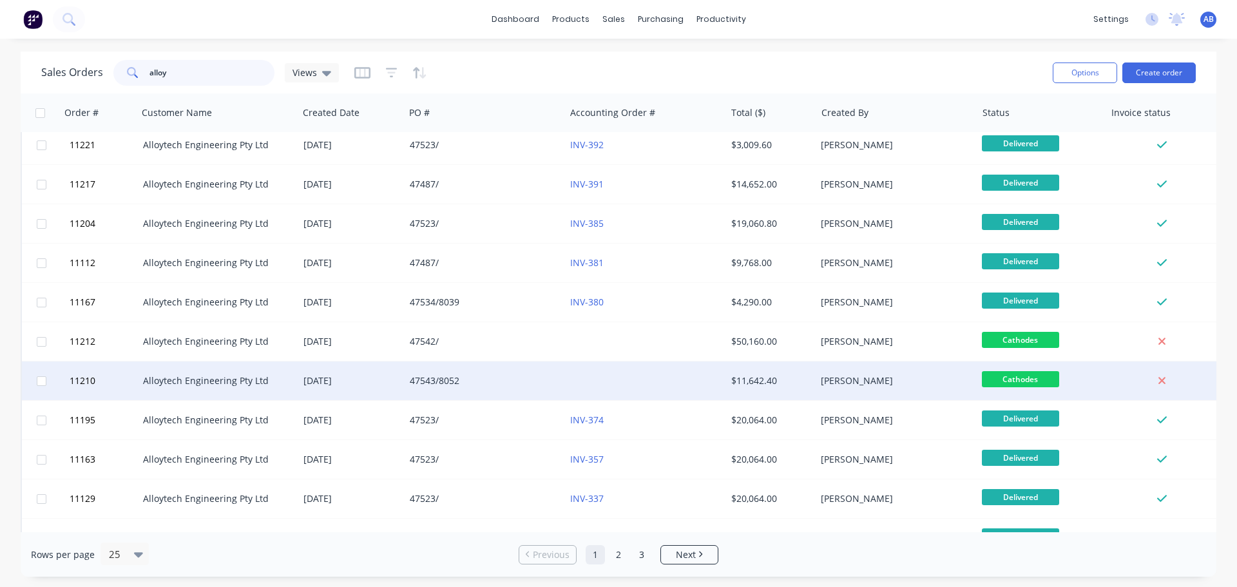
type input "alloy"
click at [615, 380] on div at bounding box center [645, 380] width 160 height 39
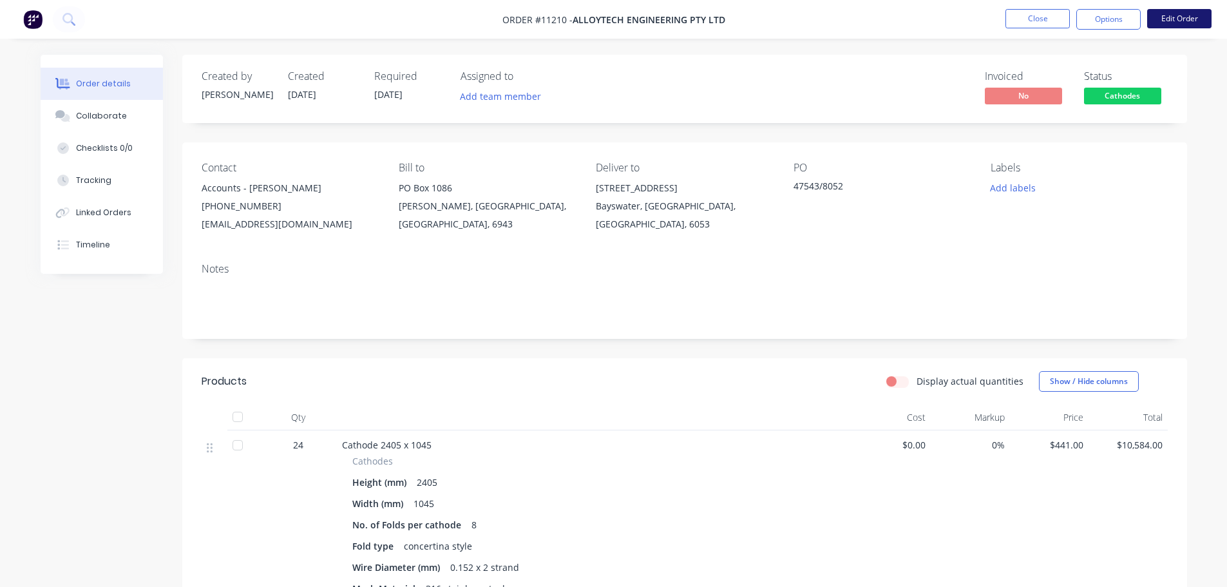
click at [1177, 14] on button "Edit Order" at bounding box center [1180, 18] width 64 height 19
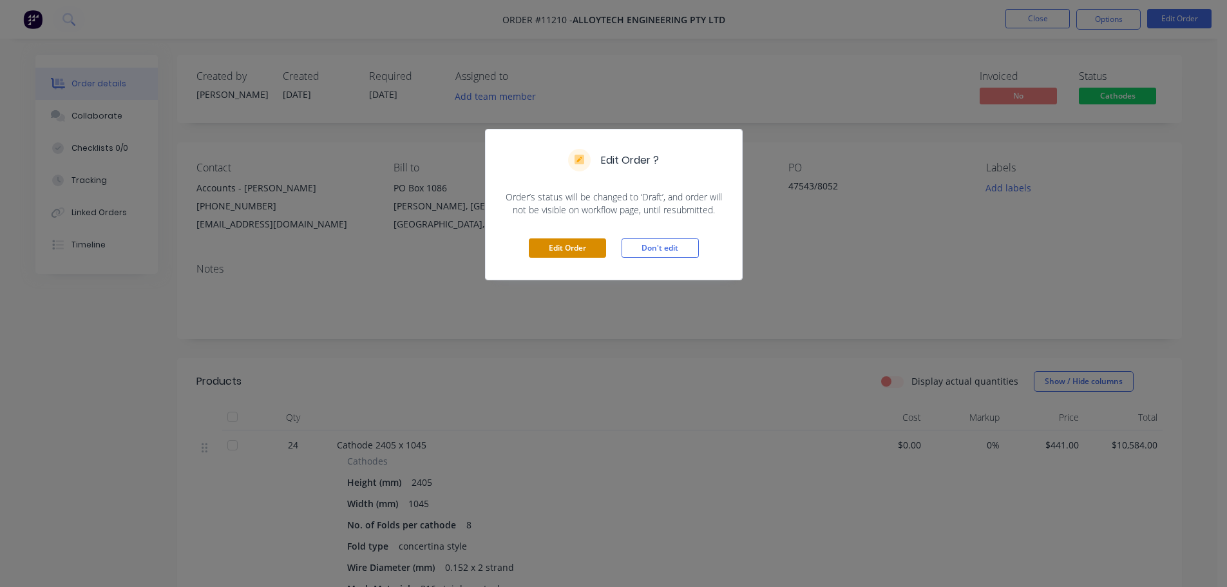
click at [568, 247] on button "Edit Order" at bounding box center [567, 247] width 77 height 19
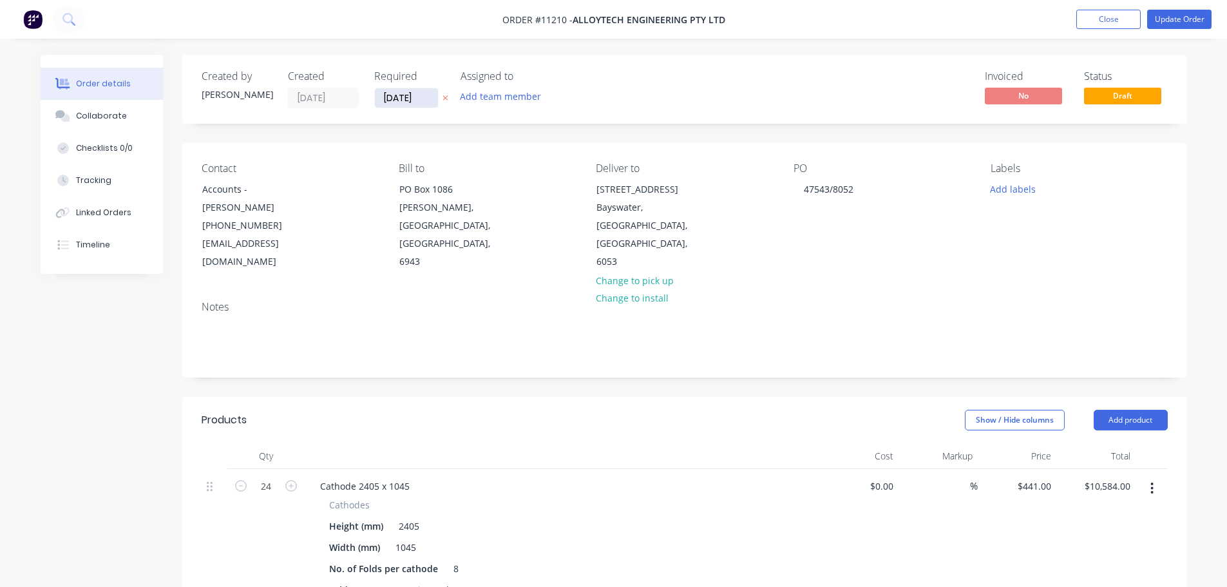
click at [426, 99] on input "[DATE]" at bounding box center [406, 97] width 63 height 19
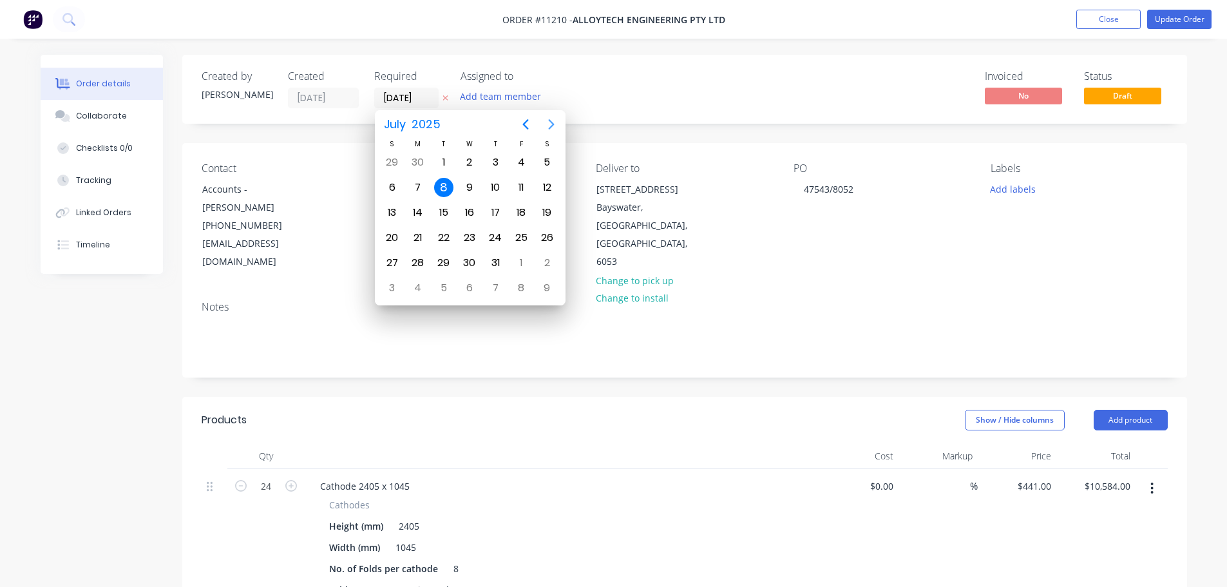
click at [548, 129] on icon "Next page" at bounding box center [551, 124] width 15 height 15
click at [425, 219] on div "11" at bounding box center [418, 212] width 26 height 24
type input "[DATE]"
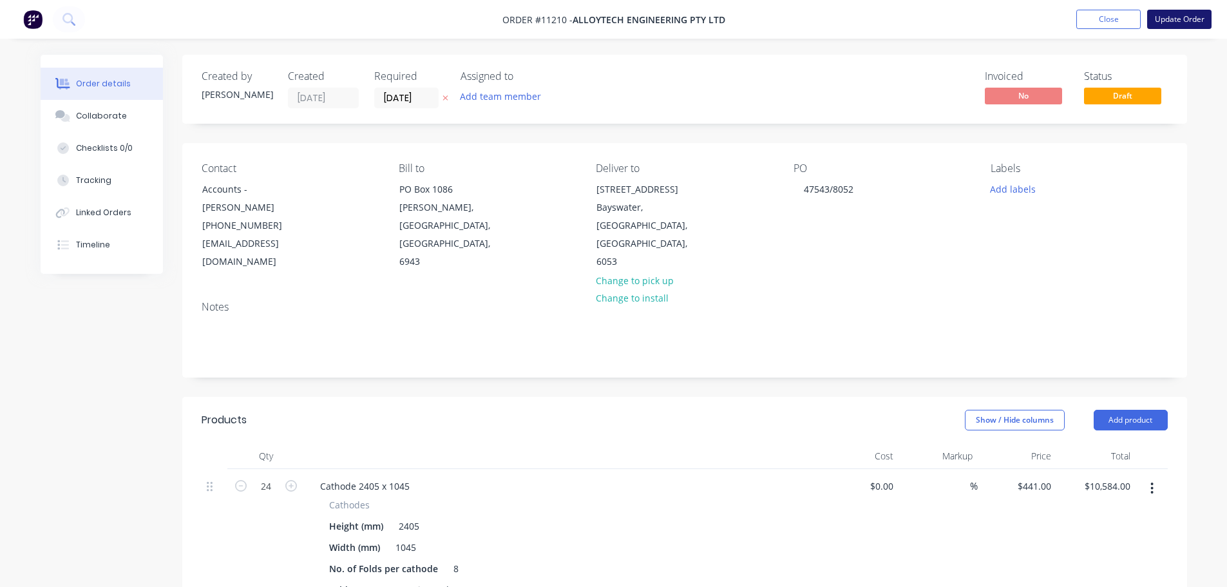
click at [1166, 14] on button "Update Order" at bounding box center [1180, 19] width 64 height 19
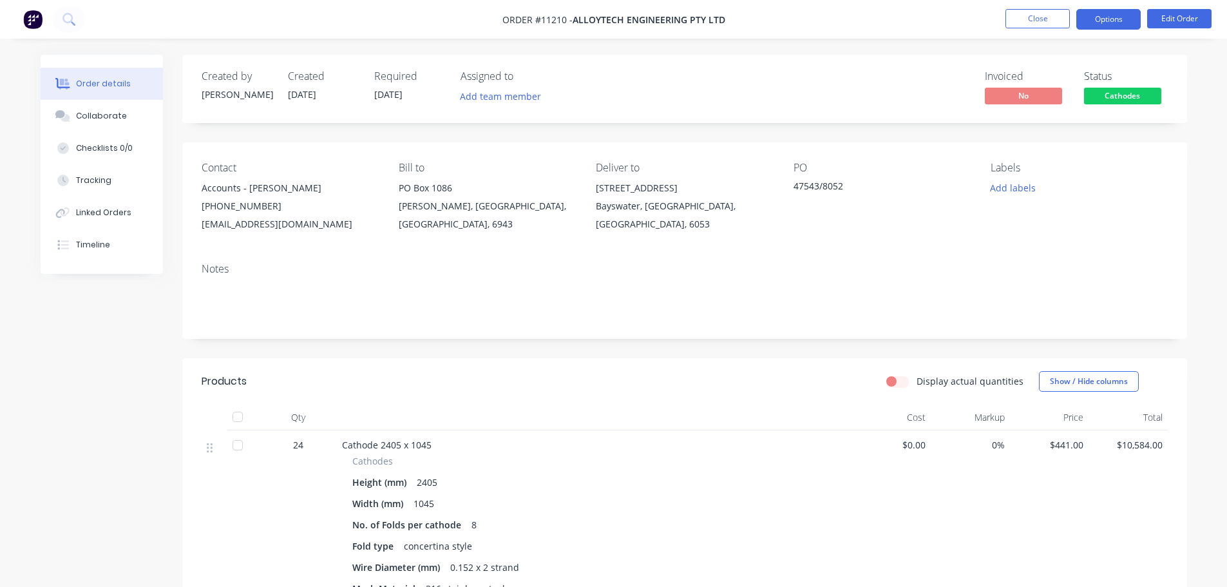
click at [1115, 18] on button "Options" at bounding box center [1109, 19] width 64 height 21
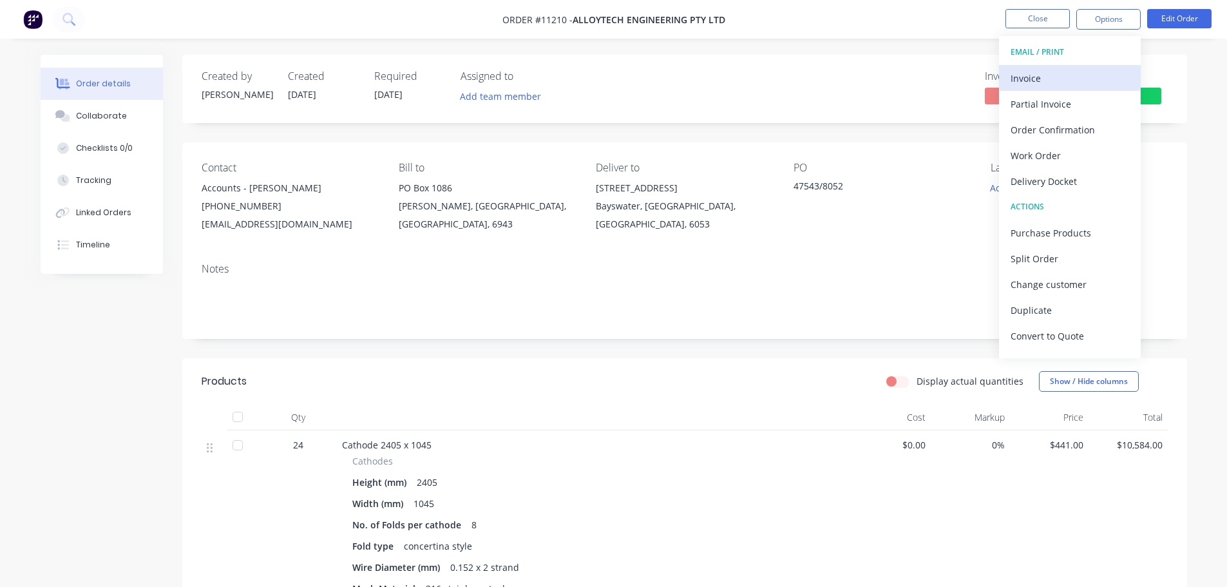
click at [1044, 82] on div "Invoice" at bounding box center [1070, 78] width 119 height 19
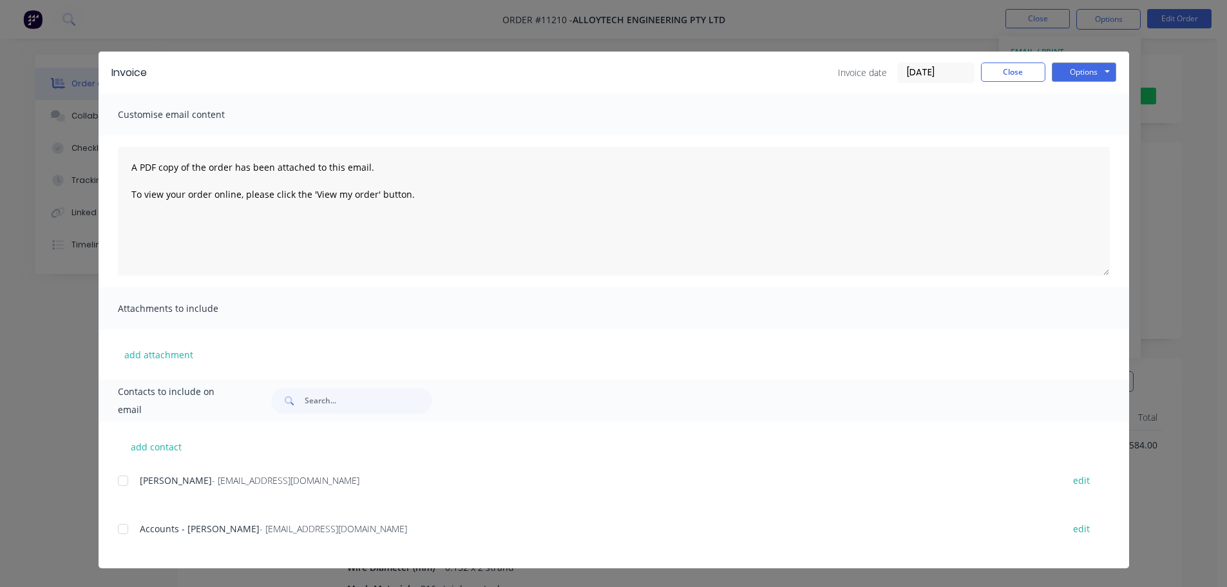
click at [126, 531] on div at bounding box center [123, 529] width 26 height 26
click at [1084, 68] on button "Options" at bounding box center [1084, 71] width 64 height 19
click at [1088, 142] on button "Email" at bounding box center [1093, 137] width 82 height 21
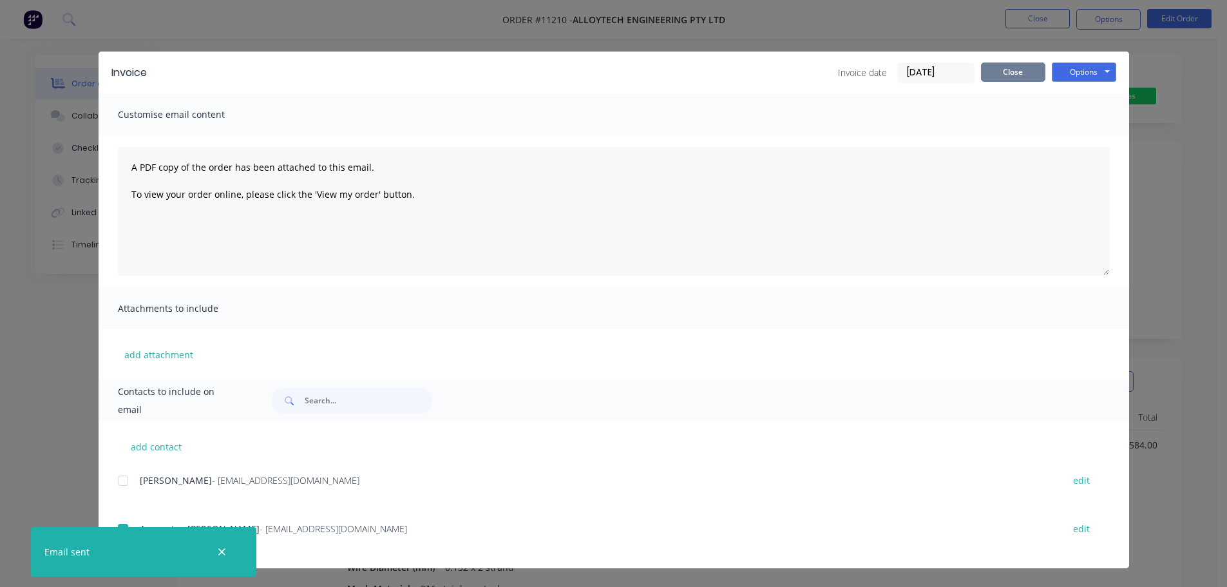
click at [1008, 74] on button "Close" at bounding box center [1013, 71] width 64 height 19
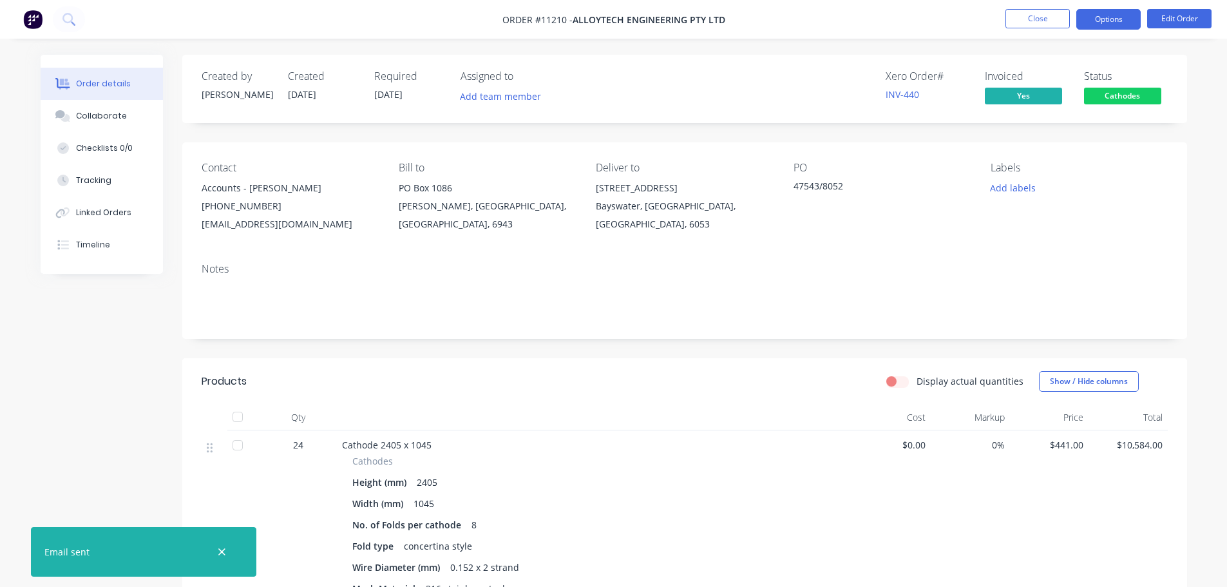
click at [1131, 18] on button "Options" at bounding box center [1109, 19] width 64 height 21
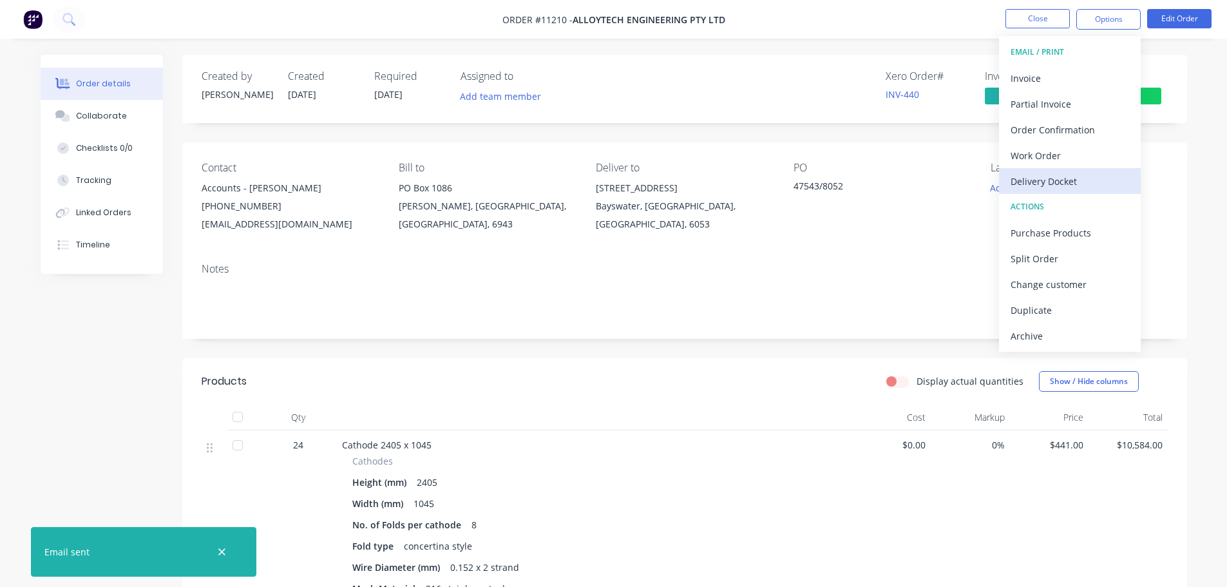
click at [1039, 182] on div "Delivery Docket" at bounding box center [1070, 181] width 119 height 19
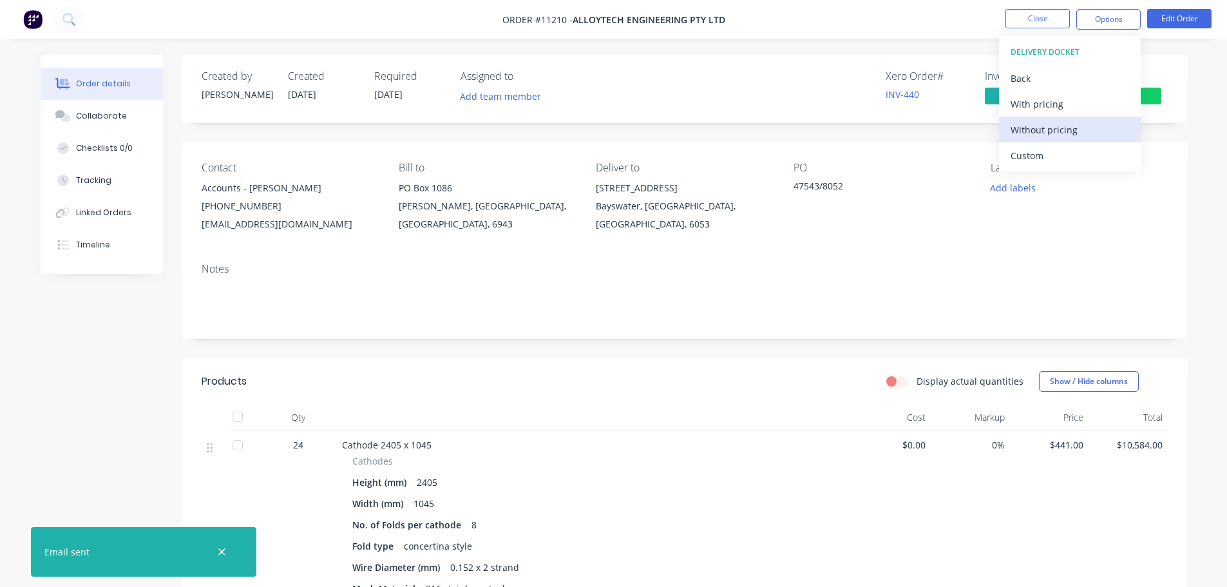
click at [1033, 130] on div "Without pricing" at bounding box center [1070, 129] width 119 height 19
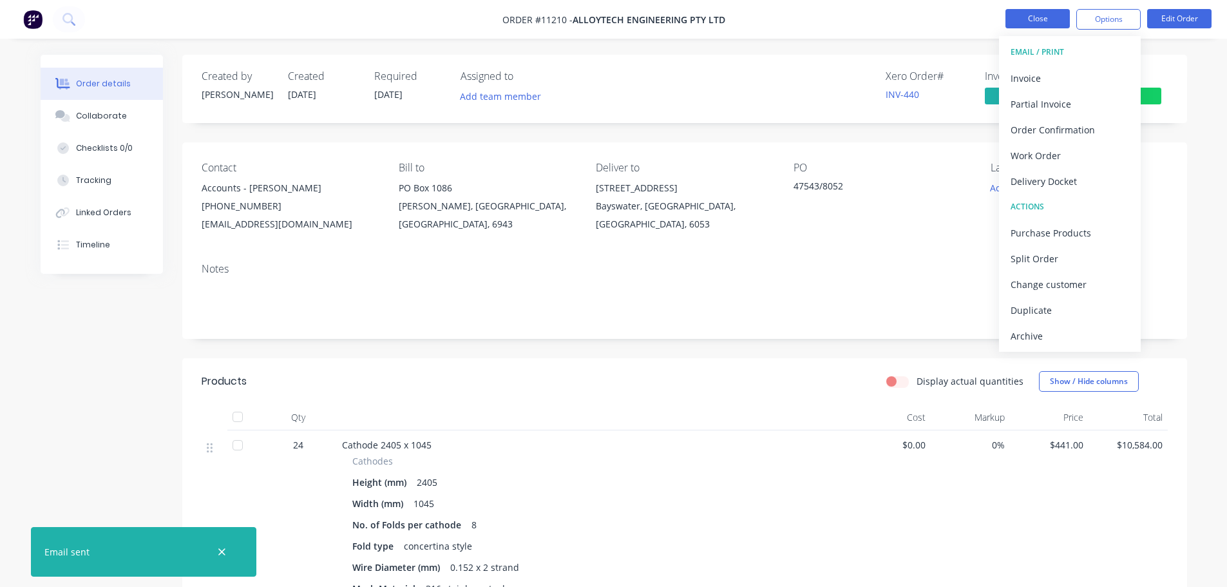
click at [1028, 21] on button "Close" at bounding box center [1038, 18] width 64 height 19
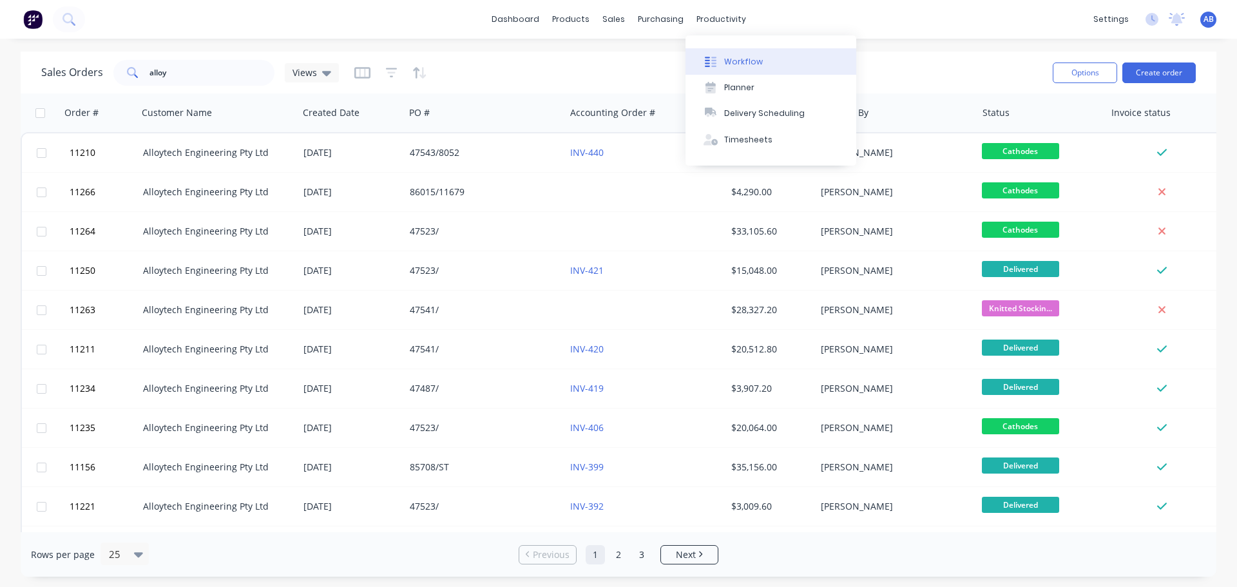
click at [733, 53] on button "Workflow" at bounding box center [771, 61] width 171 height 26
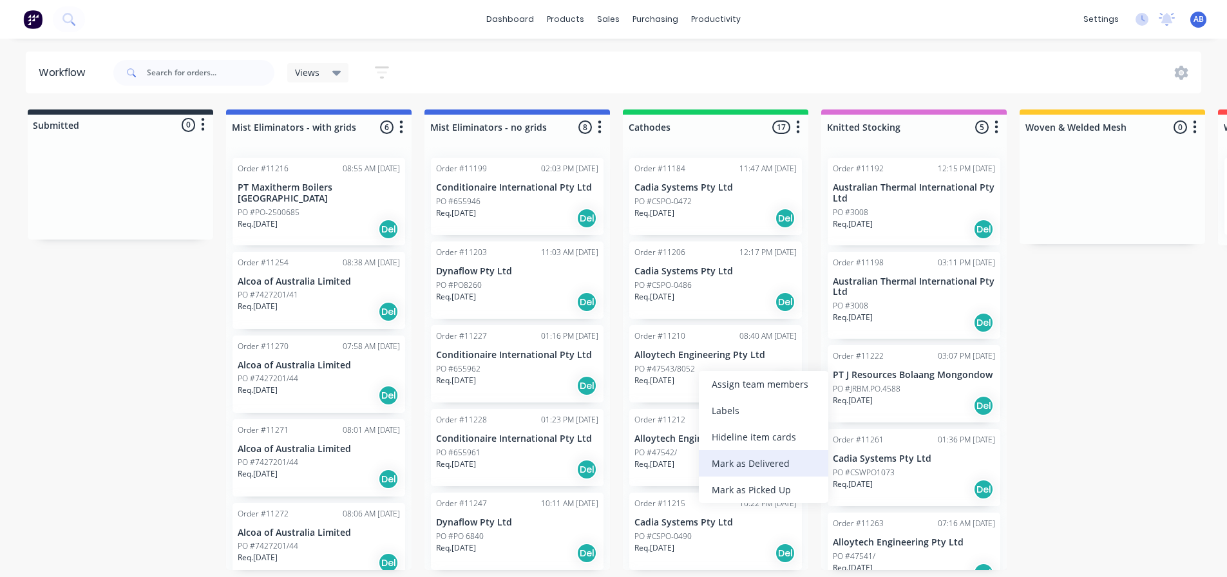
click at [727, 462] on div "Mark as Delivered" at bounding box center [764, 463] width 130 height 26
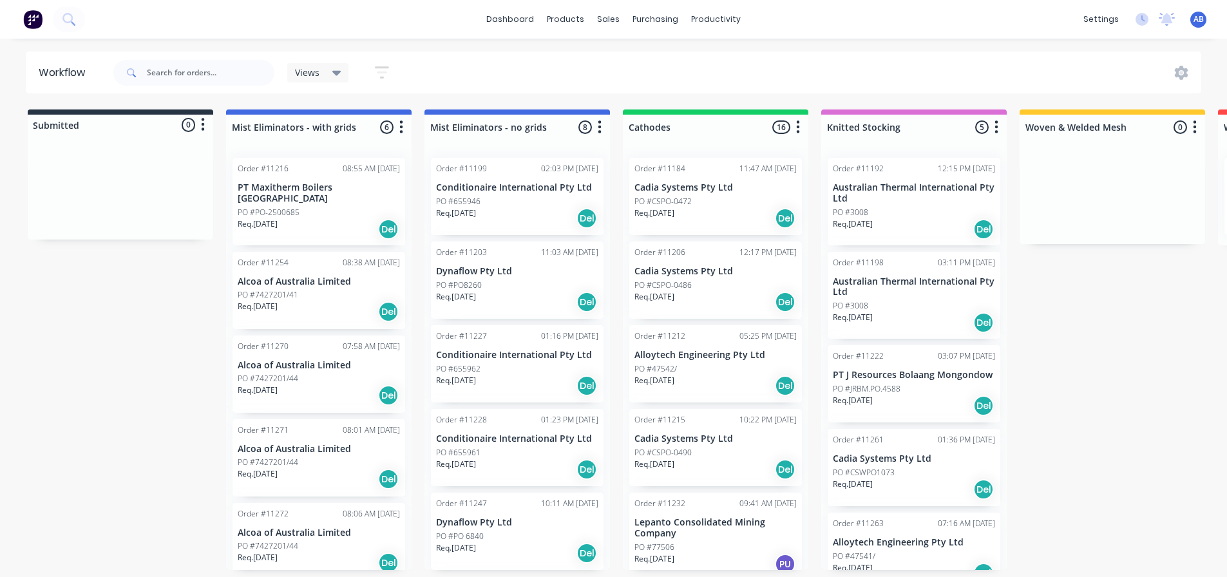
click at [26, 13] on img at bounding box center [32, 19] width 19 height 19
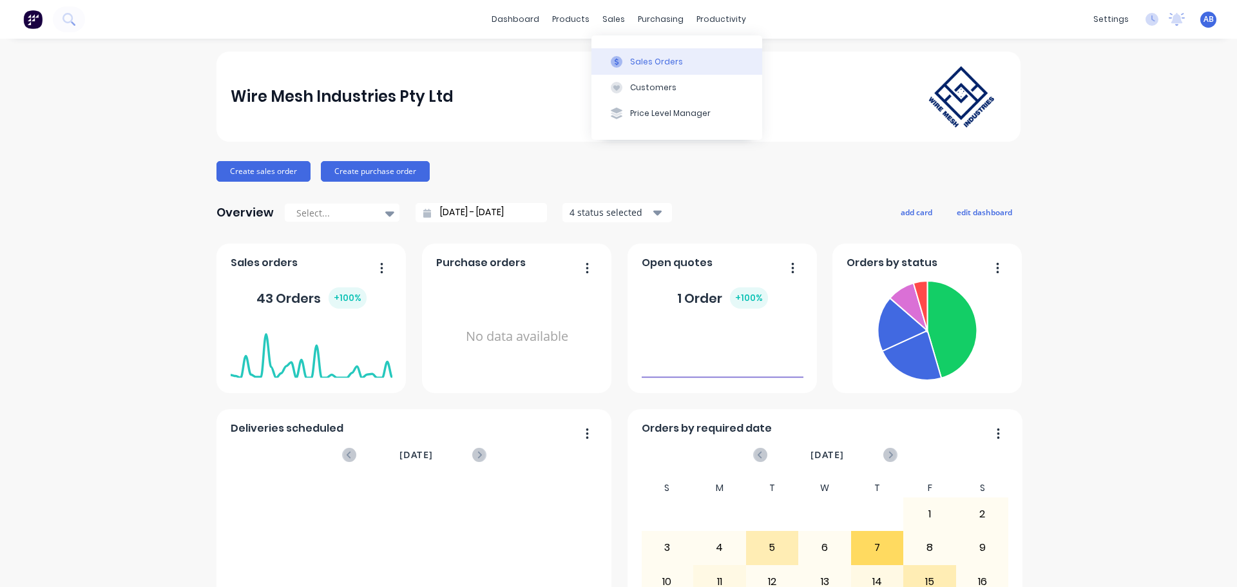
click at [636, 60] on div "Sales Orders" at bounding box center [656, 62] width 53 height 12
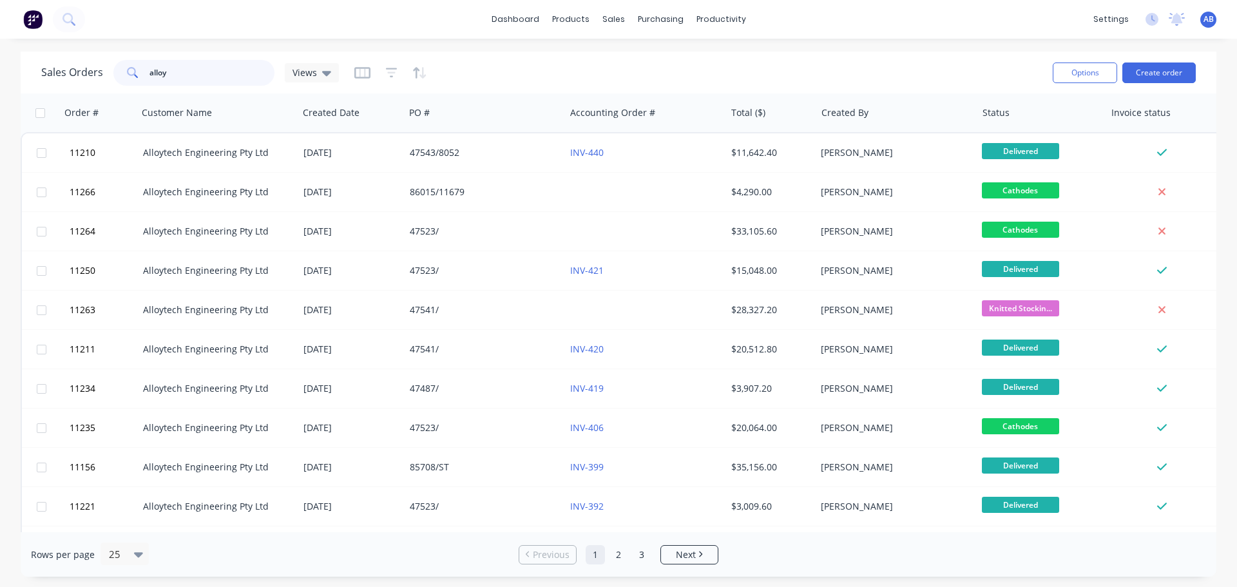
click at [194, 75] on input "alloy" at bounding box center [212, 73] width 126 height 26
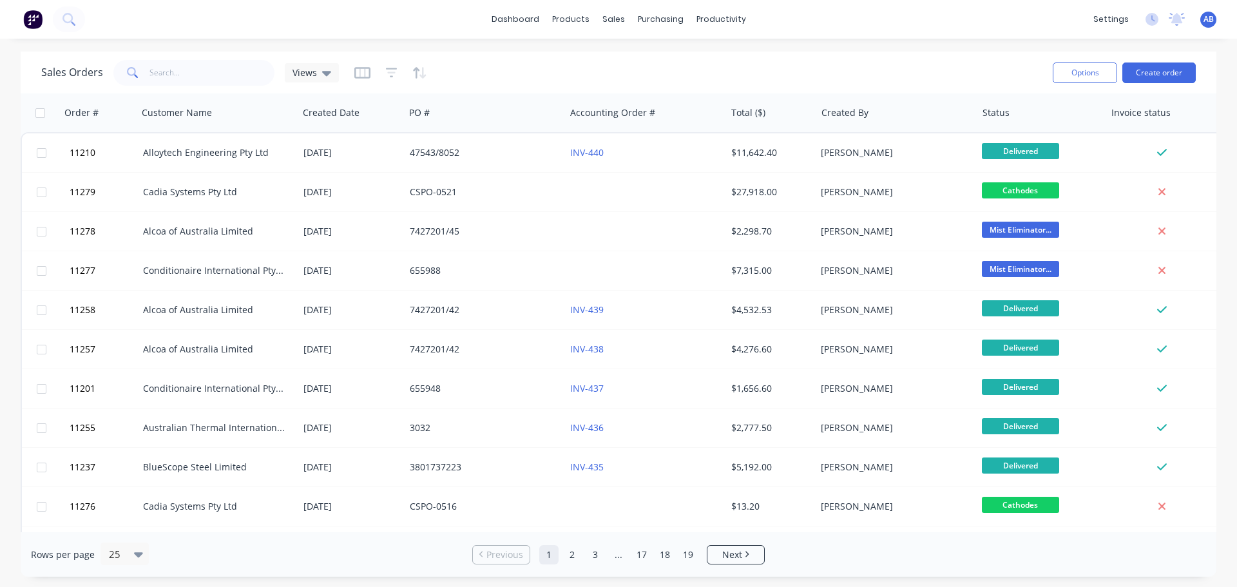
click at [37, 19] on img at bounding box center [32, 19] width 19 height 19
